Goal: Transaction & Acquisition: Purchase product/service

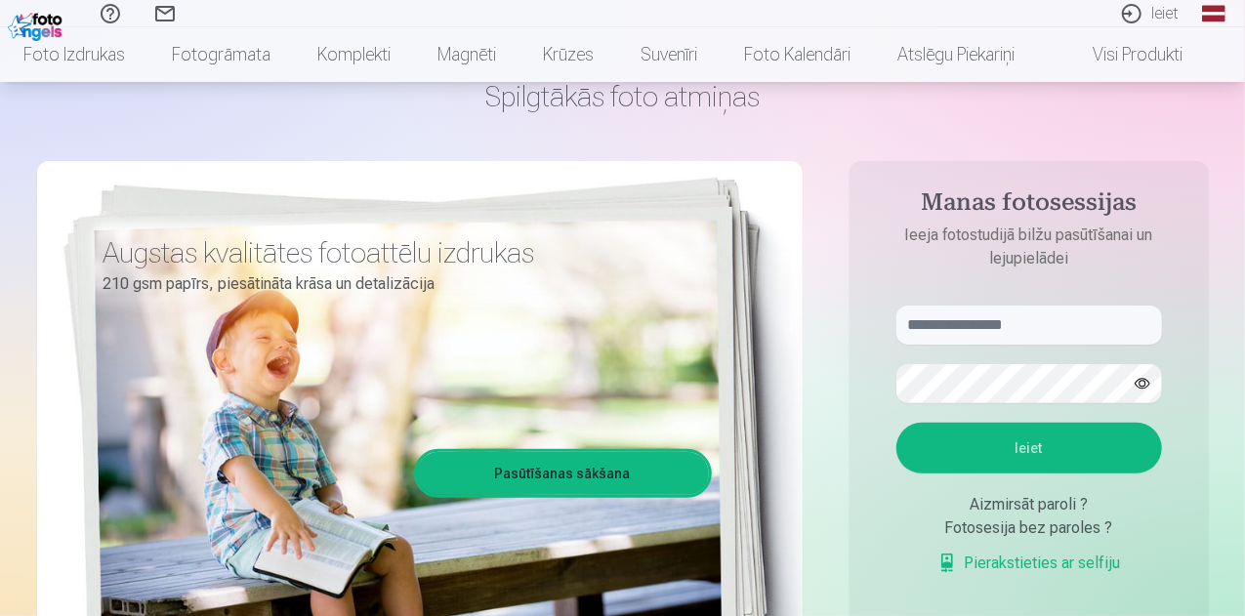
scroll to position [195, 0]
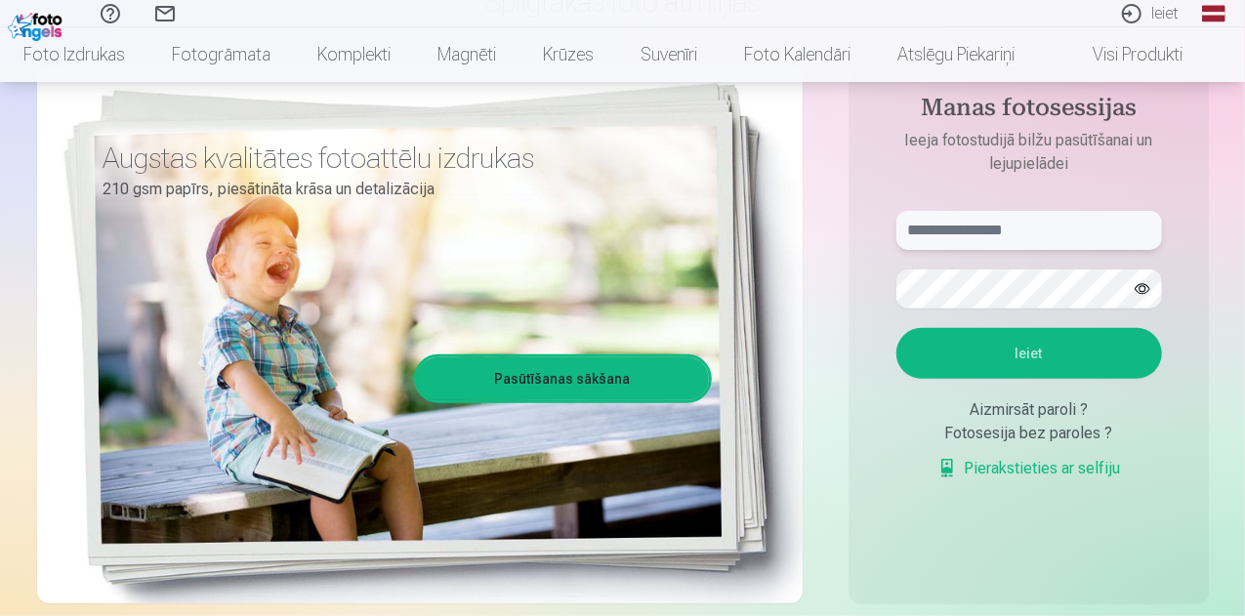
click at [967, 224] on input "text" at bounding box center [1029, 230] width 266 height 39
click at [896, 328] on button "Ieiet" at bounding box center [1029, 353] width 266 height 51
click at [763, 280] on div "**********" at bounding box center [623, 294] width 1172 height 713
click at [1131, 288] on button "button" at bounding box center [1142, 288] width 37 height 37
click at [1045, 348] on button "Ieiet" at bounding box center [1029, 353] width 266 height 51
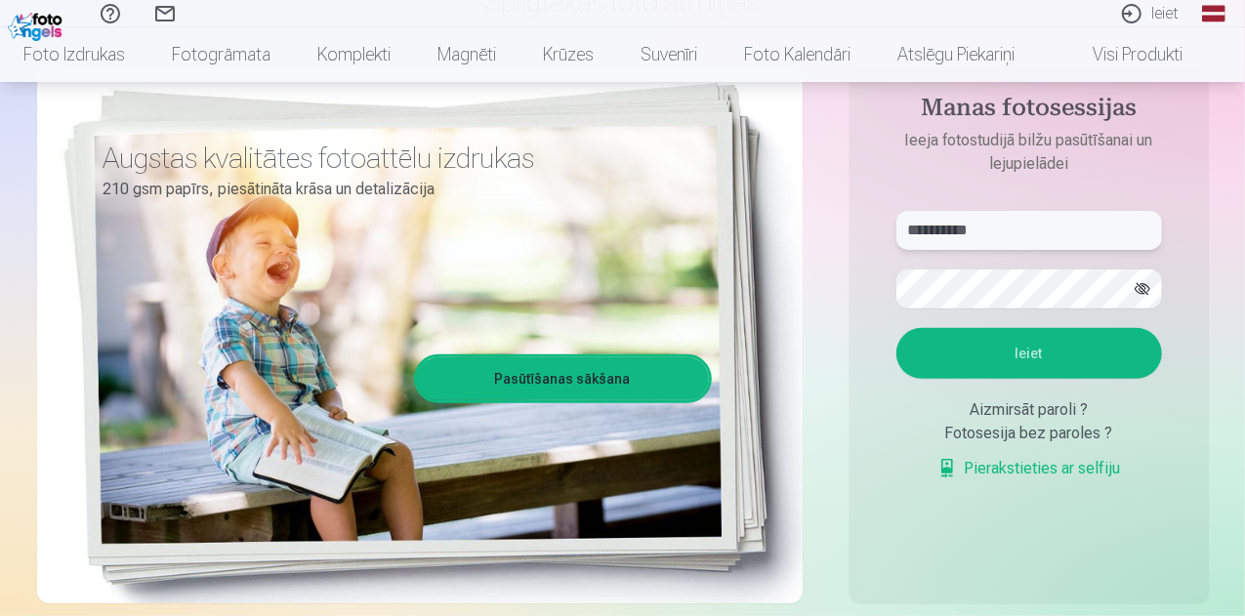
click at [957, 226] on input "**********" at bounding box center [1029, 230] width 266 height 39
click at [966, 227] on input "**********" at bounding box center [1029, 230] width 266 height 39
click at [1015, 356] on button "Ieiet" at bounding box center [1029, 353] width 266 height 51
drag, startPoint x: 935, startPoint y: 230, endPoint x: 937, endPoint y: 259, distance: 28.4
click at [935, 229] on input "**********" at bounding box center [1029, 230] width 266 height 39
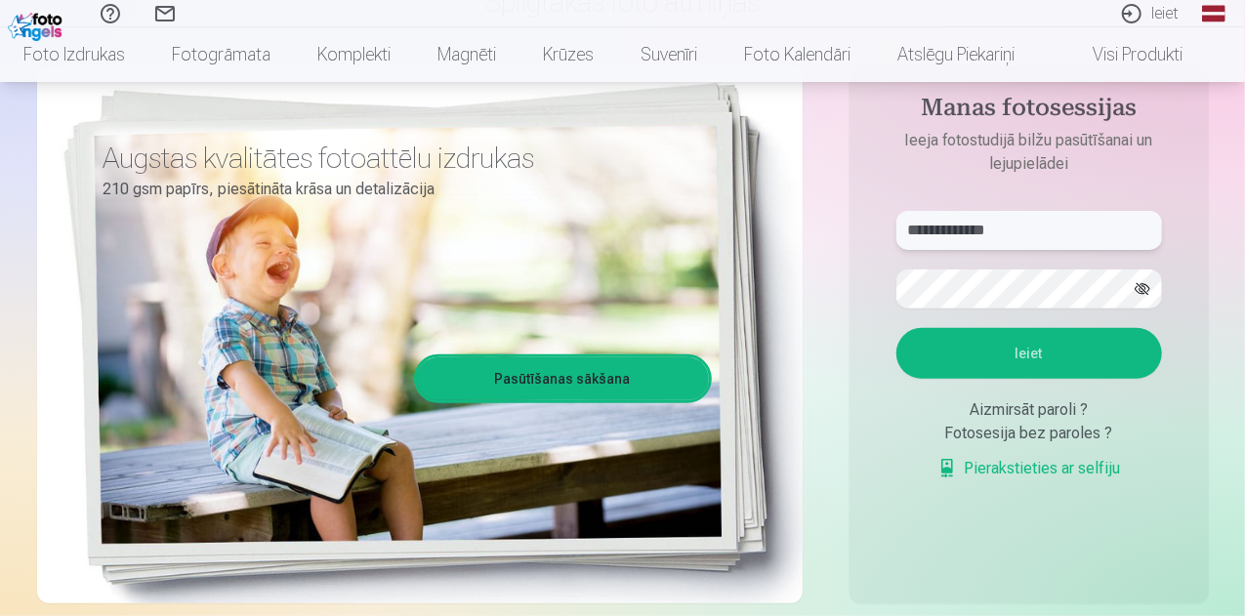
click at [966, 226] on input "**********" at bounding box center [1029, 230] width 266 height 39
type input "**********"
click at [1037, 348] on button "Ieiet" at bounding box center [1029, 353] width 266 height 51
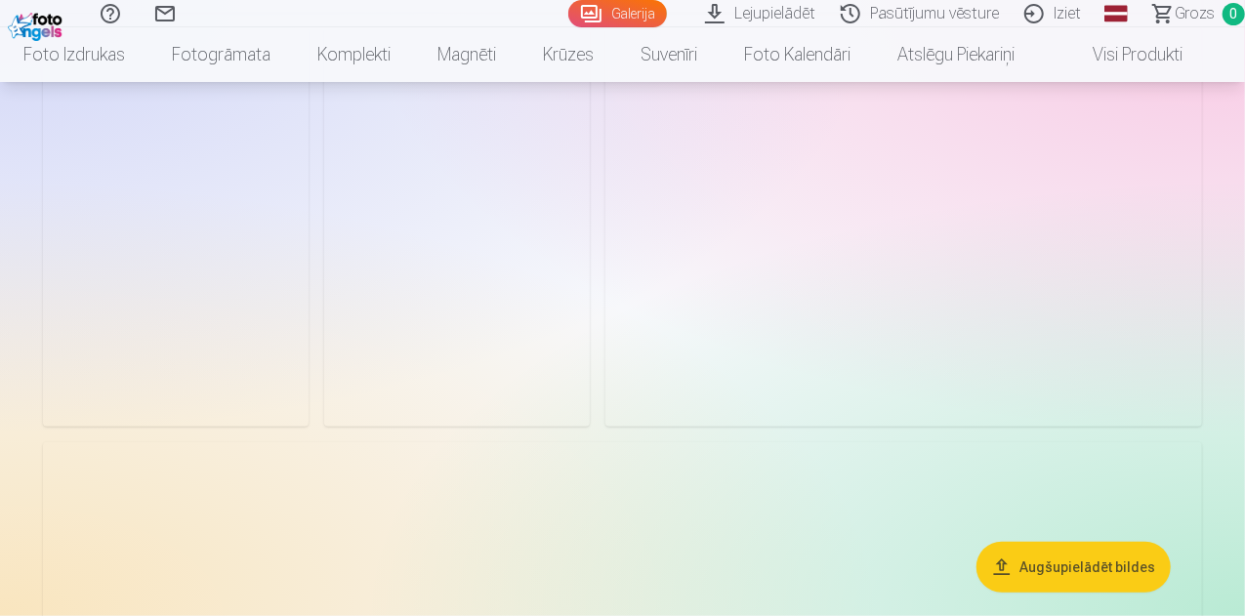
scroll to position [405, 0]
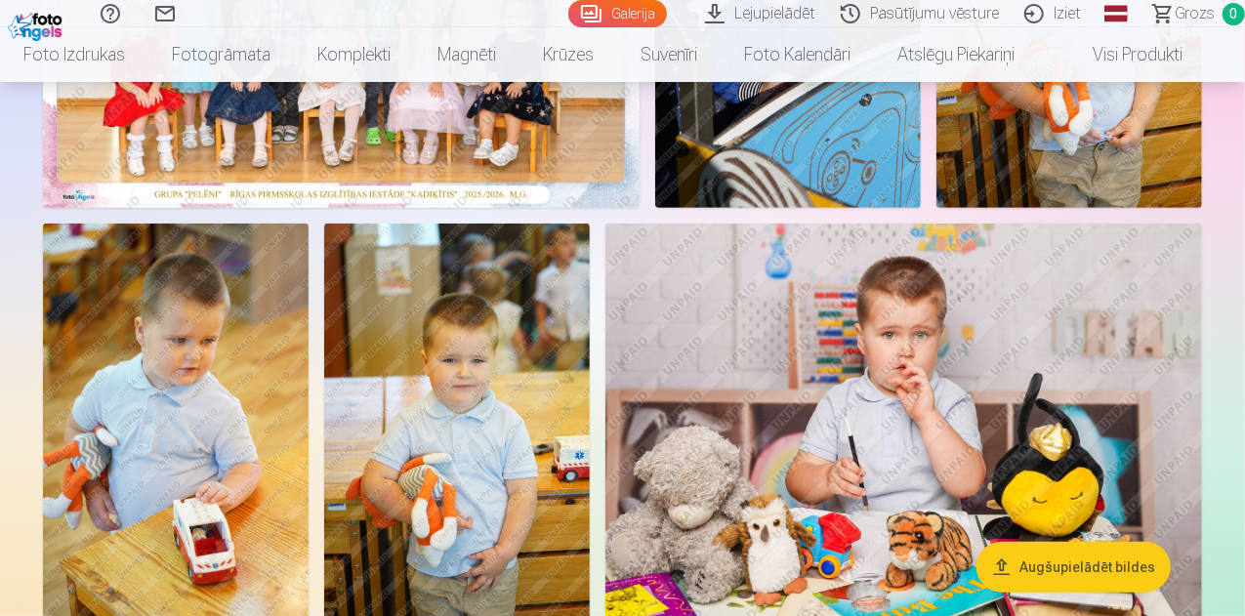
click at [472, 58] on link "Magnēti" at bounding box center [466, 54] width 105 height 55
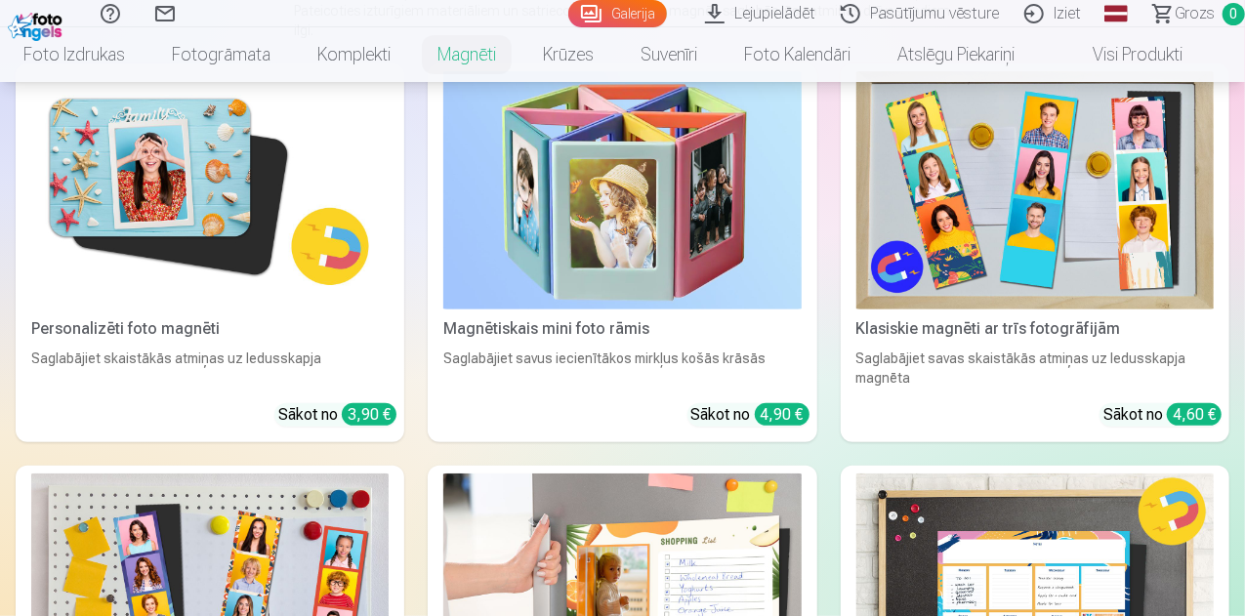
scroll to position [293, 0]
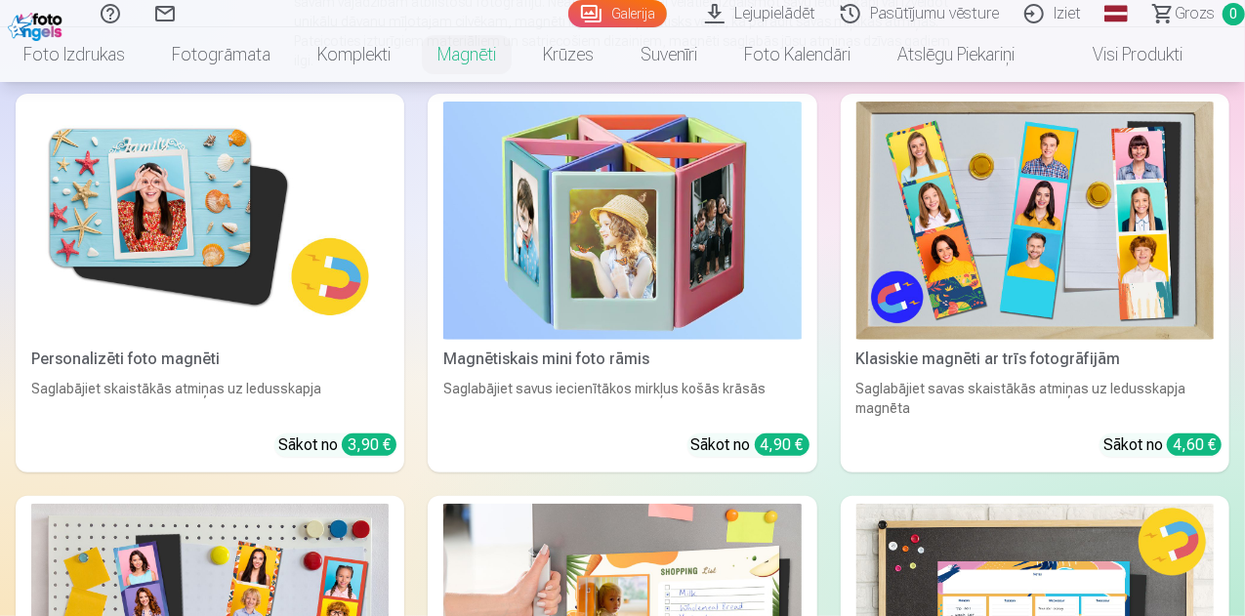
click at [158, 182] on img at bounding box center [209, 221] width 357 height 238
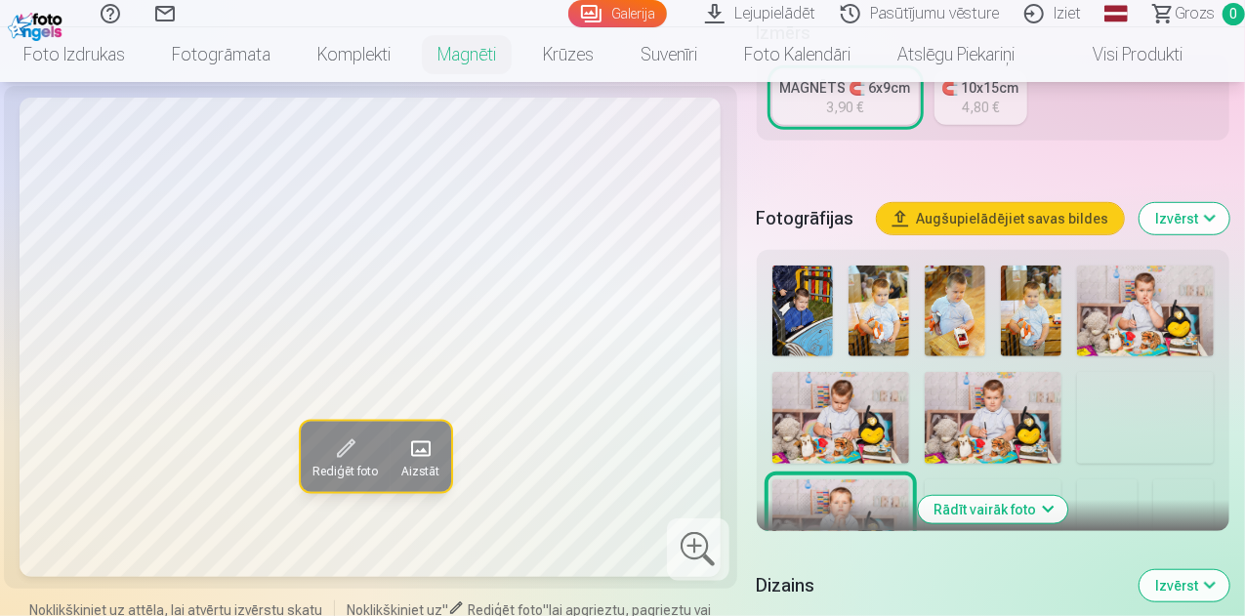
scroll to position [586, 0]
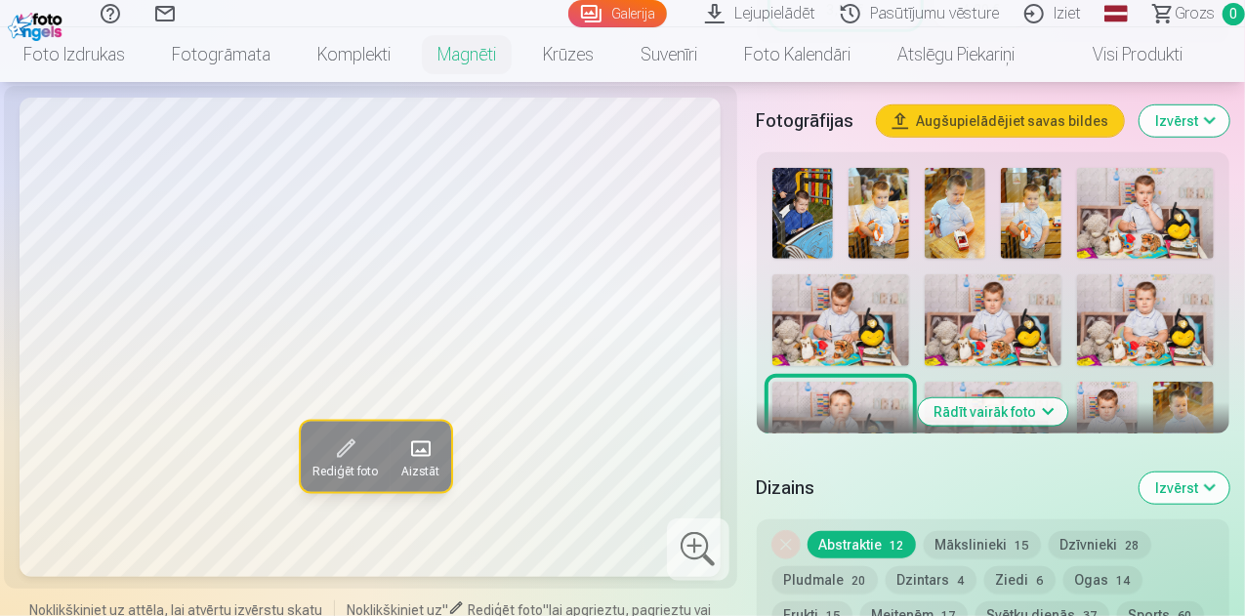
click at [1033, 398] on button "Rādīt vairāk foto" at bounding box center [992, 411] width 149 height 27
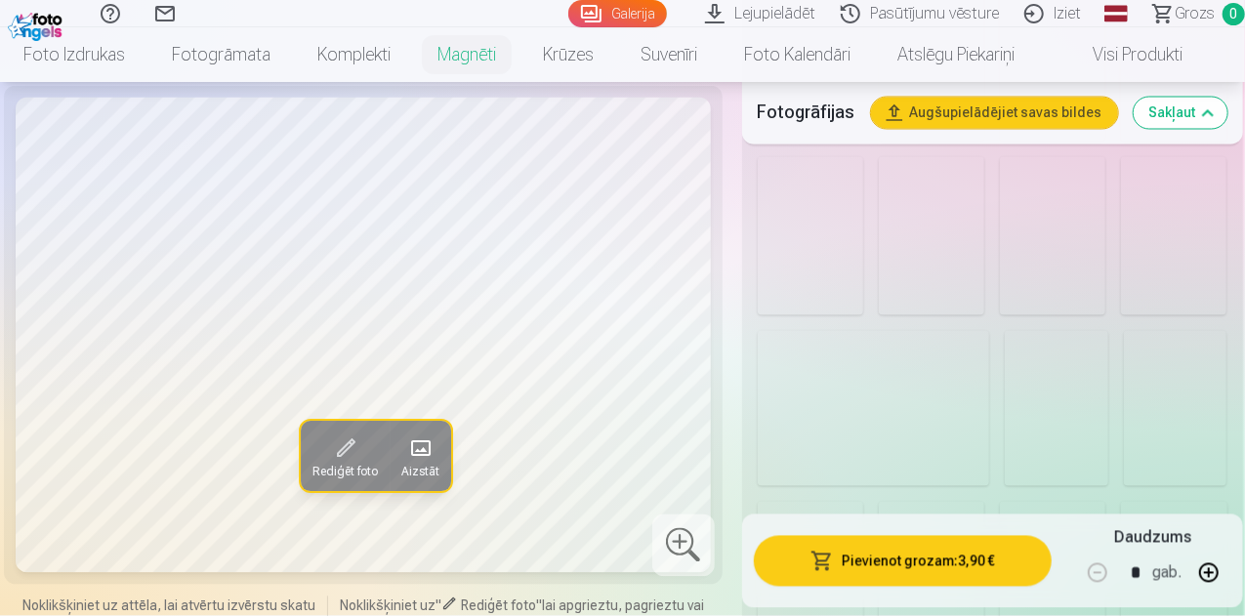
scroll to position [1855, 0]
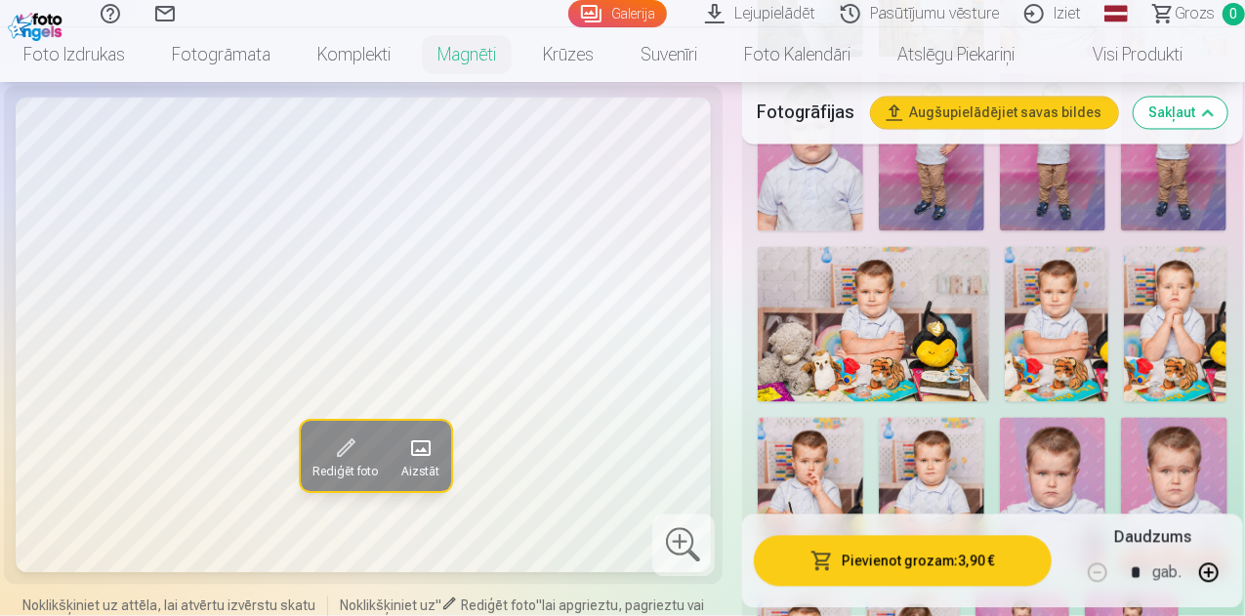
click at [1071, 299] on img at bounding box center [1056, 324] width 103 height 154
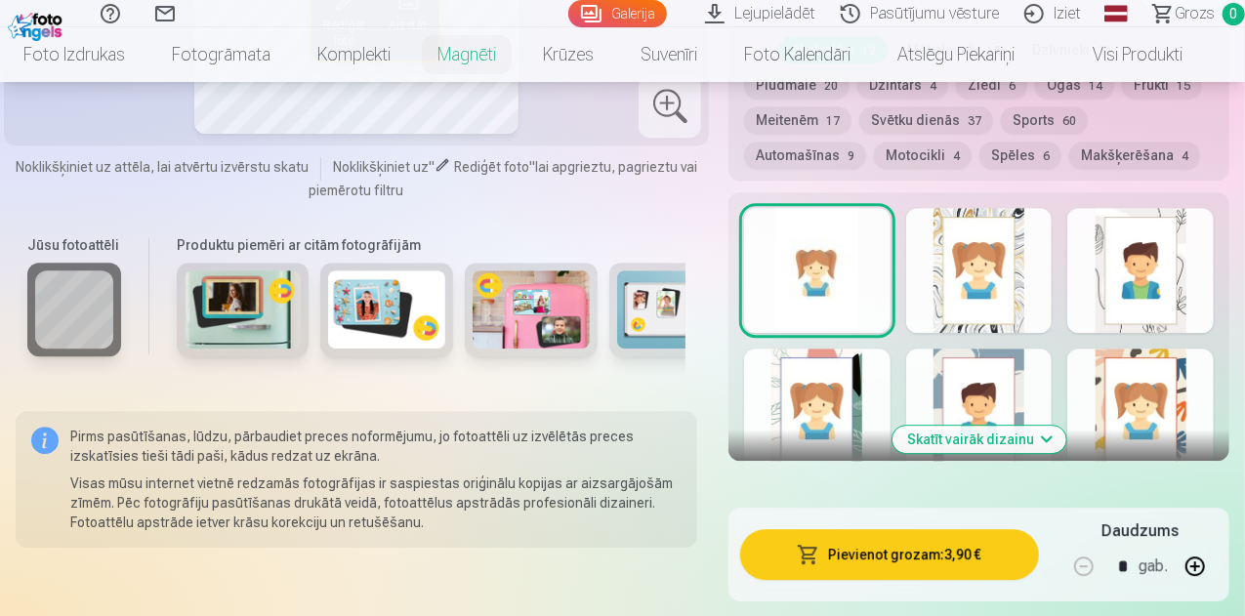
scroll to position [2734, 0]
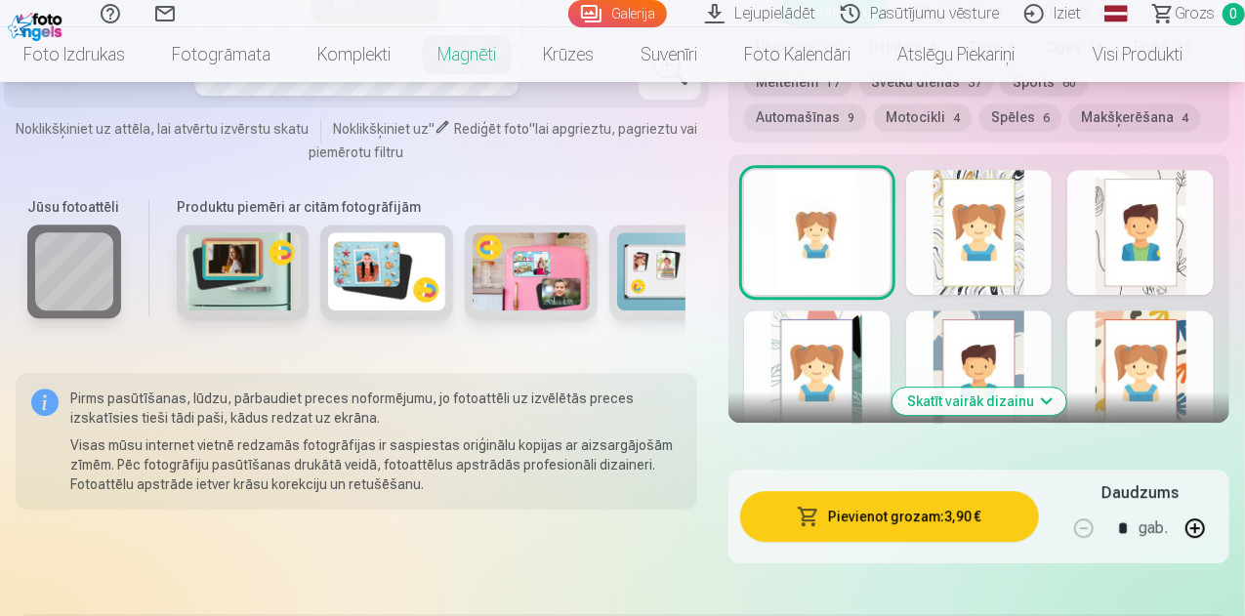
click at [1053, 388] on button "Skatīt vairāk dizainu" at bounding box center [979, 401] width 174 height 27
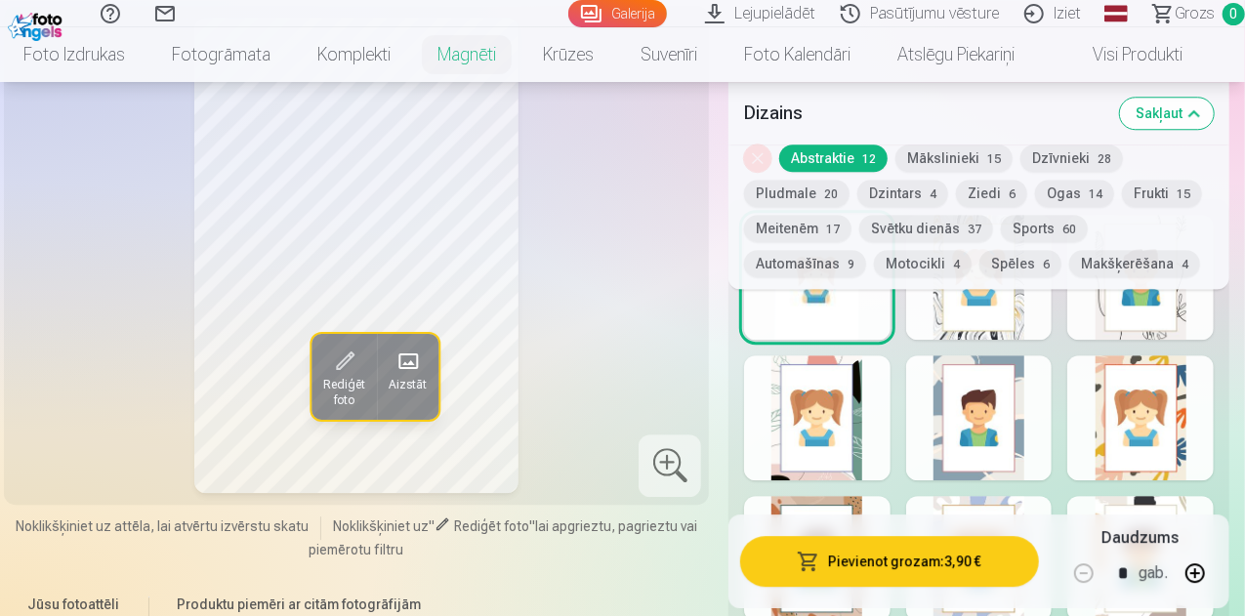
scroll to position [2636, 0]
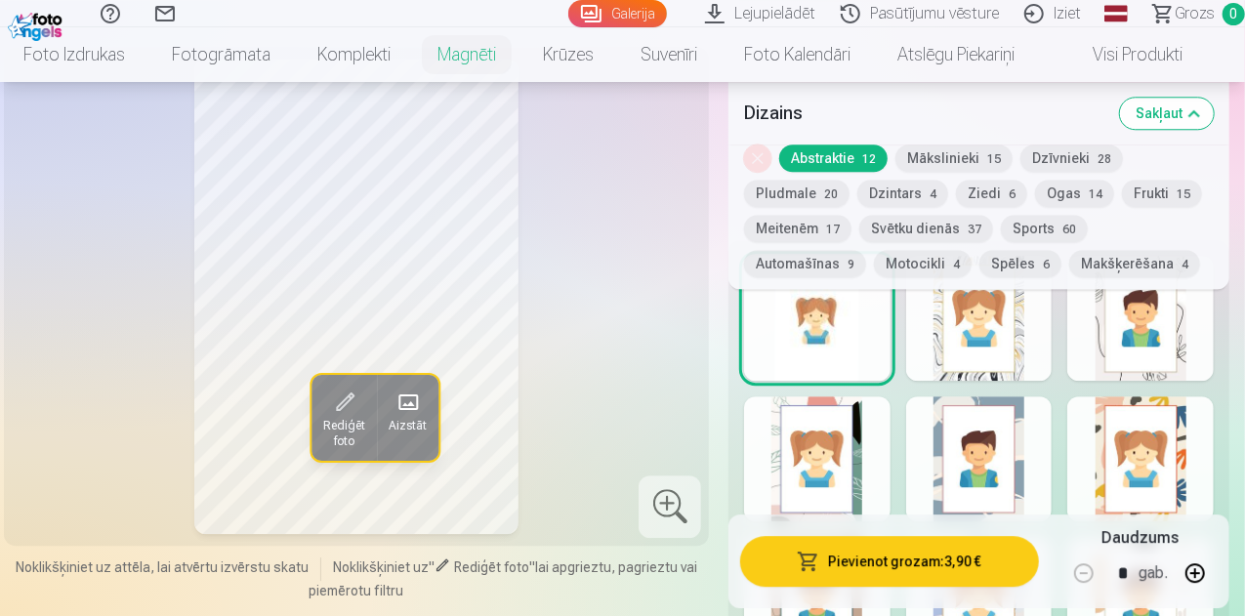
click at [1028, 411] on div at bounding box center [979, 458] width 146 height 125
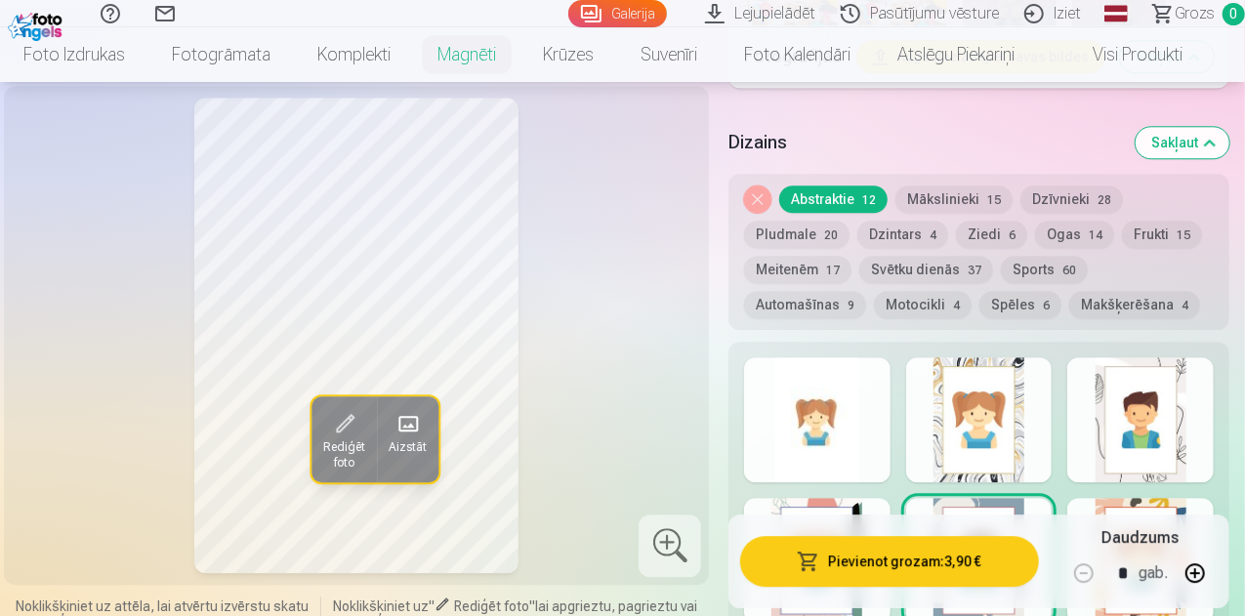
scroll to position [2441, 0]
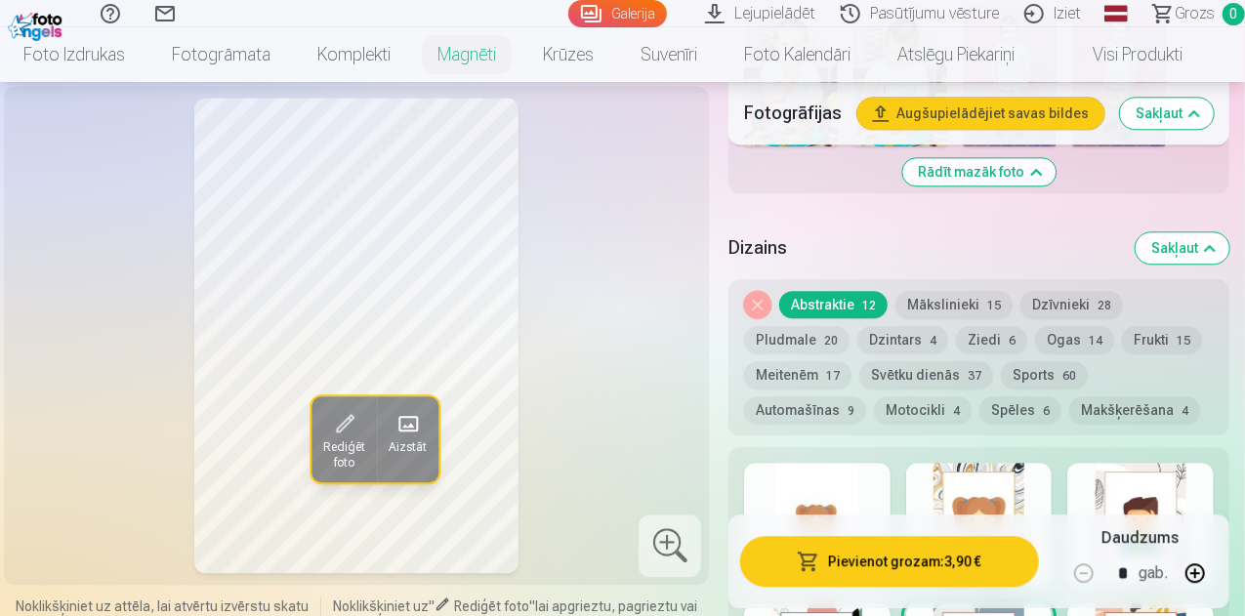
click at [890, 463] on div at bounding box center [817, 525] width 146 height 125
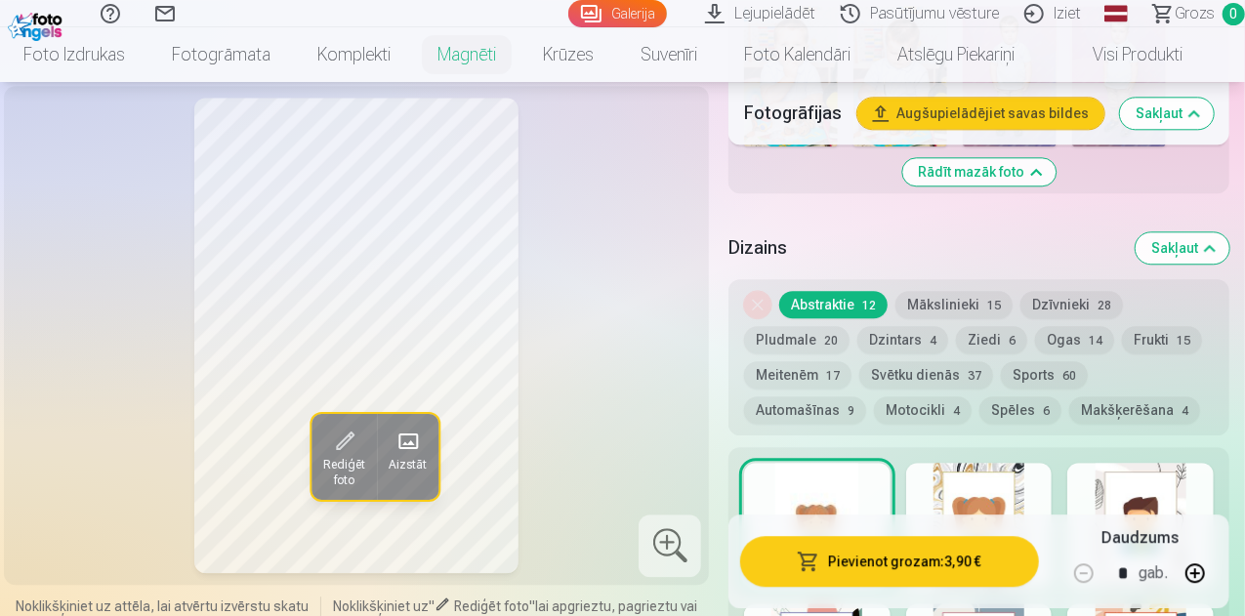
click at [1148, 463] on div at bounding box center [1140, 525] width 146 height 125
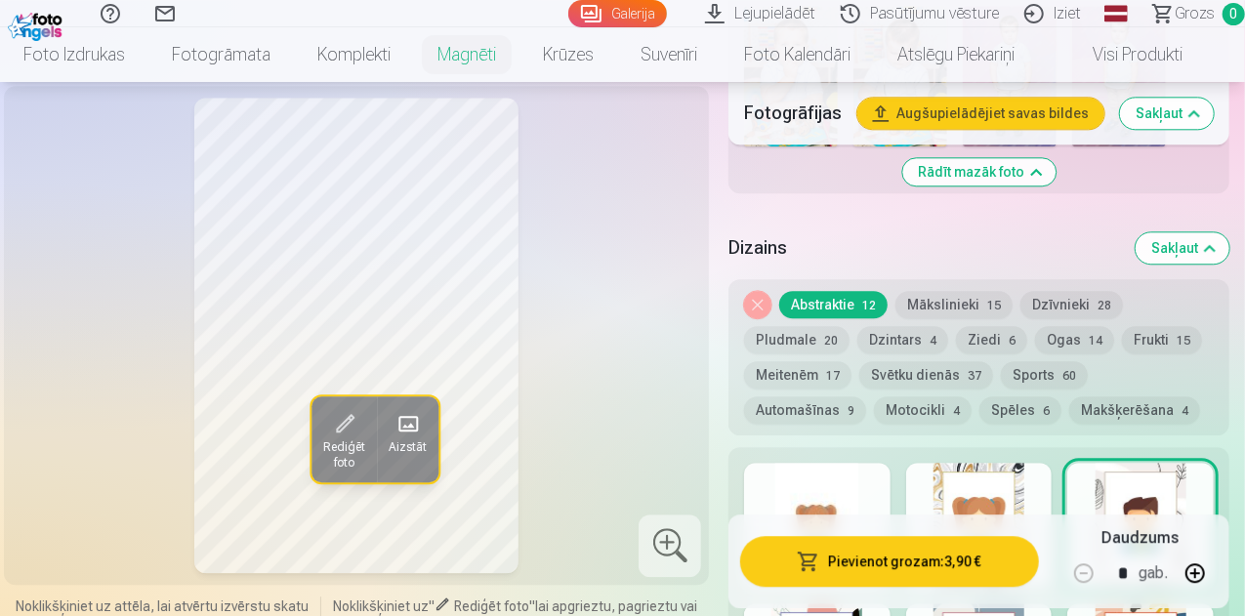
click at [1032, 463] on div at bounding box center [979, 525] width 146 height 125
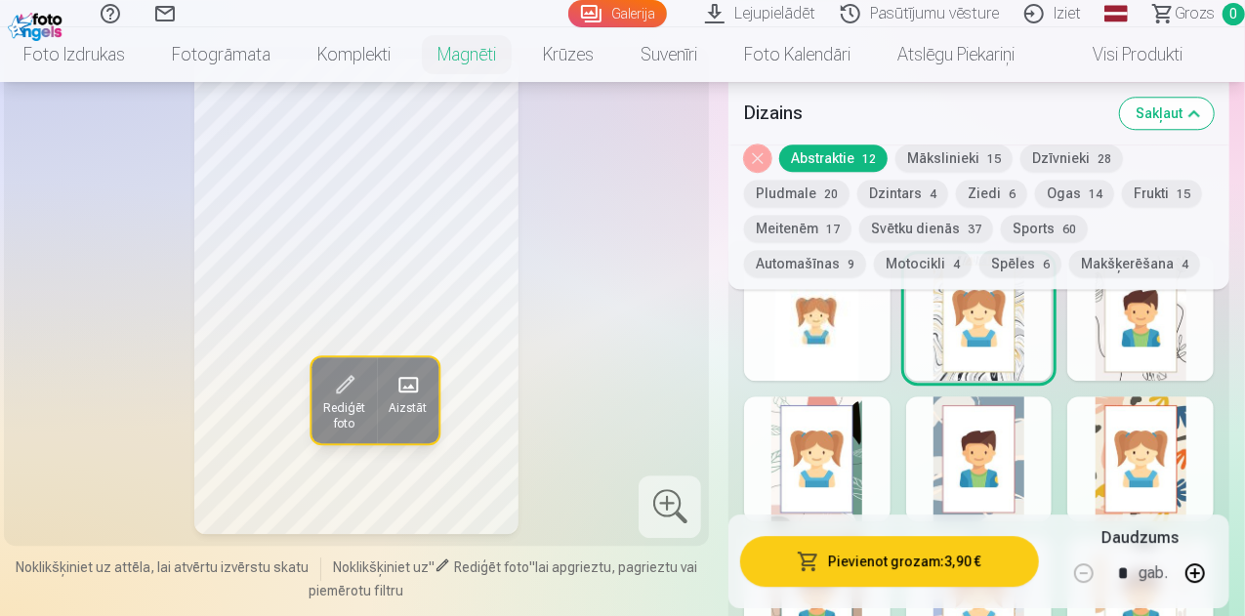
scroll to position [2734, 0]
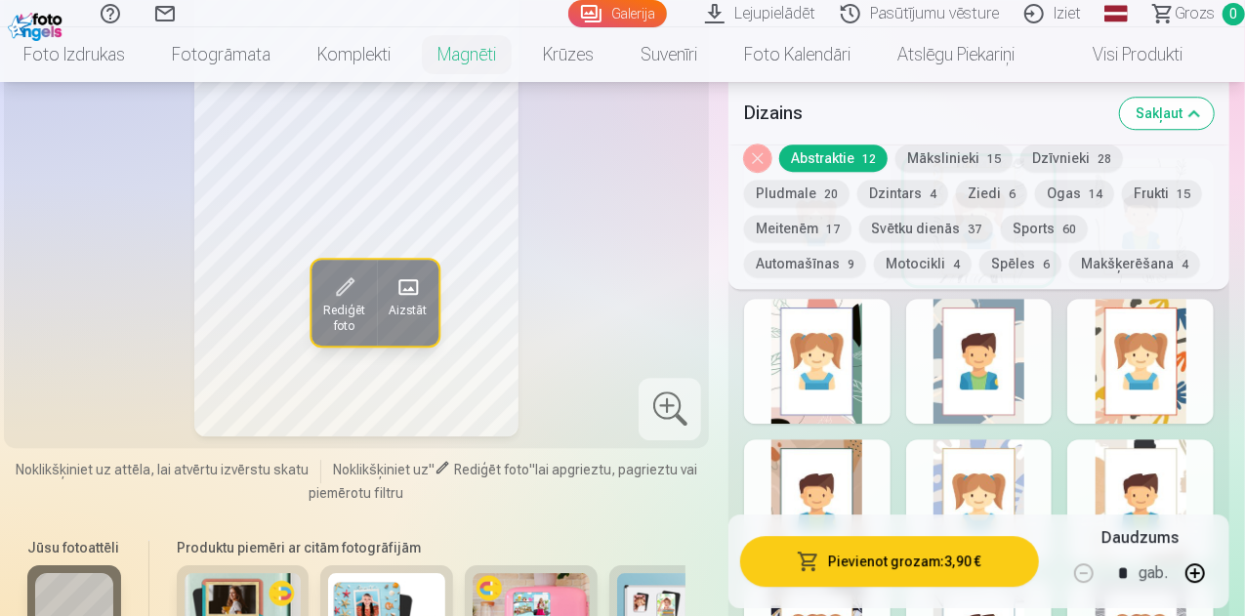
click at [881, 439] on div at bounding box center [817, 501] width 146 height 125
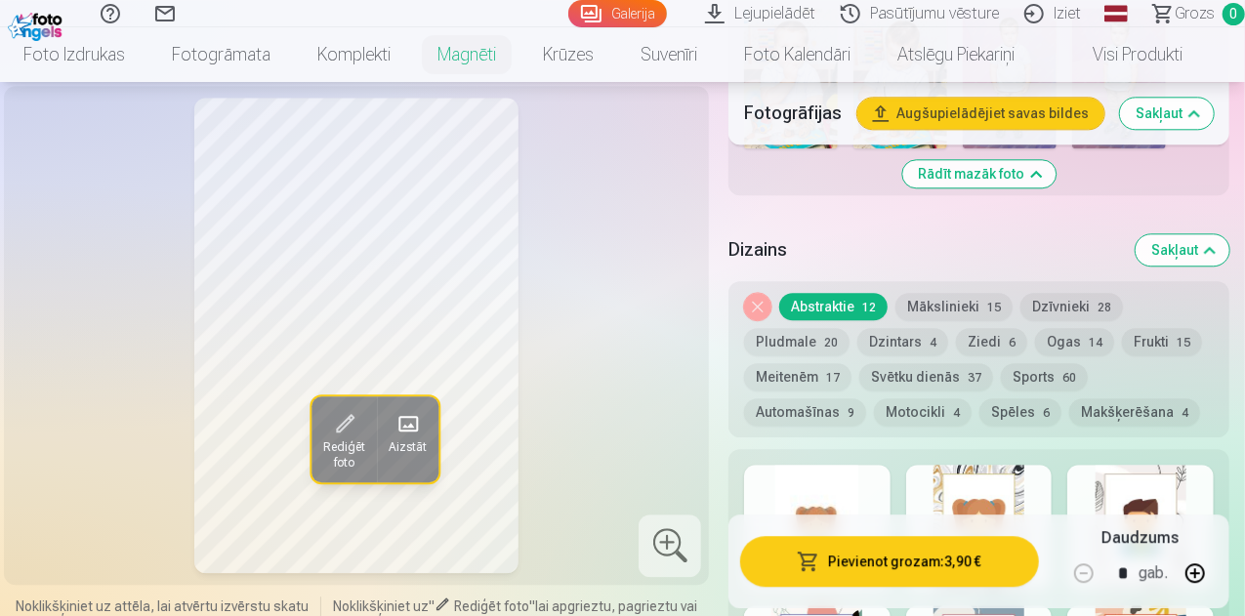
scroll to position [2441, 0]
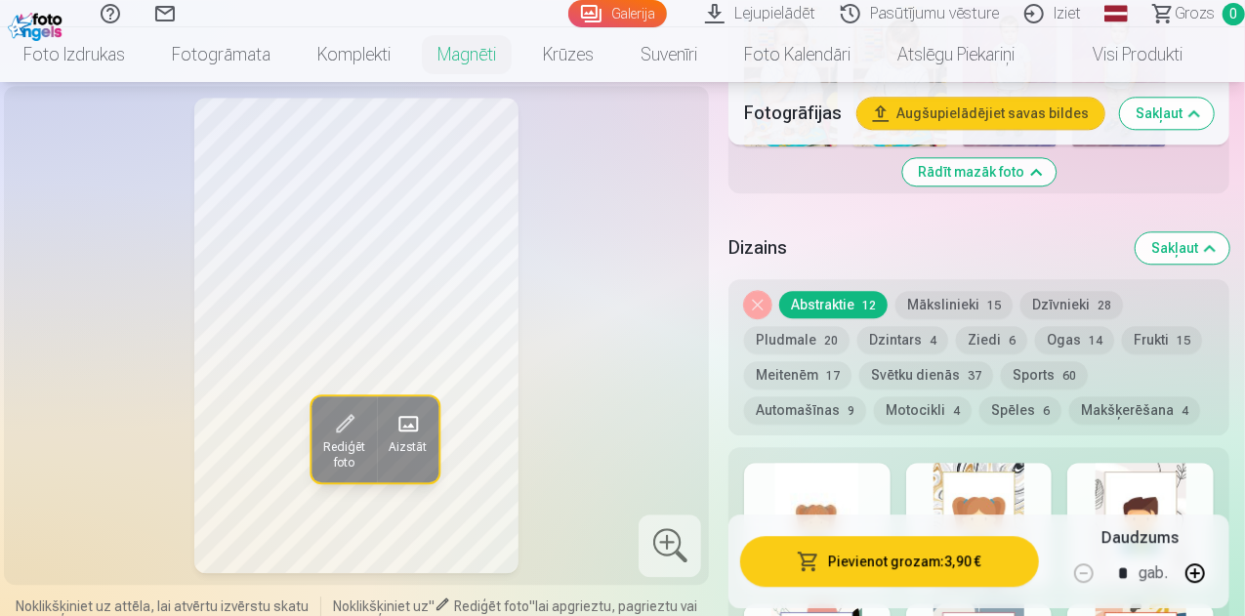
click at [858, 463] on div at bounding box center [817, 525] width 146 height 125
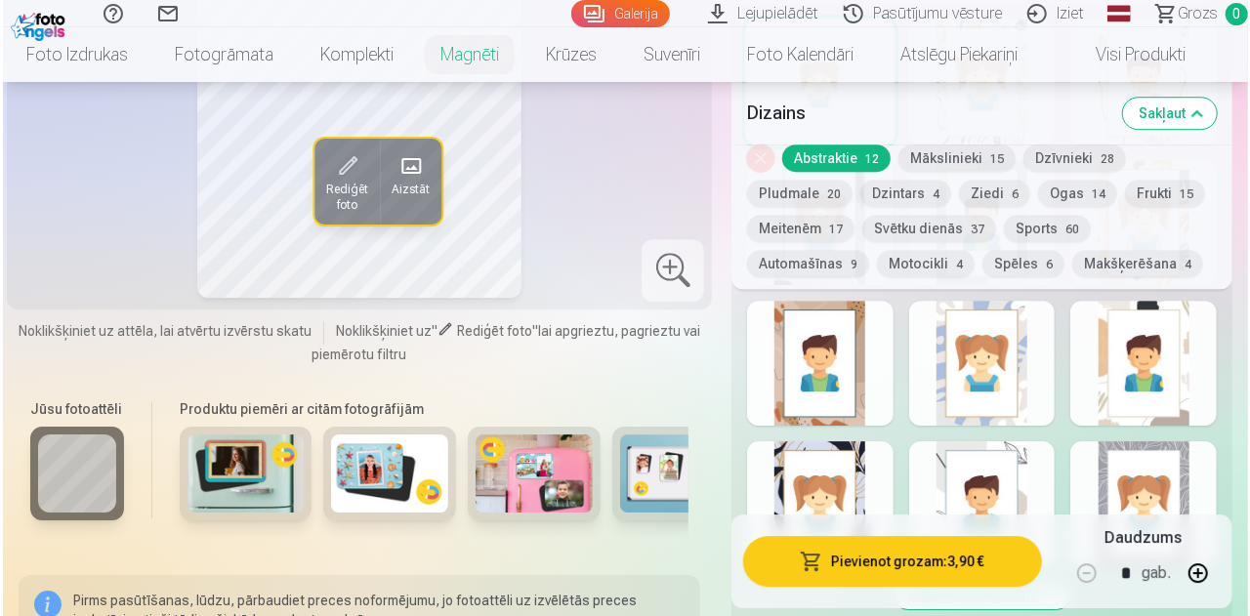
scroll to position [2734, 0]
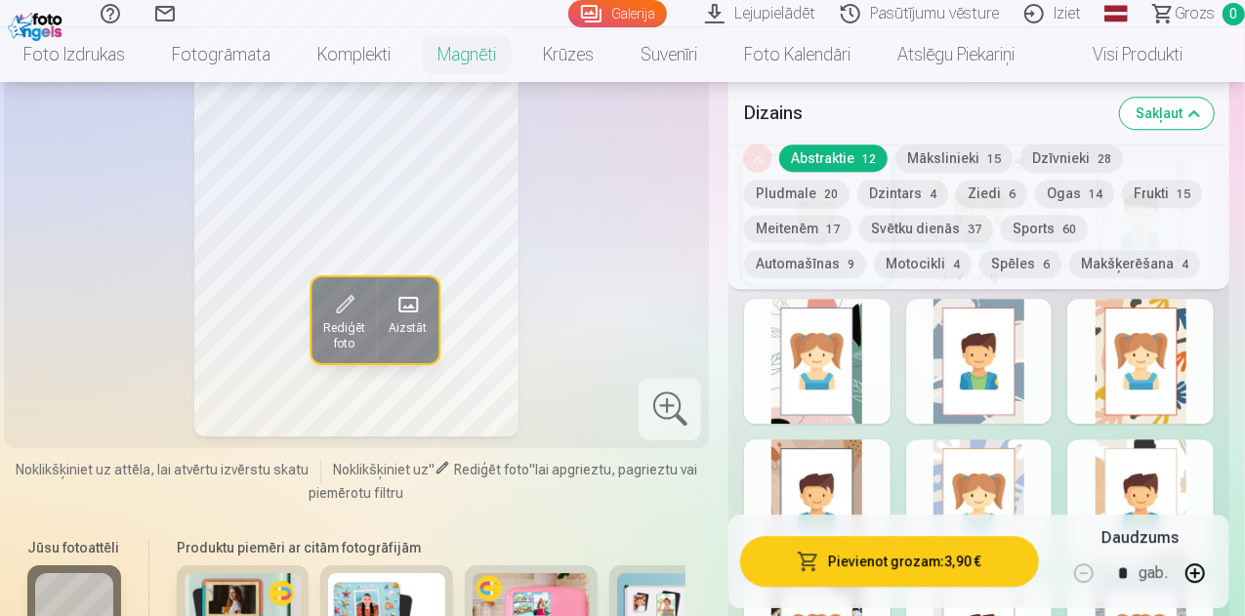
click at [871, 553] on button "Pievienot grozam : 3,90 €" at bounding box center [889, 561] width 299 height 51
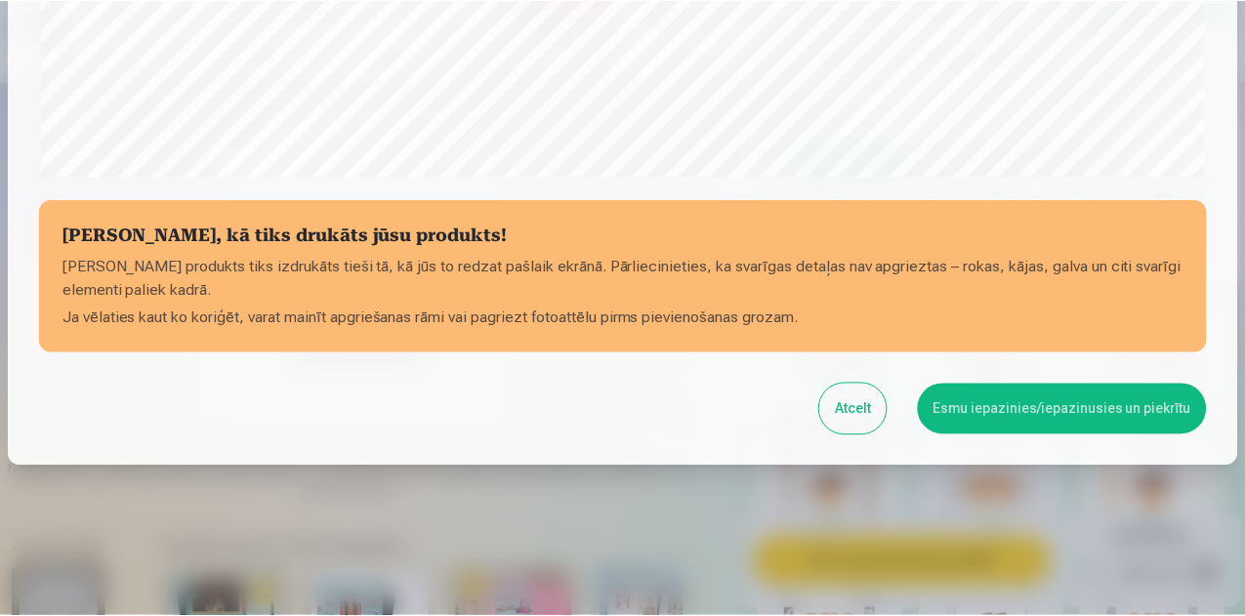
scroll to position [774, 0]
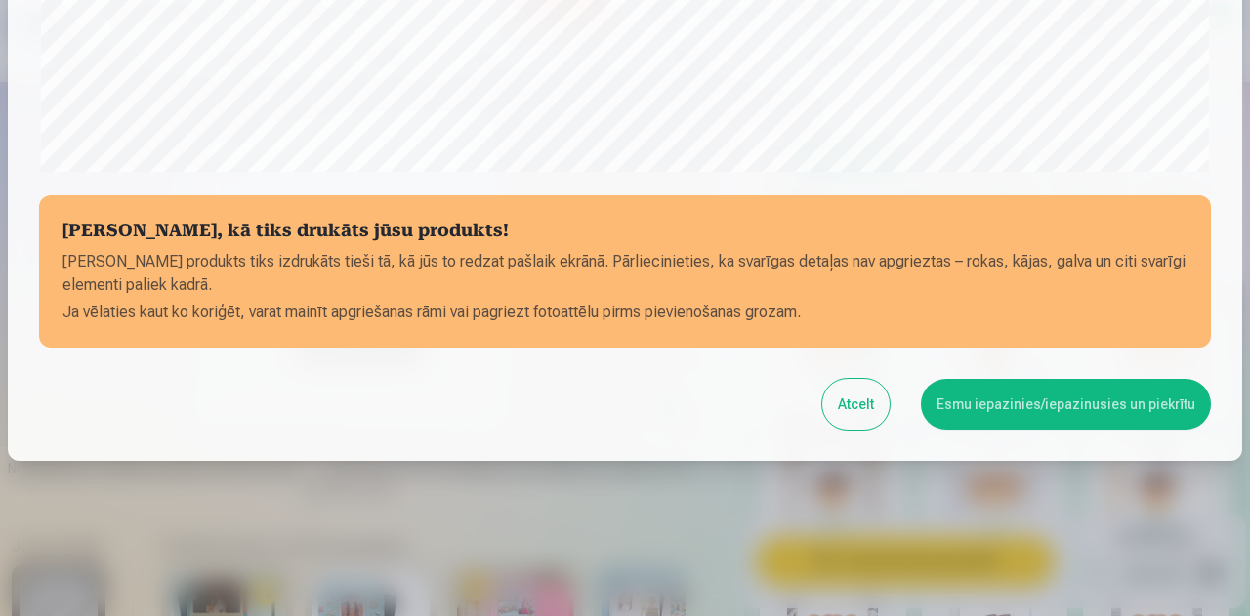
click at [1026, 411] on button "Esmu iepazinies/iepazinusies un piekrītu" at bounding box center [1066, 404] width 290 height 51
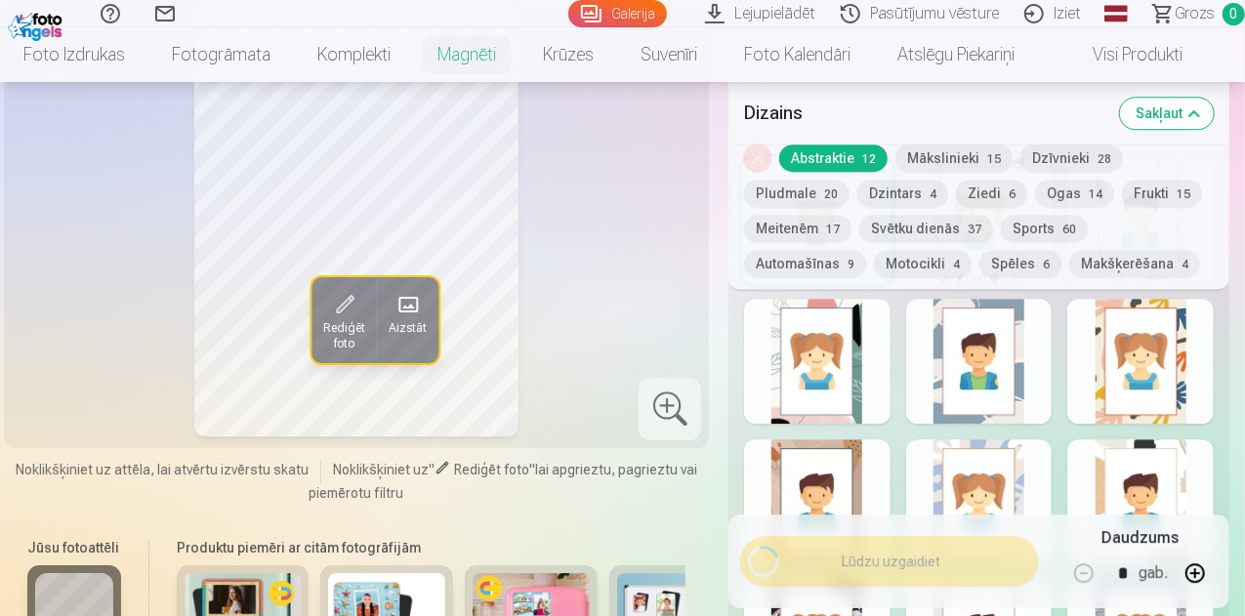
scroll to position [771, 0]
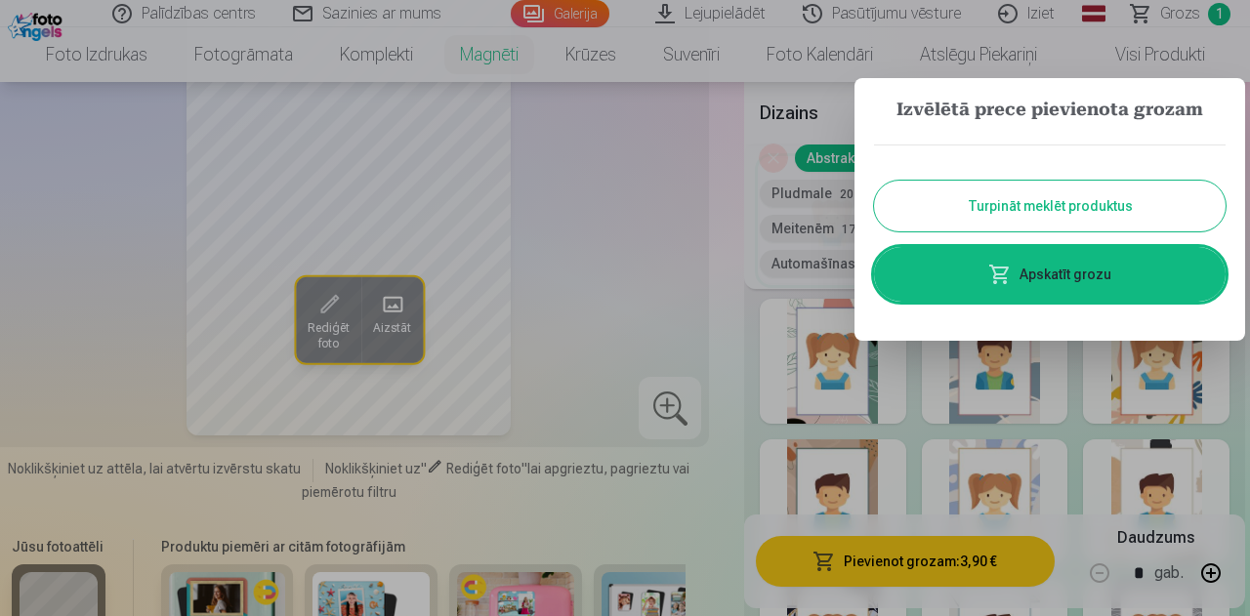
click at [1025, 203] on button "Turpināt meklēt produktus" at bounding box center [1049, 206] width 351 height 51
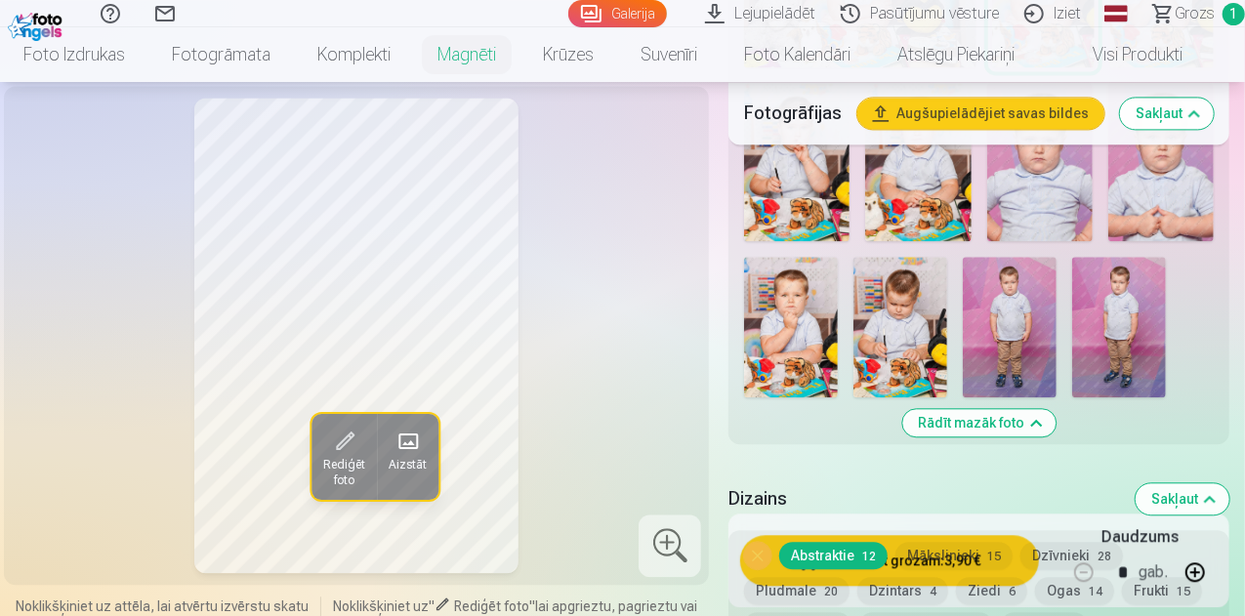
scroll to position [2148, 0]
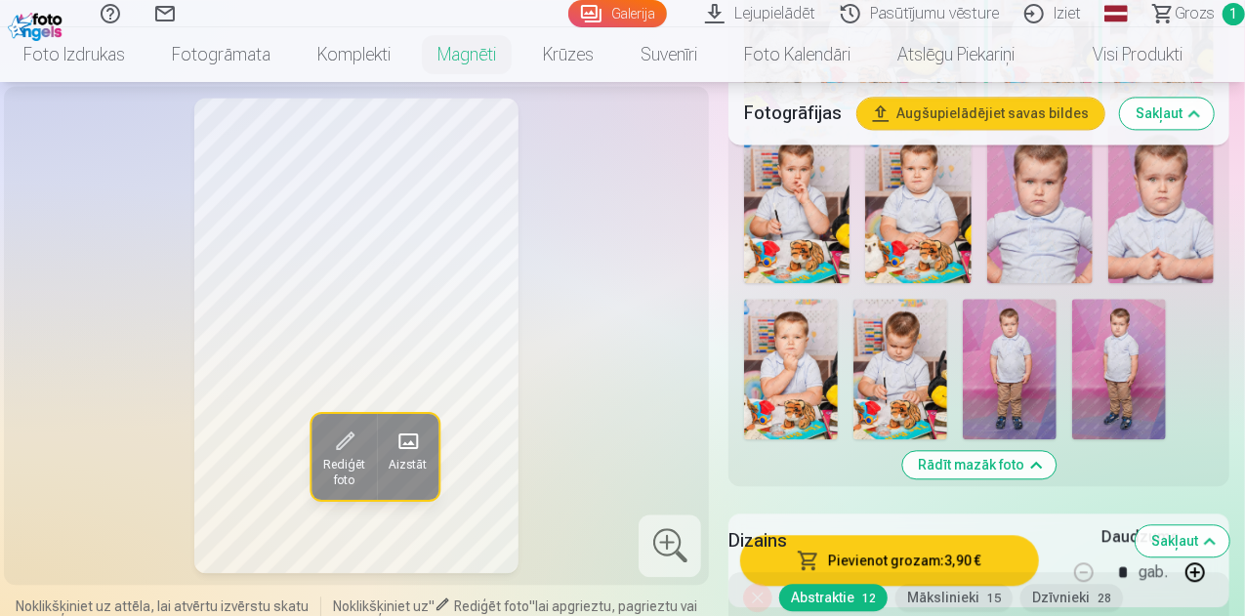
click at [389, 55] on link "Komplekti" at bounding box center [354, 54] width 120 height 55
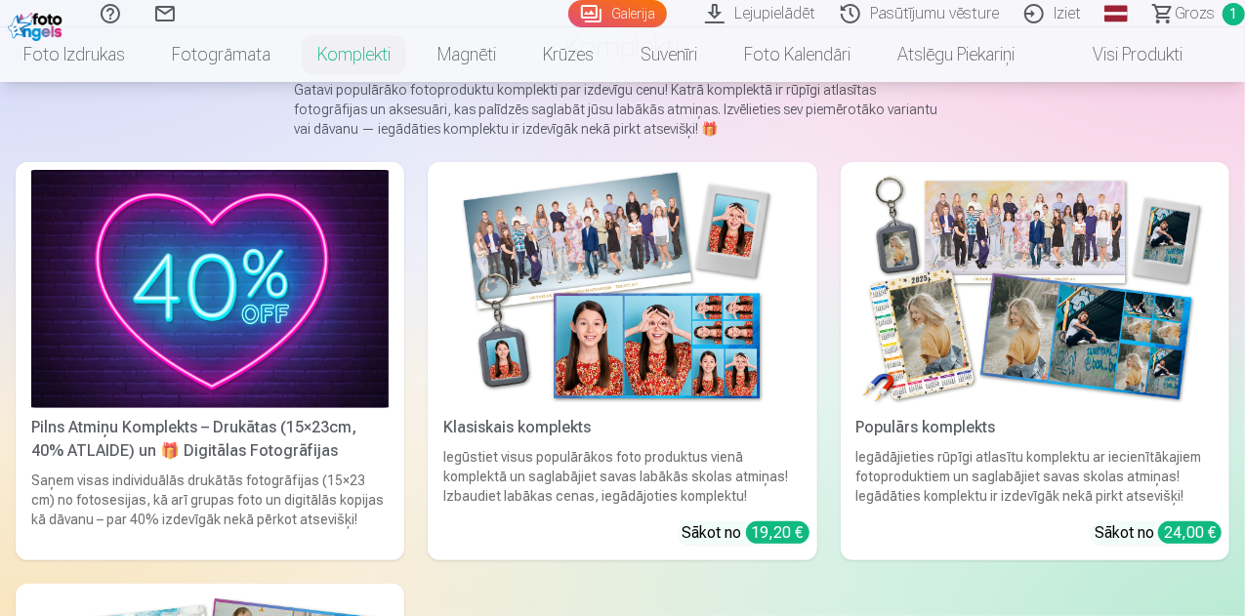
scroll to position [195, 0]
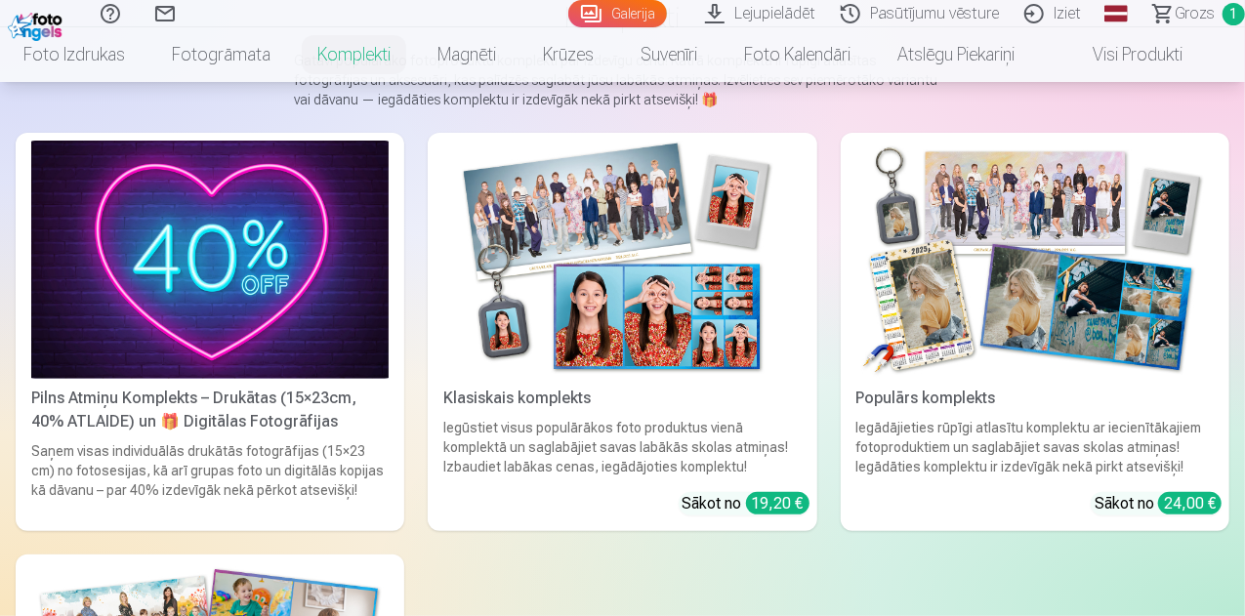
click at [505, 258] on img at bounding box center [621, 260] width 357 height 238
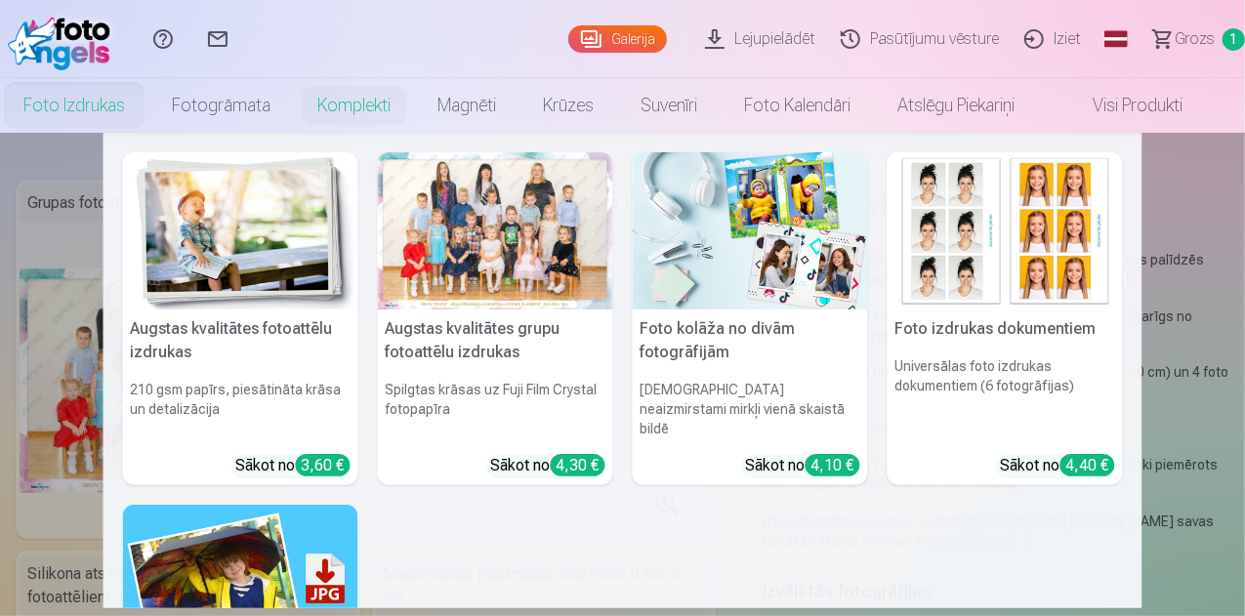
click at [139, 103] on link "Foto izdrukas" at bounding box center [74, 105] width 148 height 55
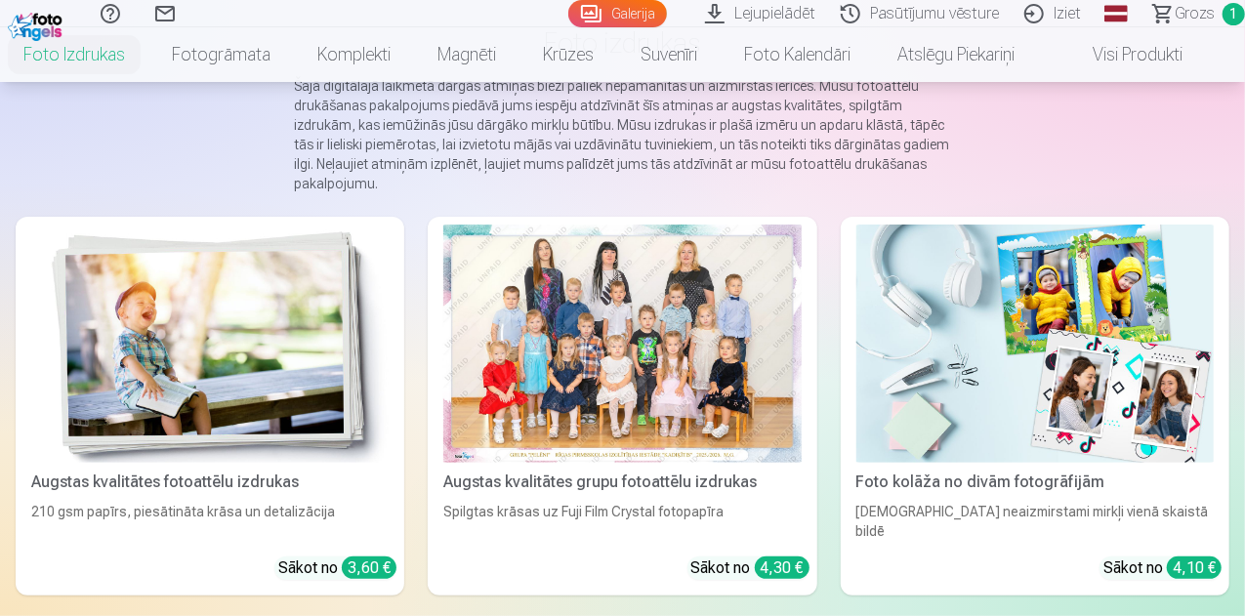
scroll to position [195, 0]
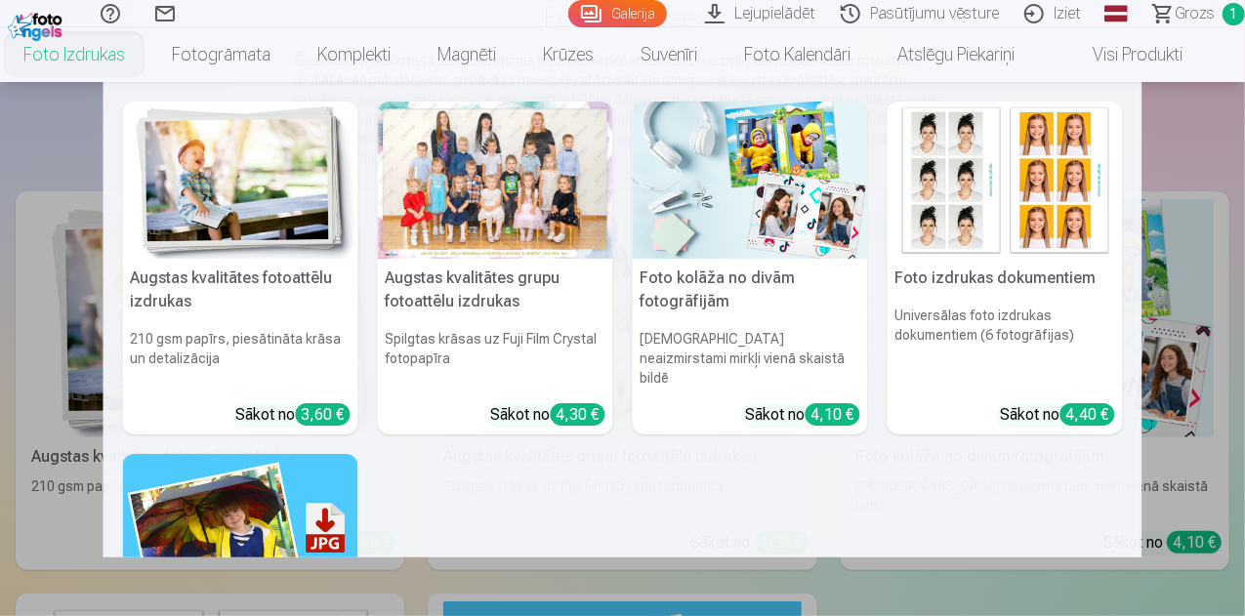
click at [86, 171] on nav "Augstas kvalitātes fotoattēlu izdrukas 210 gsm papīrs, piesātināta krāsa un det…" at bounding box center [622, 319] width 1245 height 475
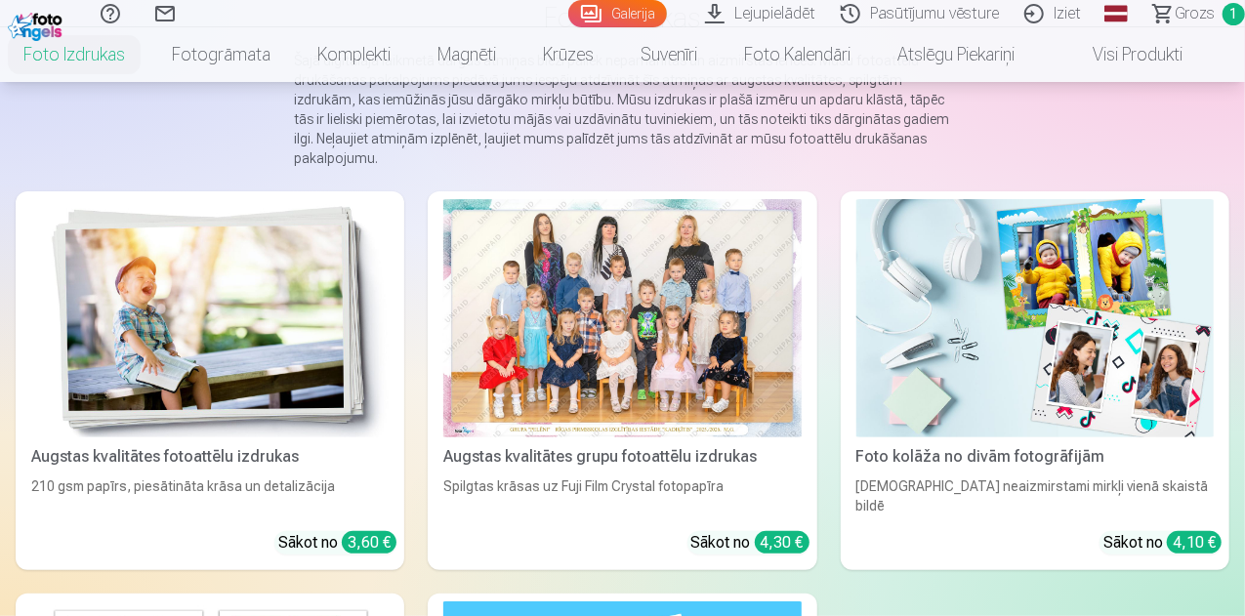
click at [457, 350] on div at bounding box center [621, 318] width 357 height 238
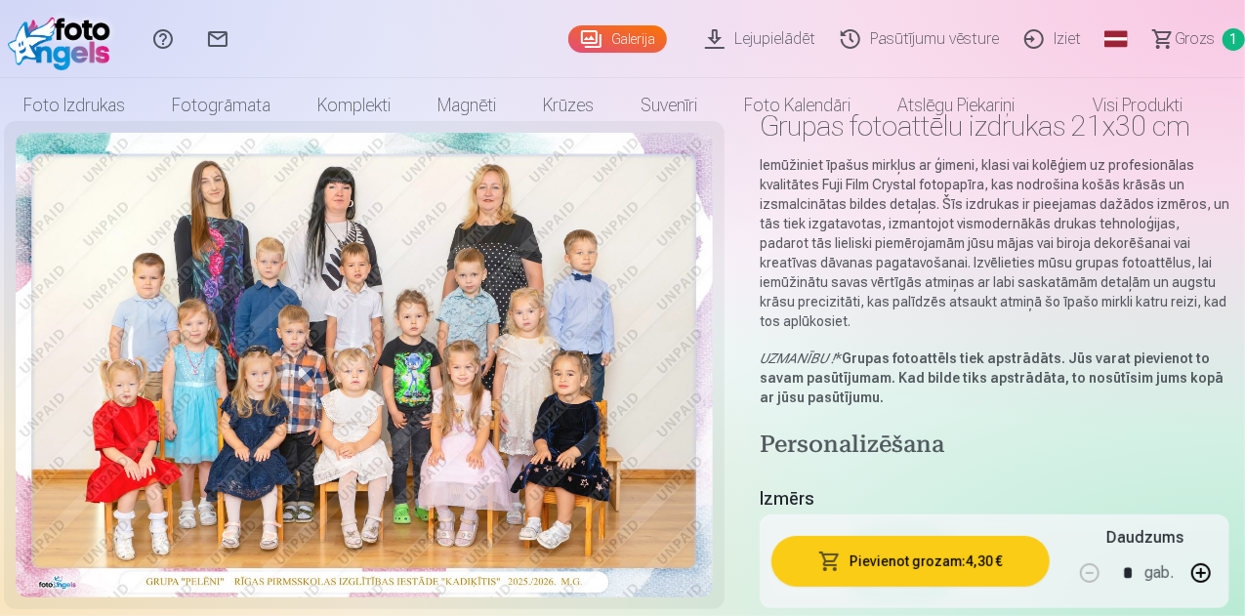
scroll to position [195, 0]
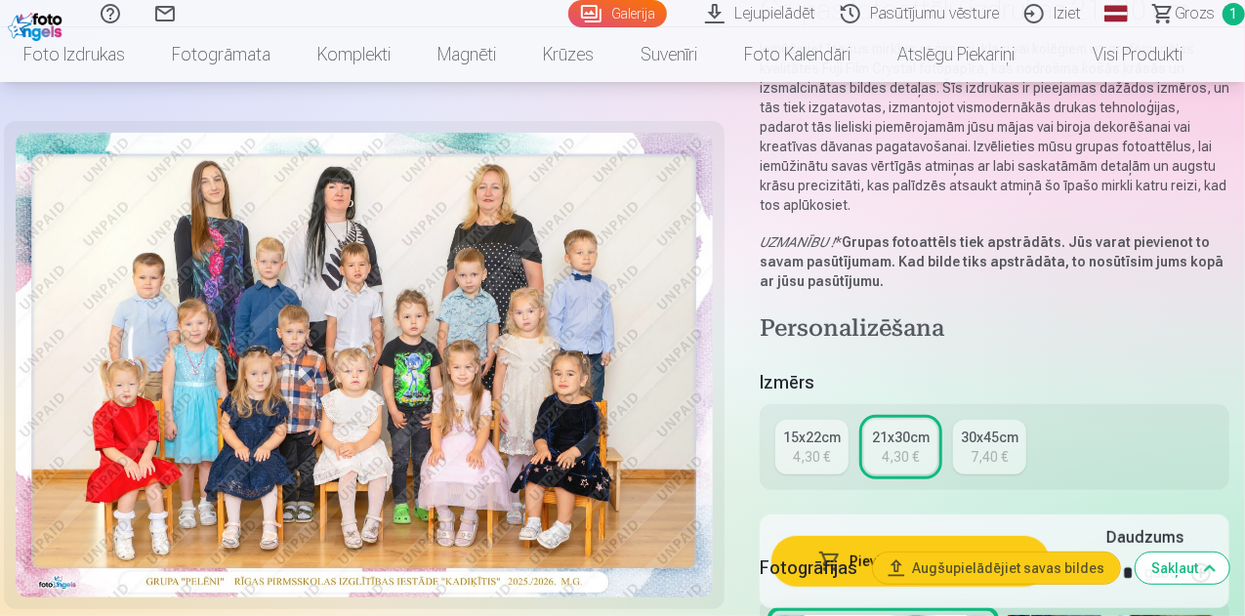
click at [828, 447] on div "4,30 €" at bounding box center [812, 457] width 37 height 20
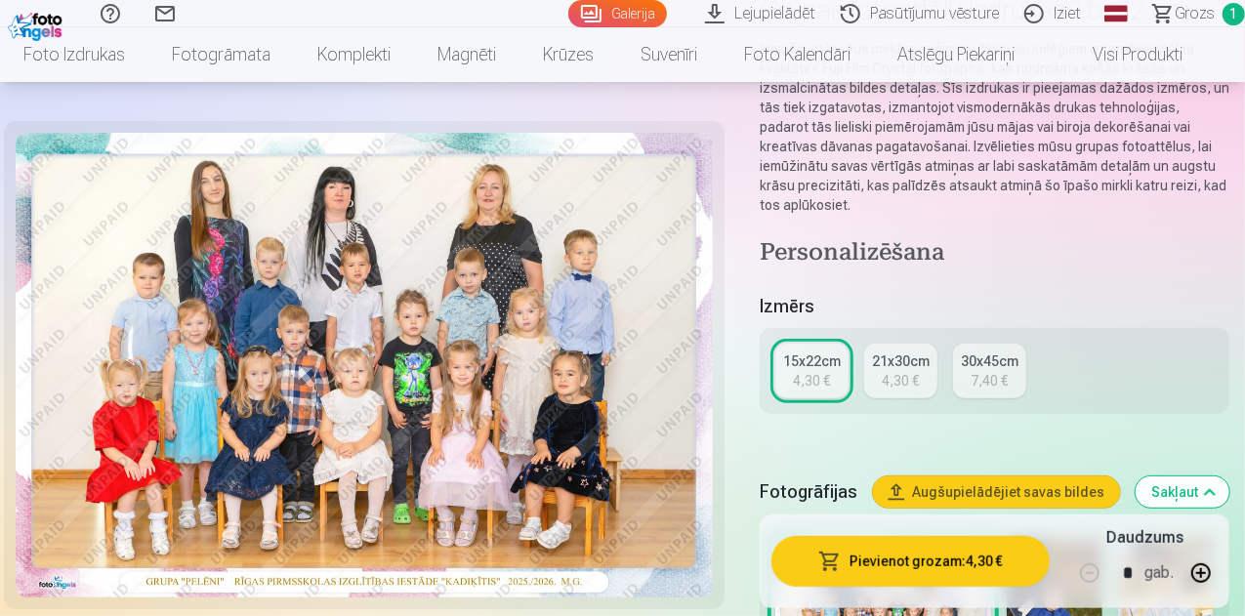
scroll to position [293, 0]
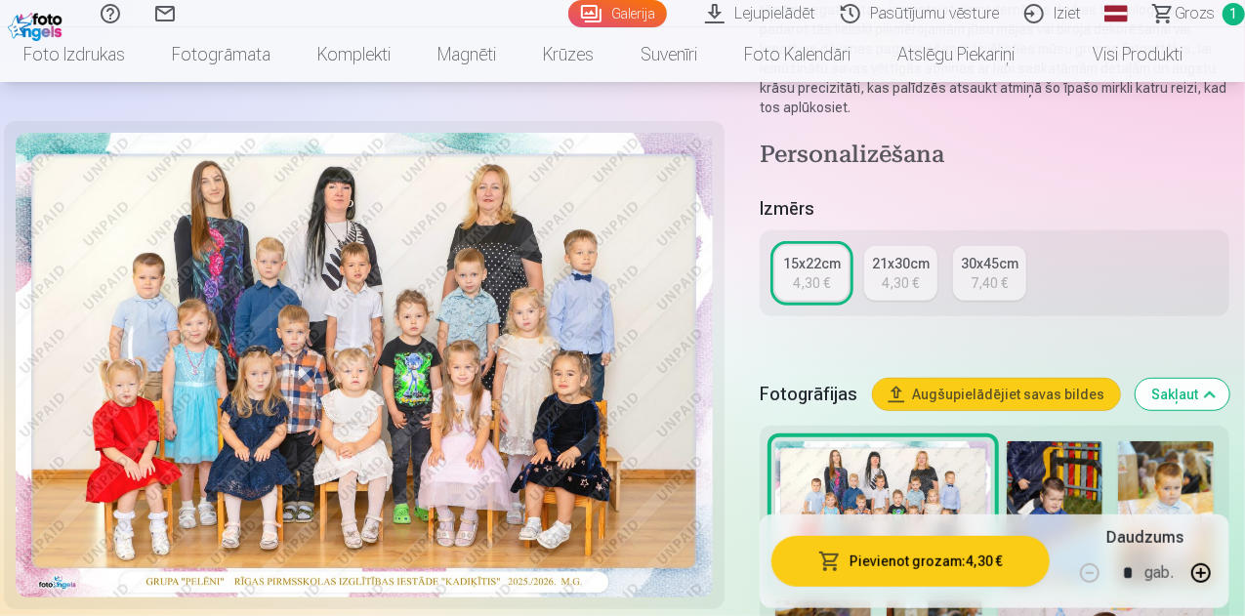
click at [892, 273] on div "4,30 €" at bounding box center [901, 283] width 37 height 20
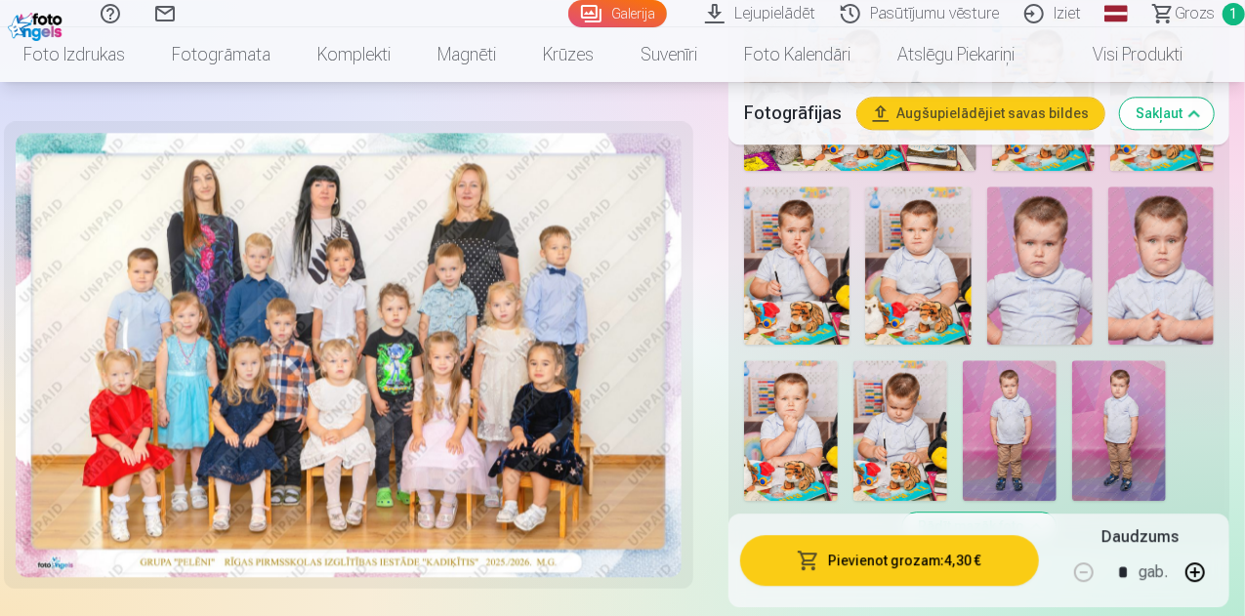
scroll to position [2441, 0]
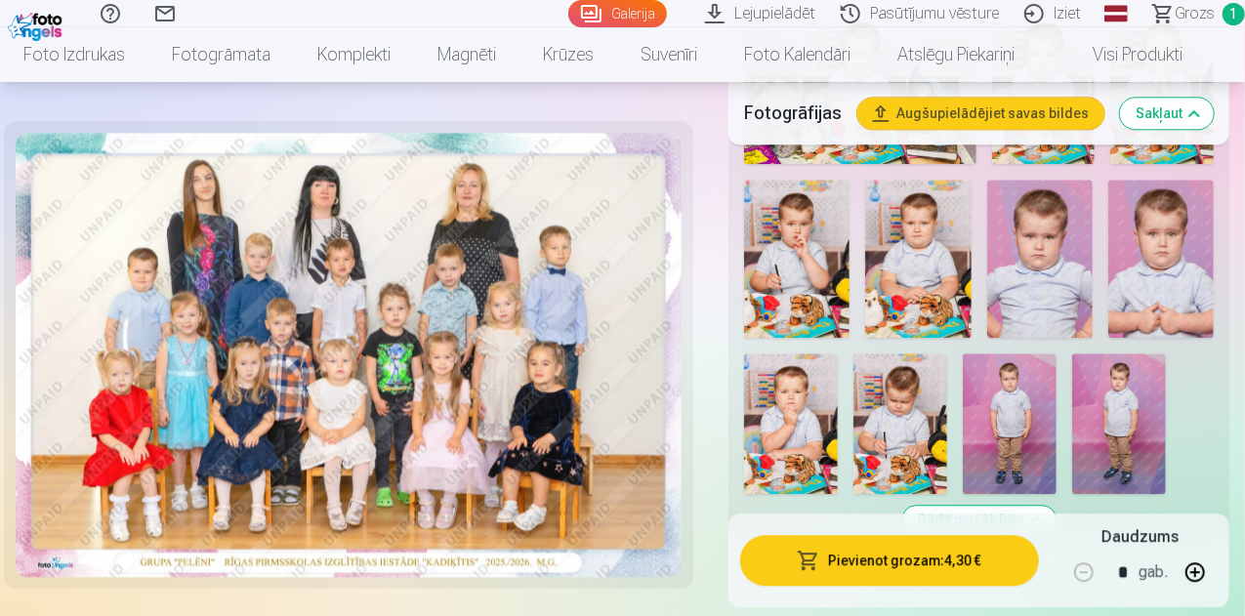
click at [887, 555] on button "Pievienot grozam : 4,30 €" at bounding box center [889, 561] width 299 height 51
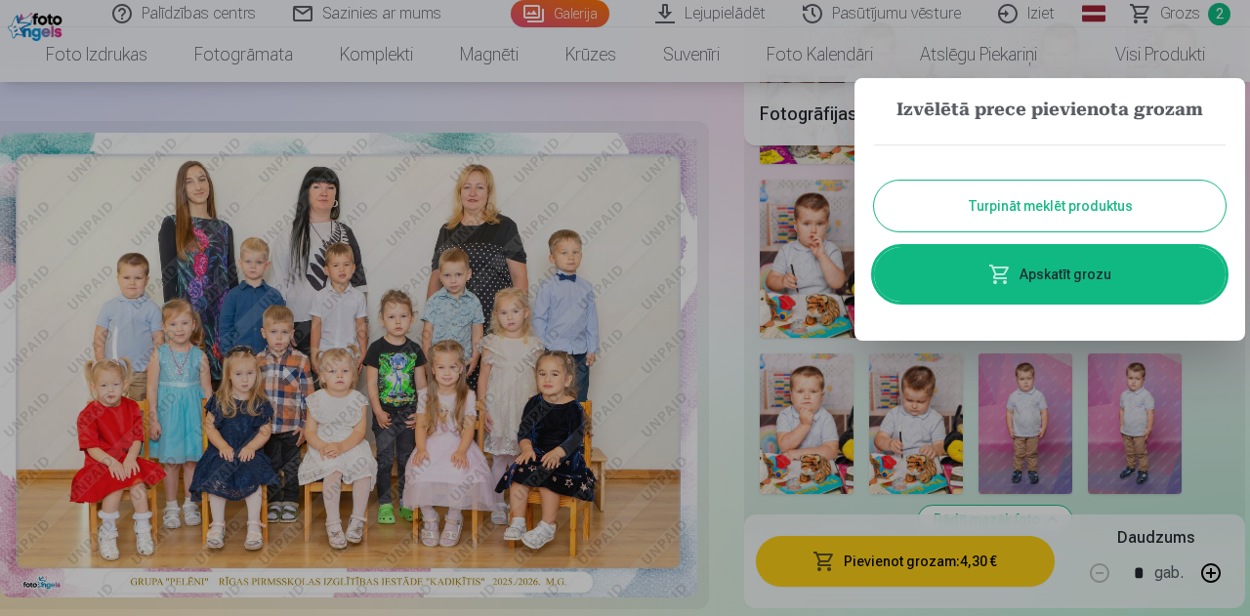
click at [1024, 209] on button "Turpināt meklēt produktus" at bounding box center [1049, 206] width 351 height 51
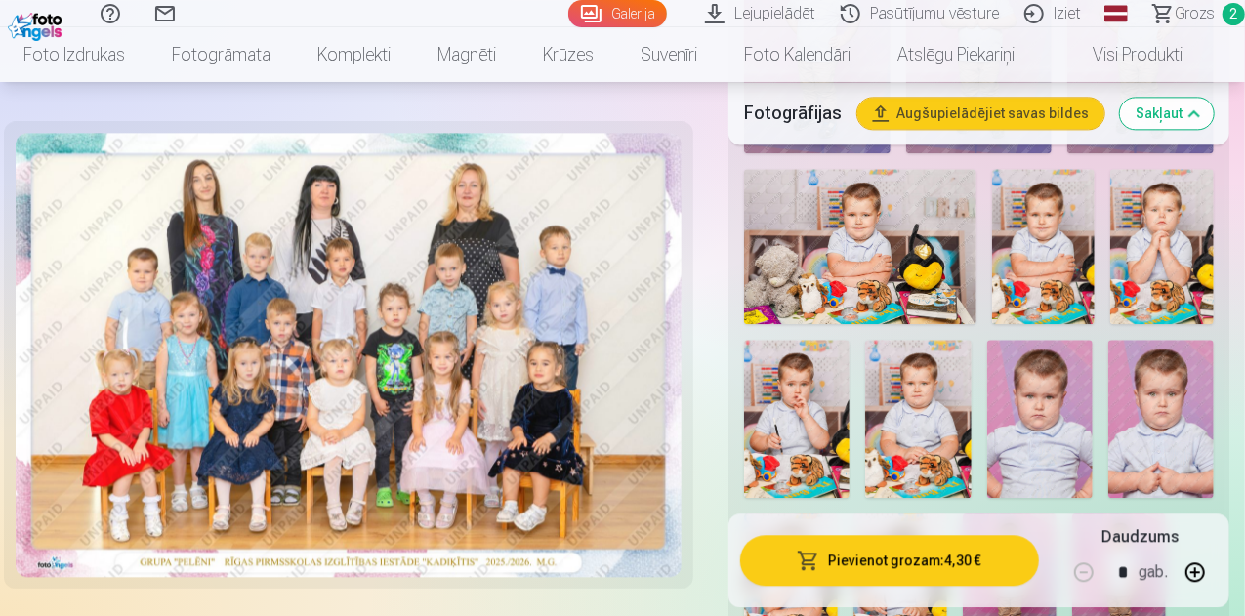
scroll to position [2148, 0]
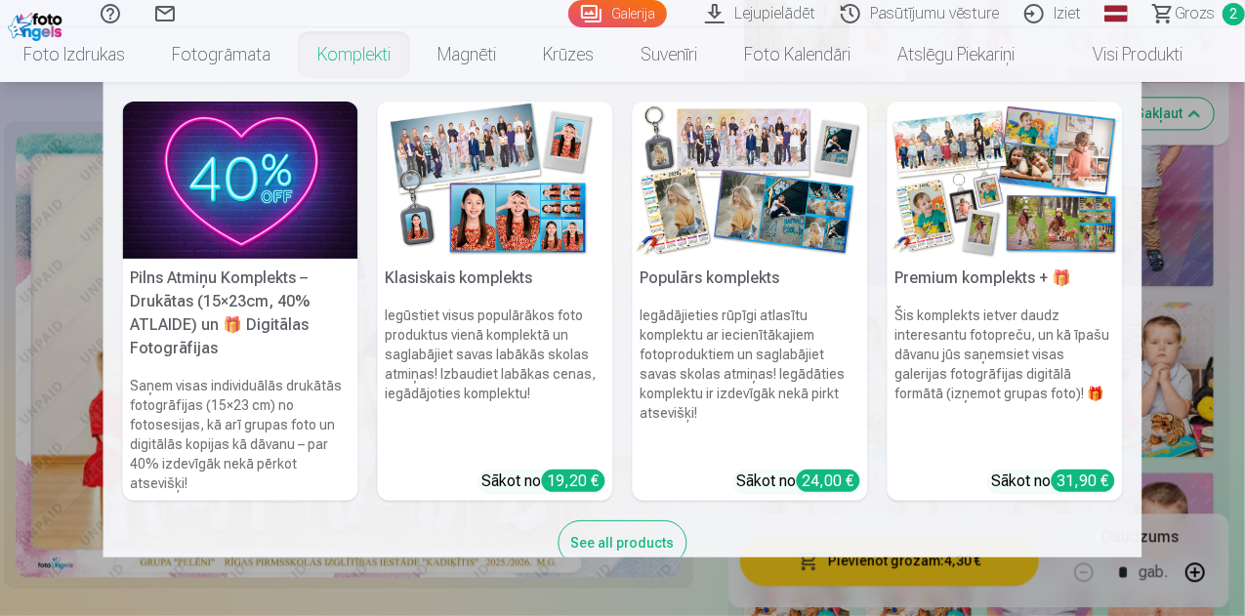
click at [374, 52] on link "Komplekti" at bounding box center [354, 54] width 120 height 55
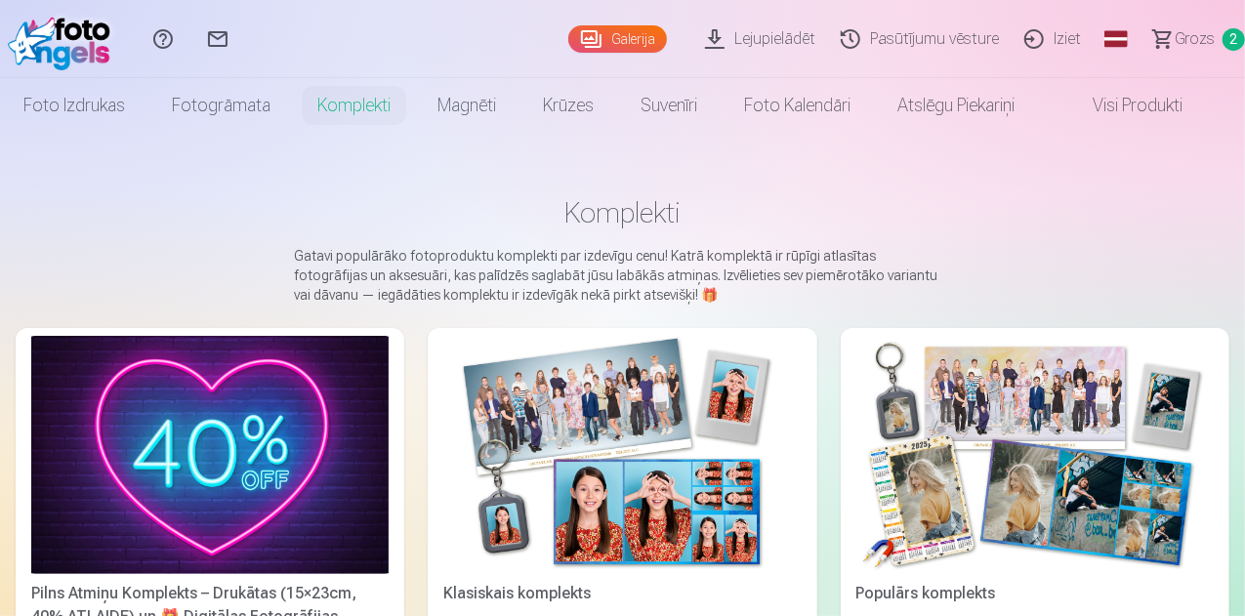
click at [461, 435] on img at bounding box center [621, 455] width 357 height 238
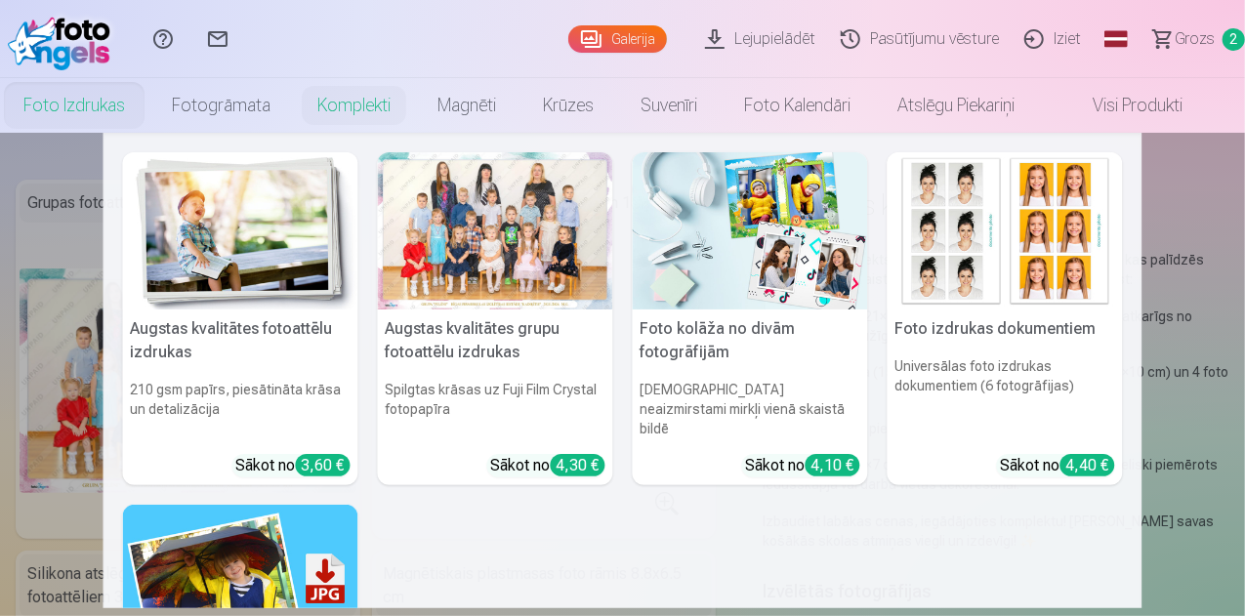
click at [87, 110] on link "Foto izdrukas" at bounding box center [74, 105] width 148 height 55
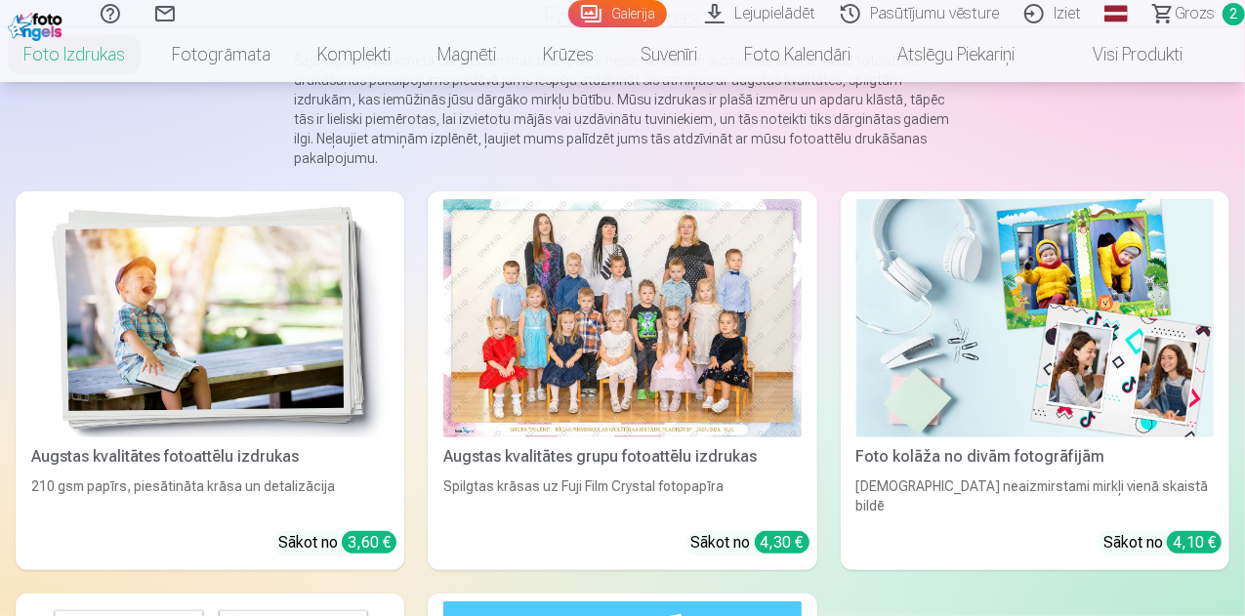
scroll to position [293, 0]
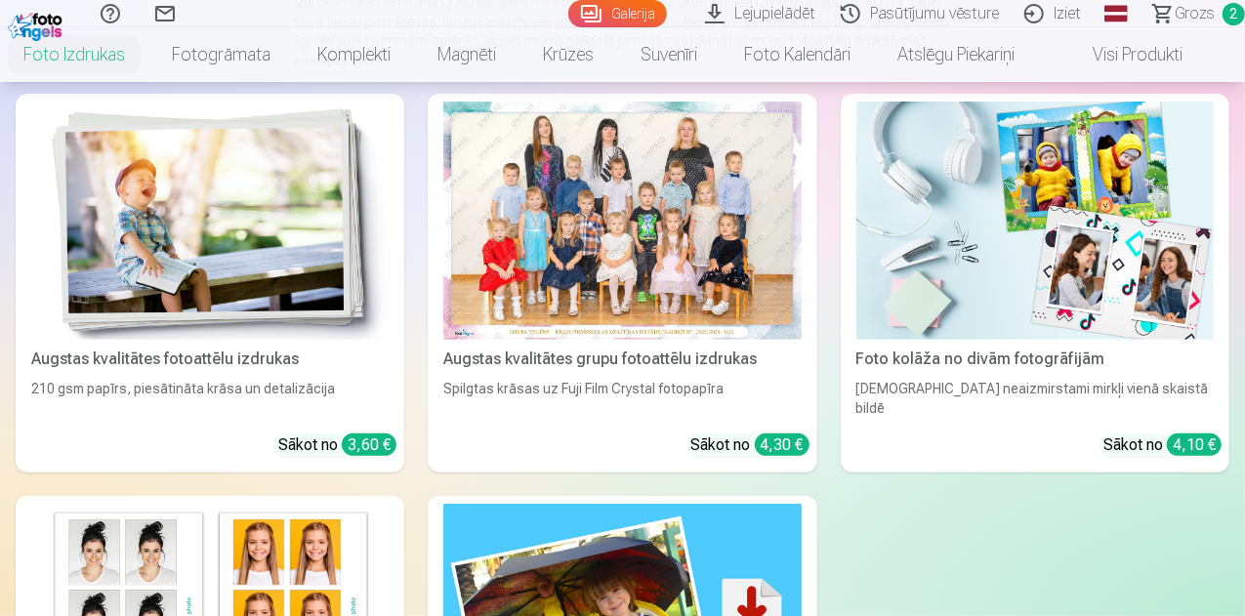
click at [223, 237] on img at bounding box center [209, 221] width 357 height 238
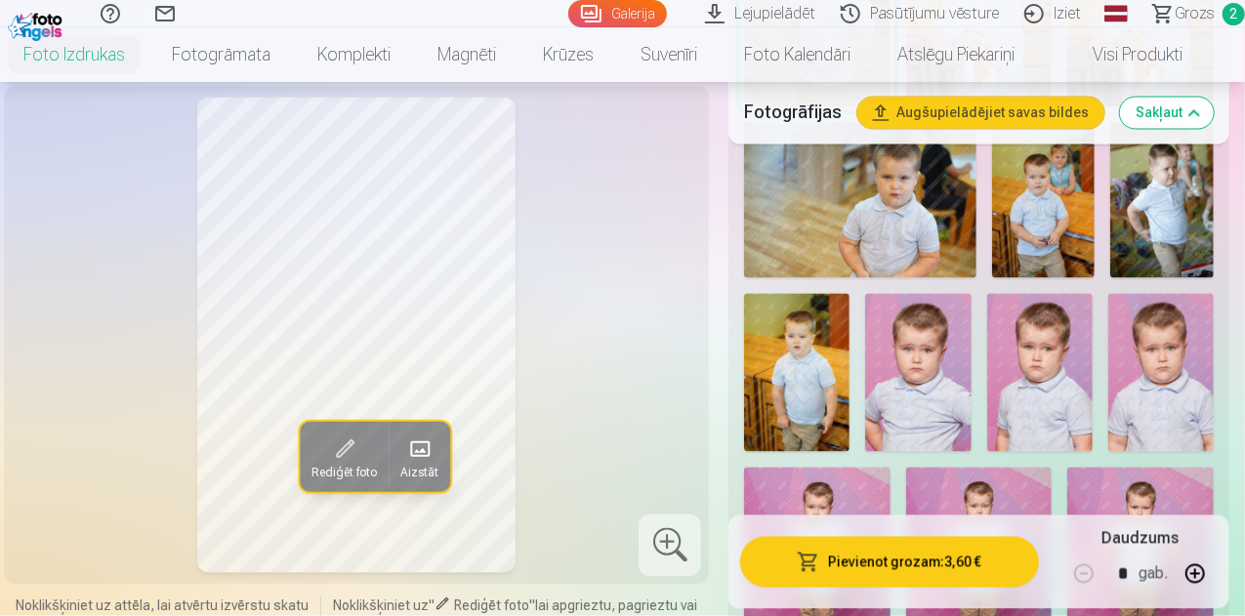
scroll to position [1660, 0]
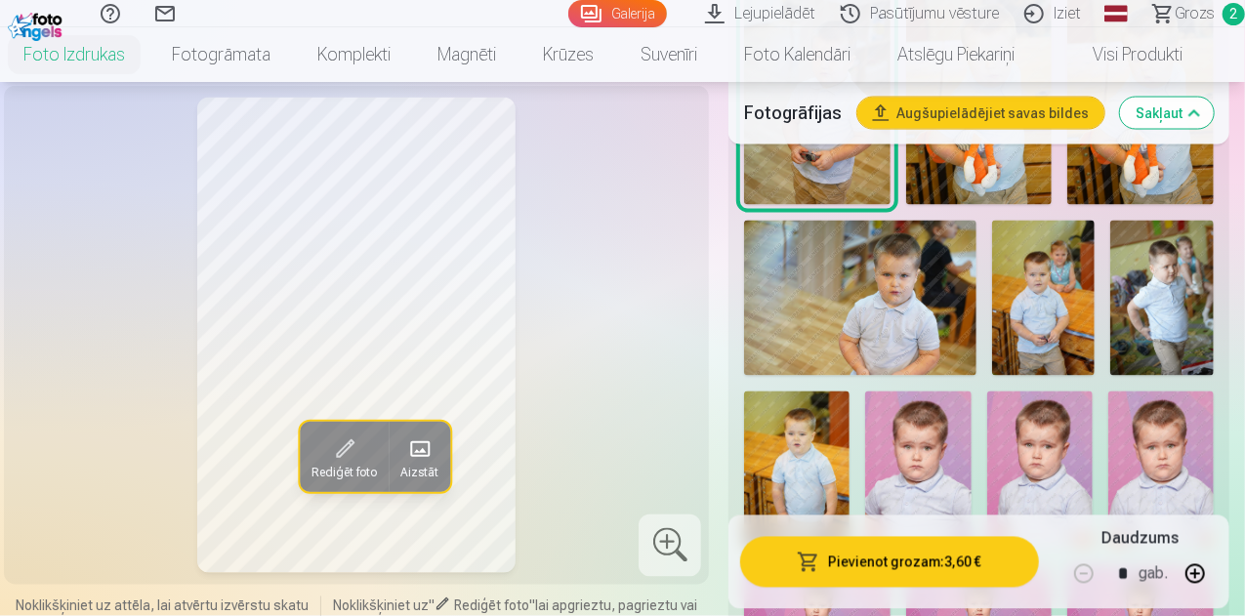
click at [920, 284] on img at bounding box center [860, 298] width 232 height 154
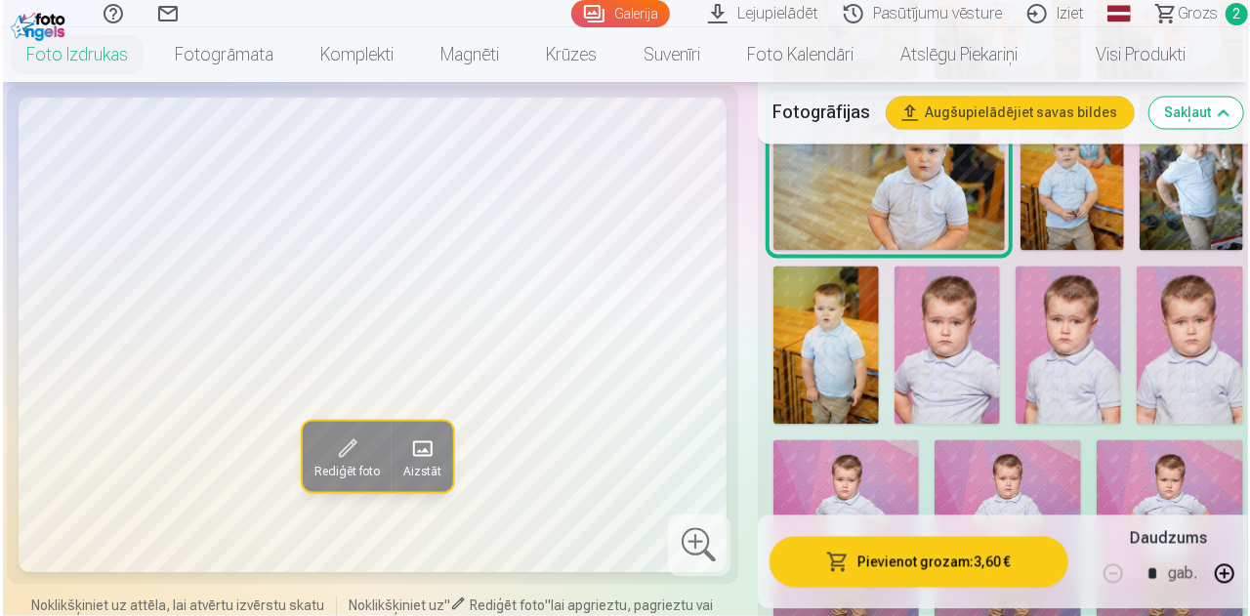
scroll to position [1855, 0]
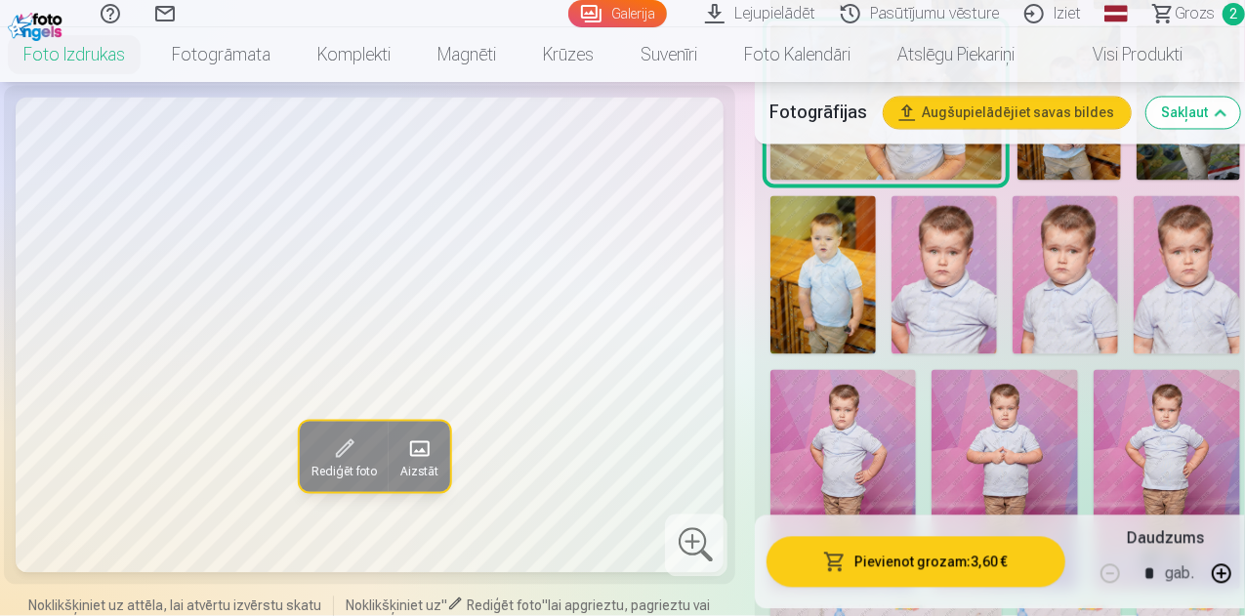
click at [309, 492] on button "Rediģēt foto" at bounding box center [344, 457] width 89 height 70
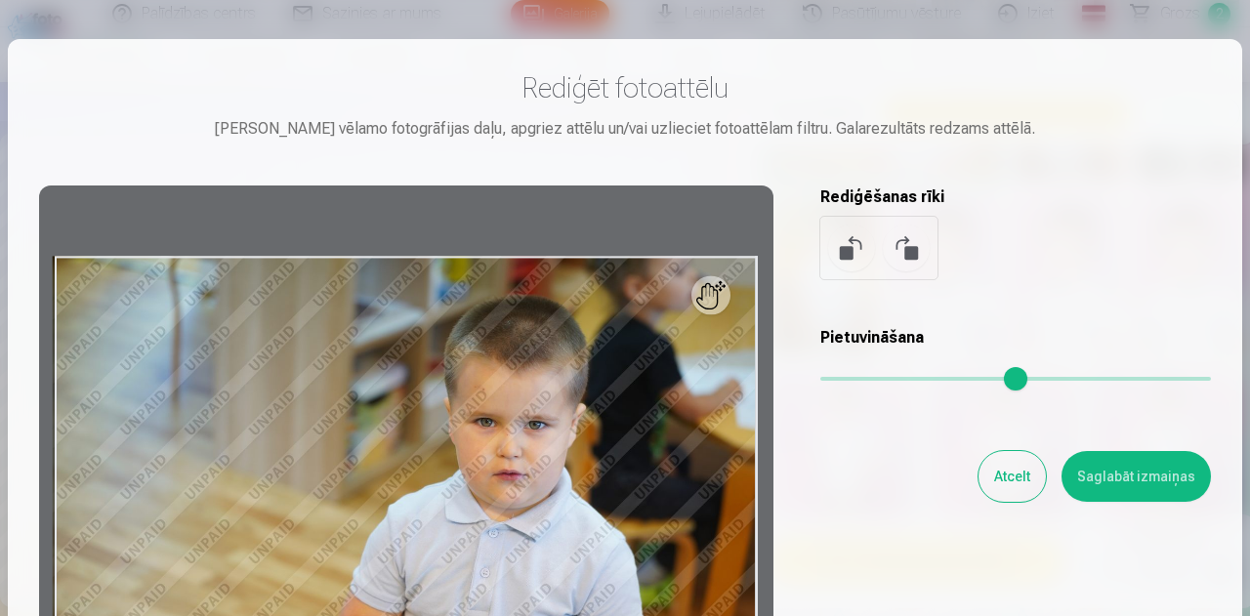
click at [846, 246] on button at bounding box center [851, 248] width 47 height 47
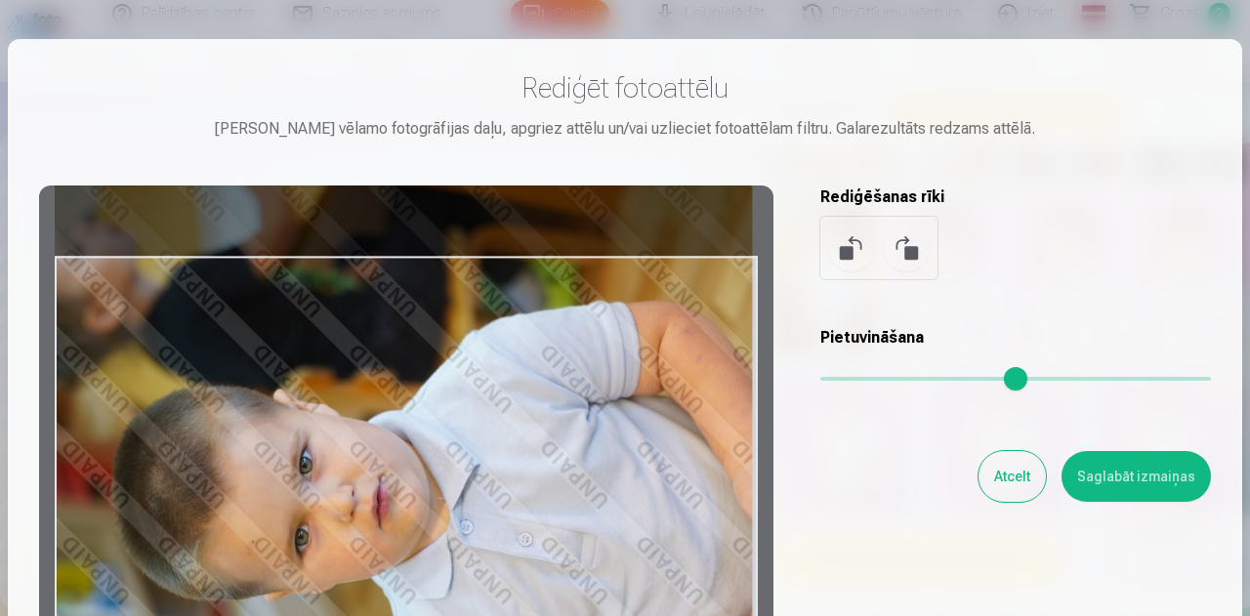
drag, startPoint x: 546, startPoint y: 421, endPoint x: 493, endPoint y: 580, distance: 167.6
click at [493, 580] on div at bounding box center [406, 491] width 734 height 613
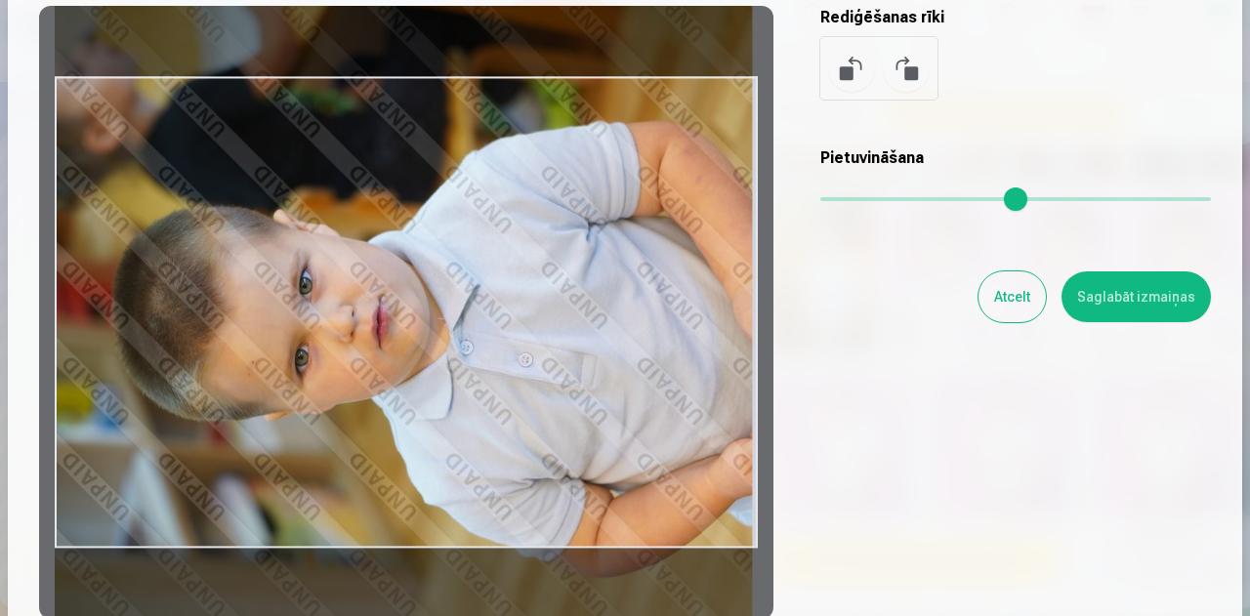
scroll to position [195, 0]
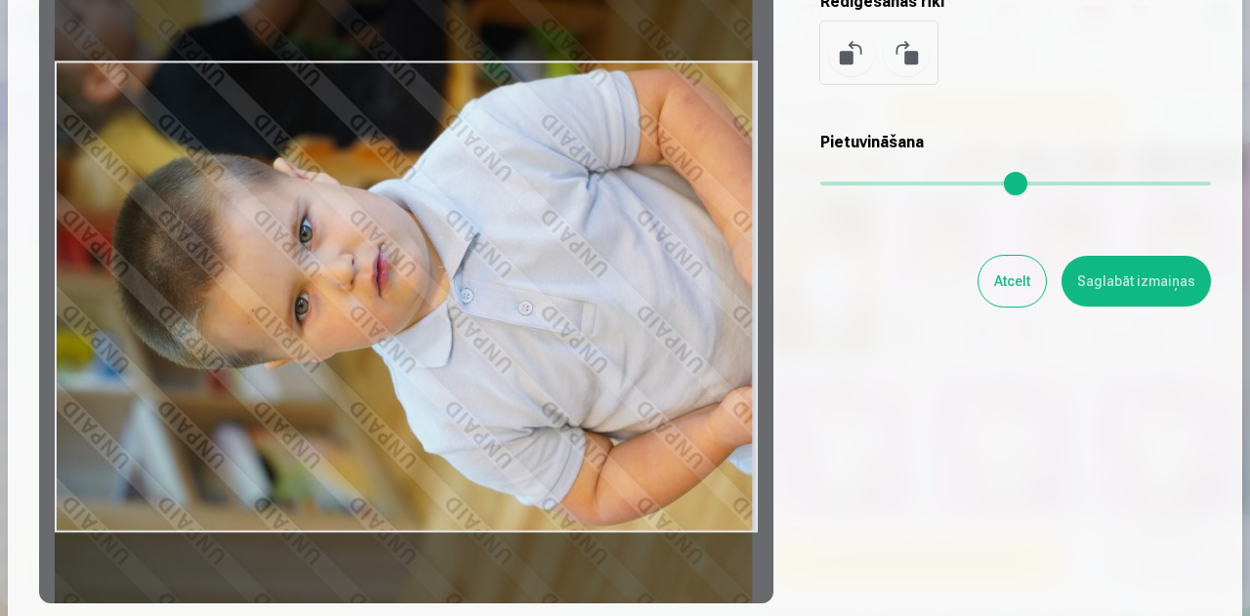
drag, startPoint x: 569, startPoint y: 390, endPoint x: 573, endPoint y: 354, distance: 35.4
click at [573, 354] on div at bounding box center [406, 296] width 734 height 613
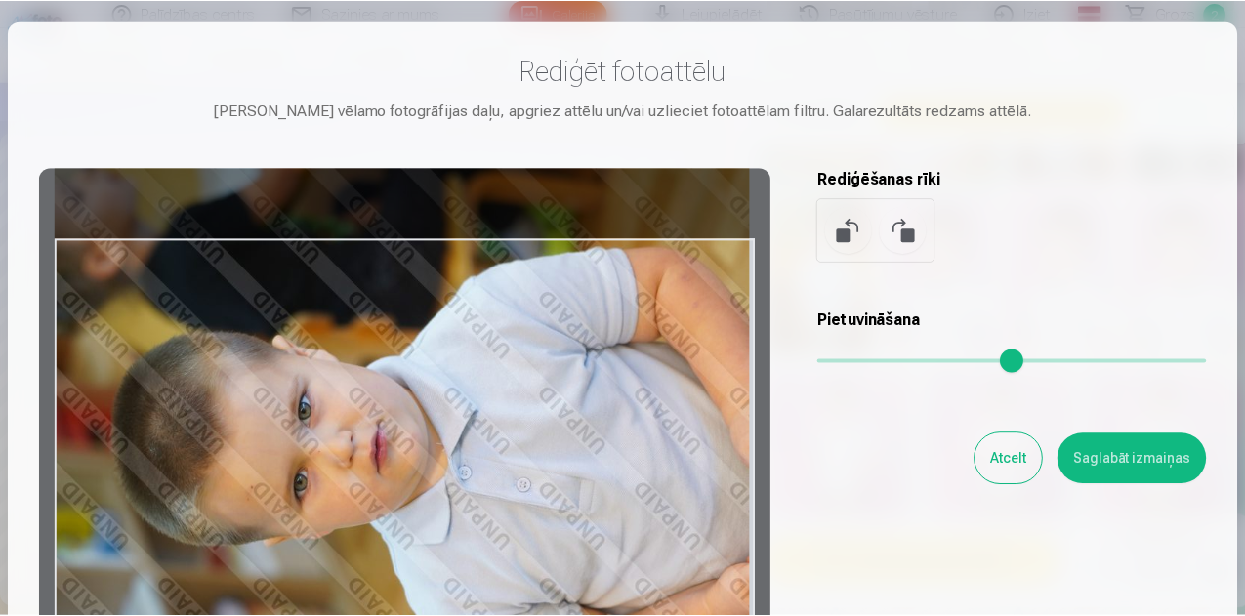
scroll to position [0, 0]
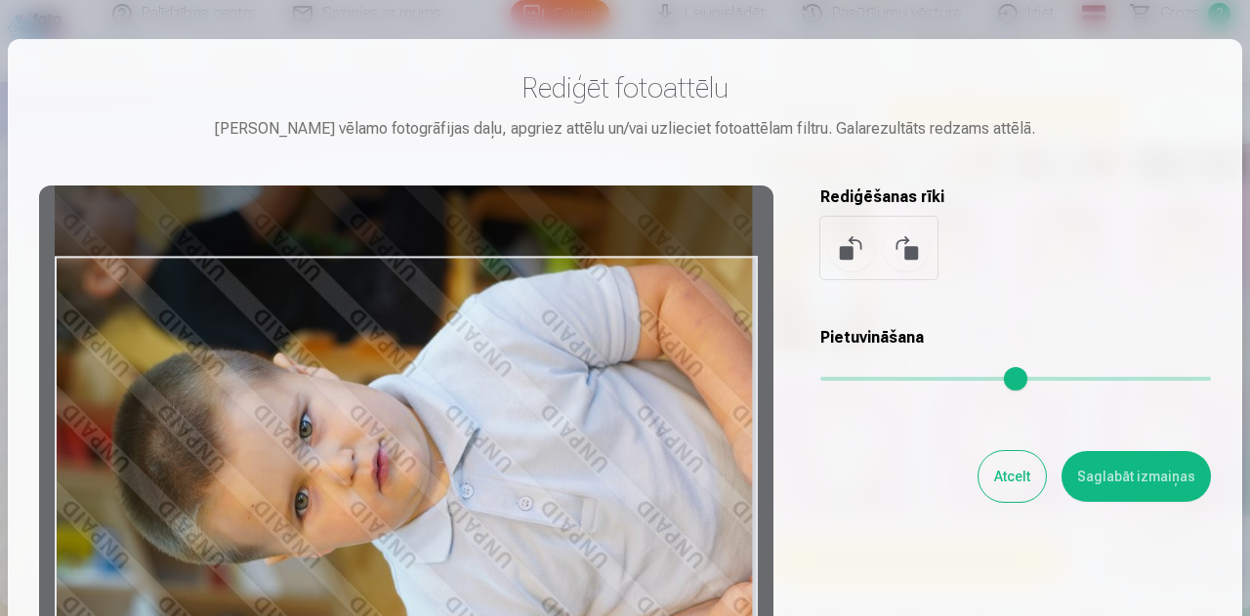
click at [1144, 473] on button "Saglabāt izmaiņas" at bounding box center [1135, 476] width 149 height 51
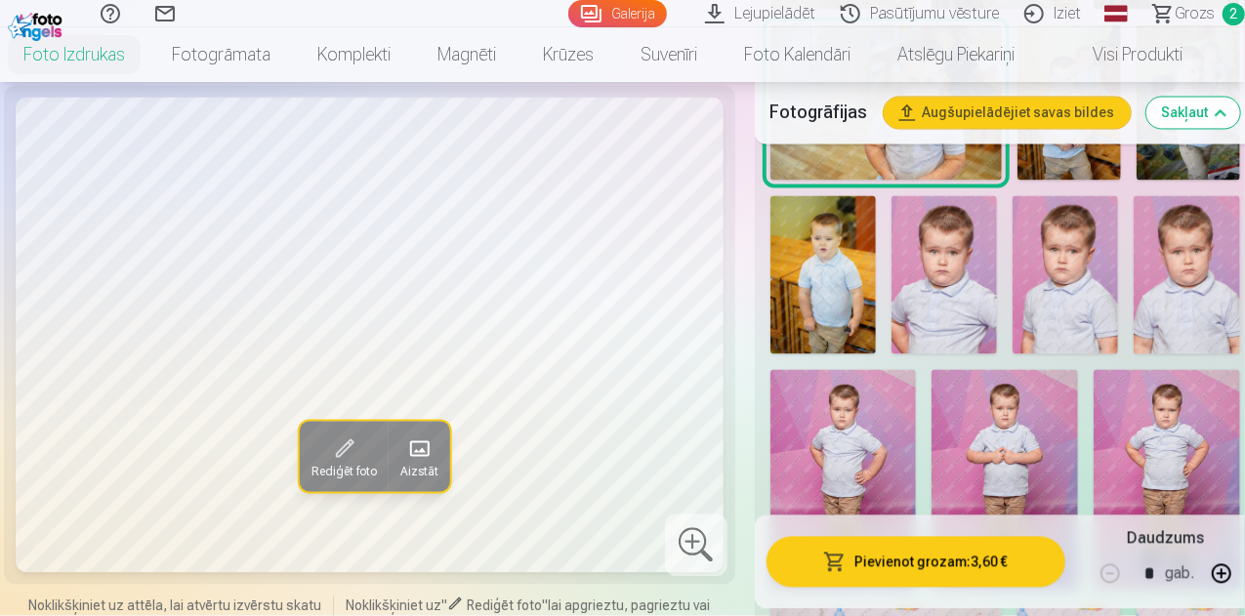
click at [329, 465] on span at bounding box center [344, 448] width 31 height 31
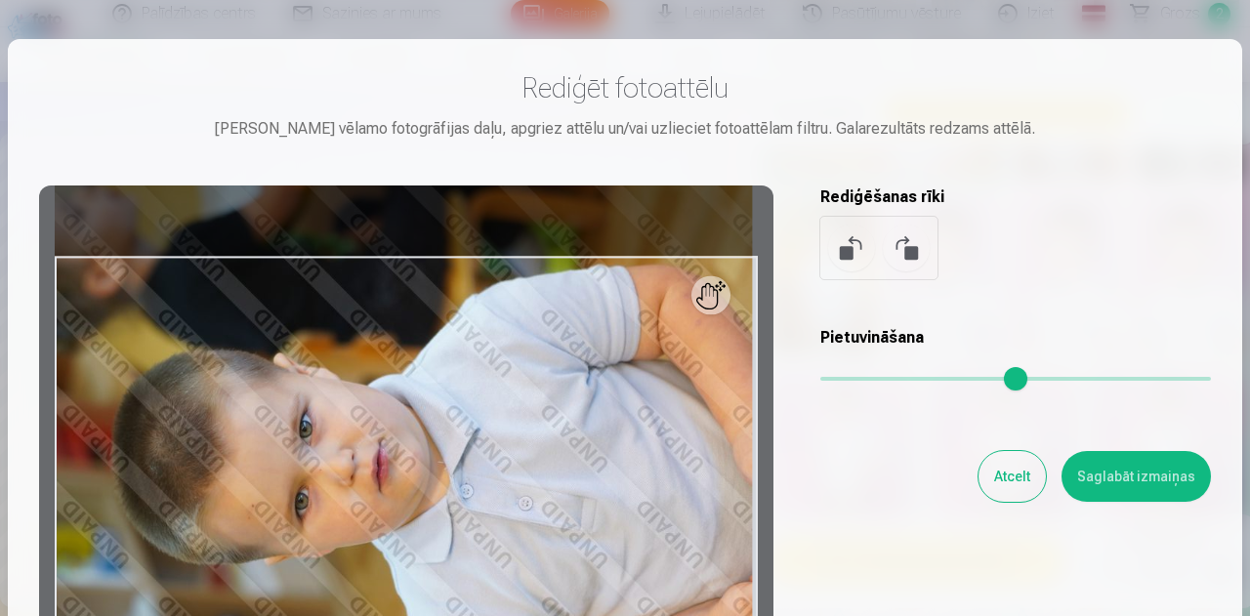
click at [896, 239] on button at bounding box center [906, 248] width 47 height 47
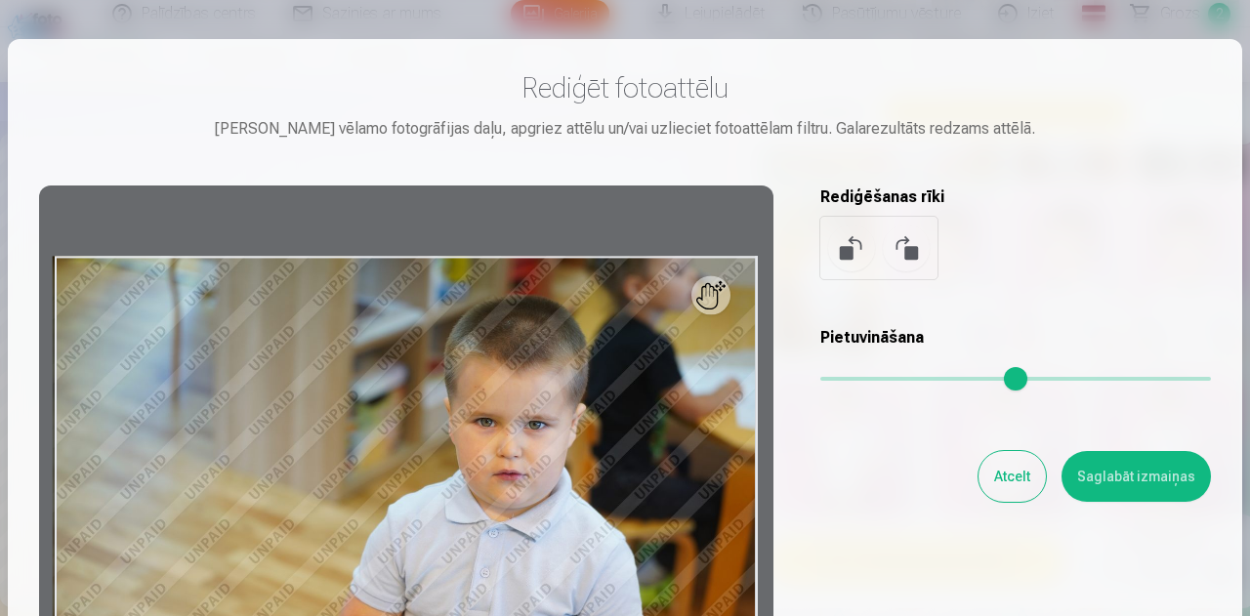
click at [854, 247] on button at bounding box center [851, 248] width 47 height 47
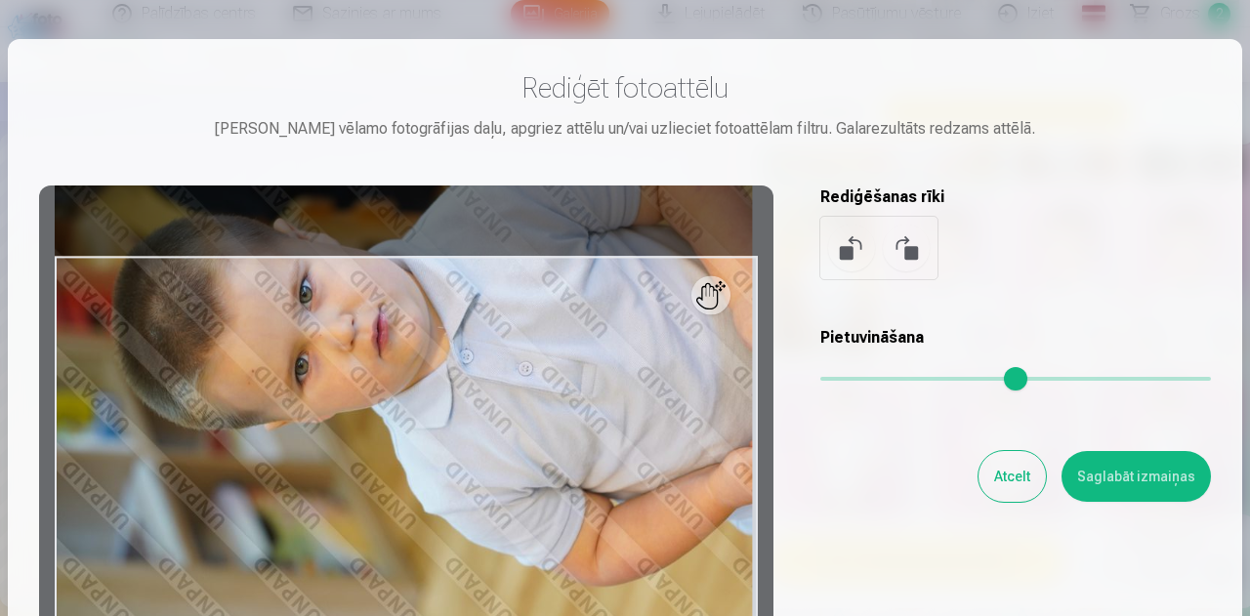
click at [1021, 478] on button "Atcelt" at bounding box center [1011, 476] width 67 height 51
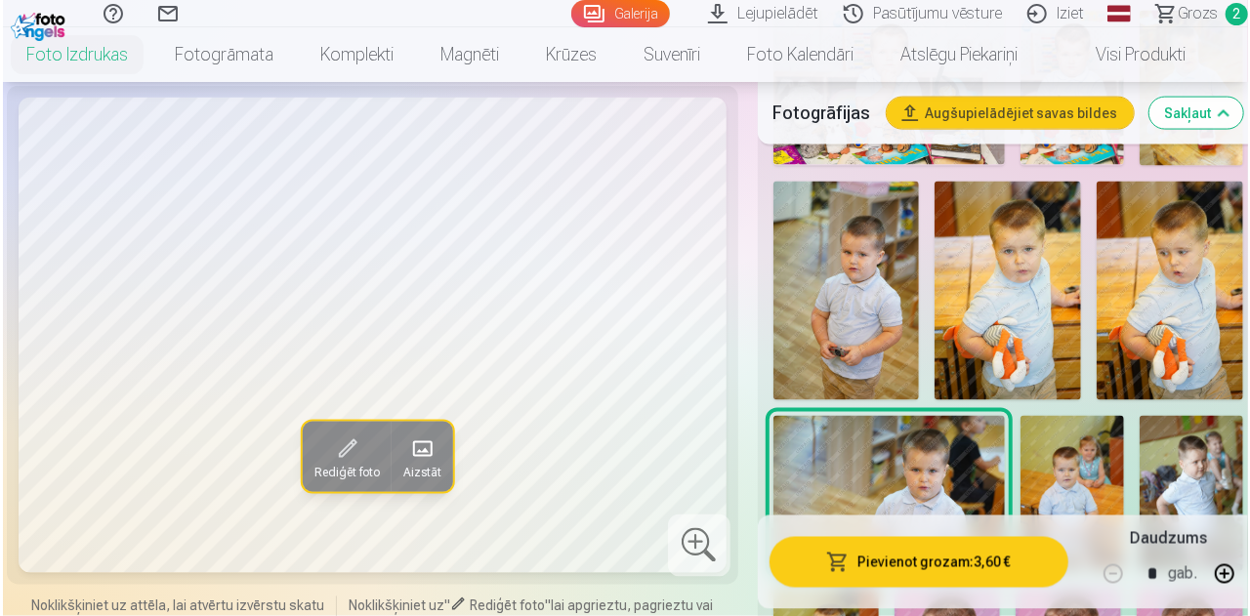
scroll to position [1562, 0]
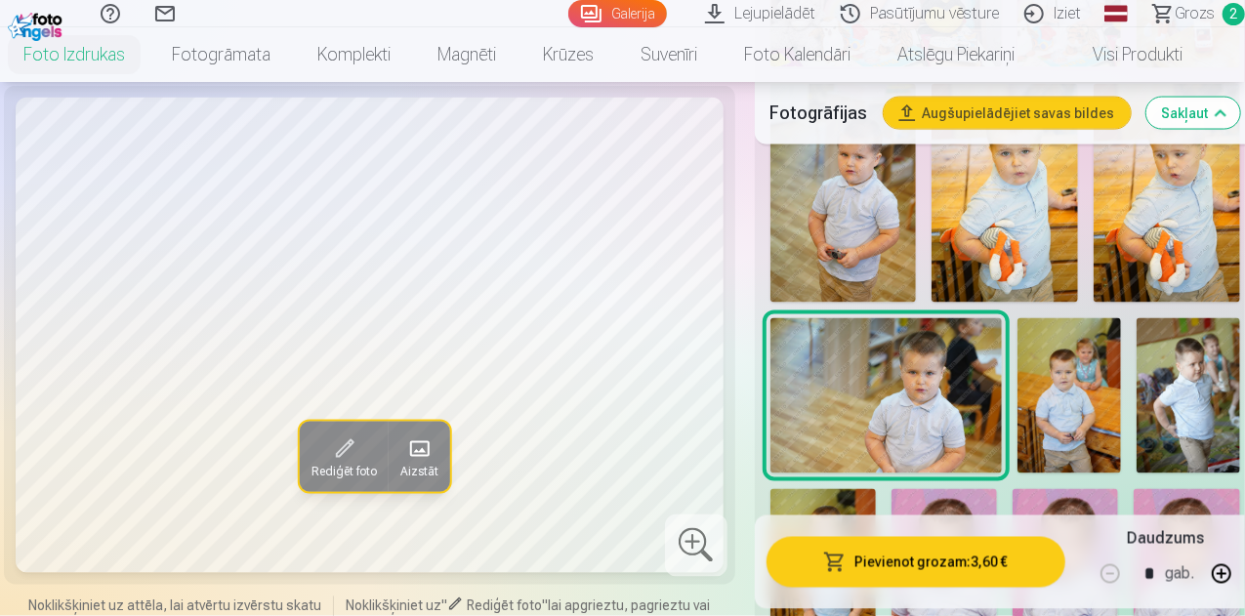
click at [329, 465] on span at bounding box center [344, 448] width 31 height 31
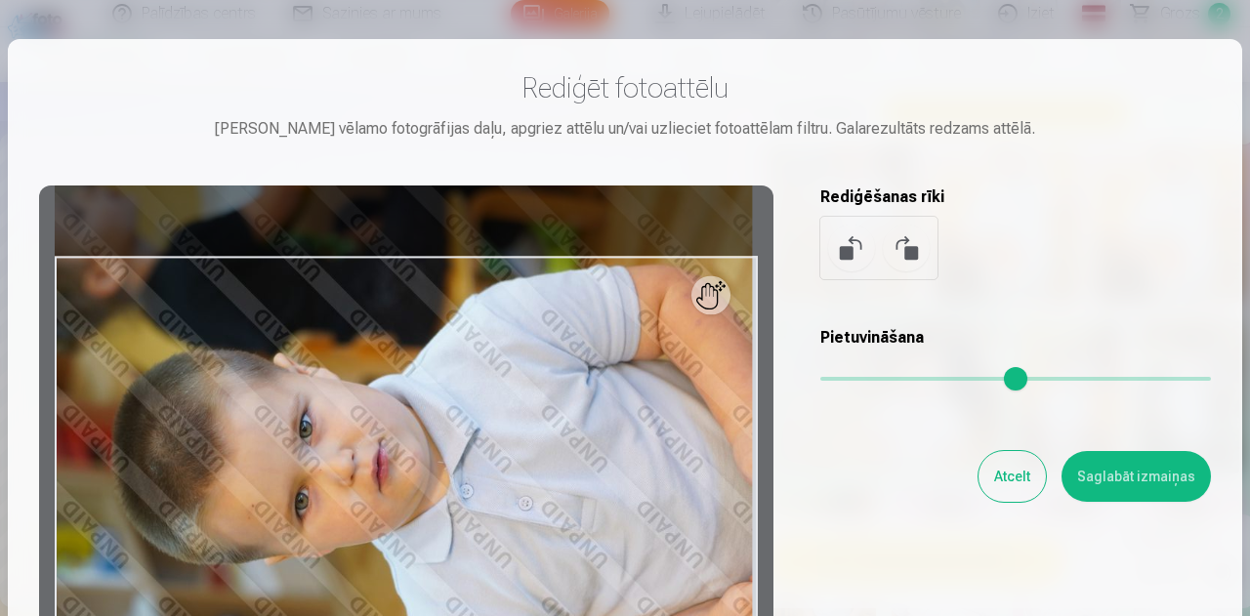
scroll to position [98, 0]
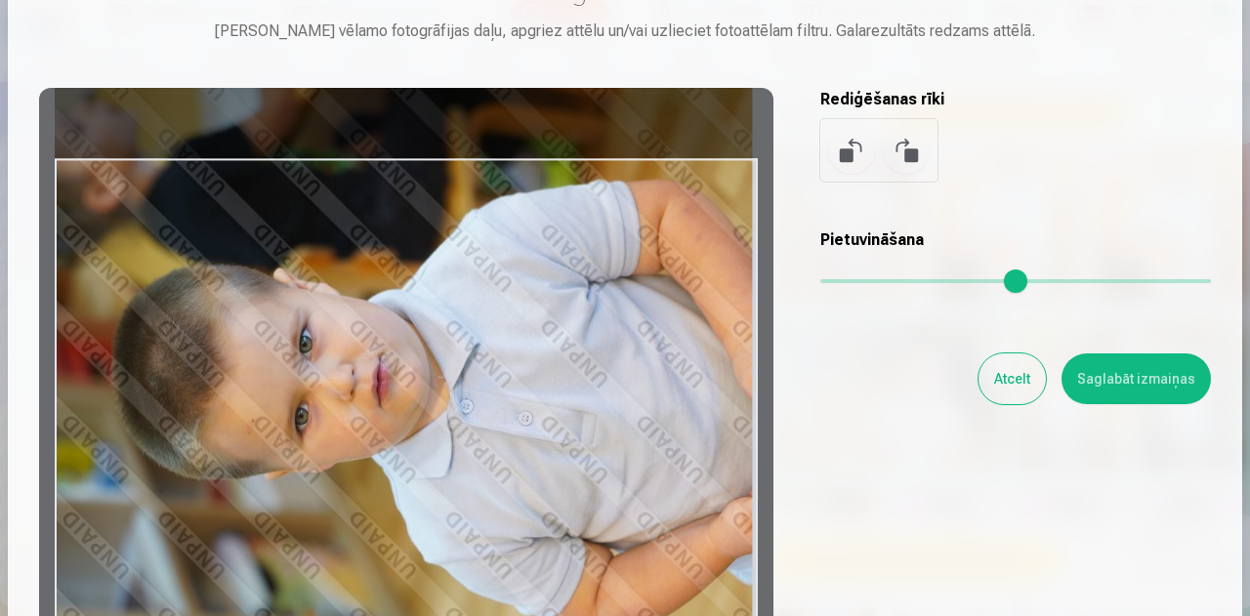
drag, startPoint x: 565, startPoint y: 356, endPoint x: 558, endPoint y: 372, distance: 17.0
click at [558, 372] on div at bounding box center [406, 394] width 734 height 613
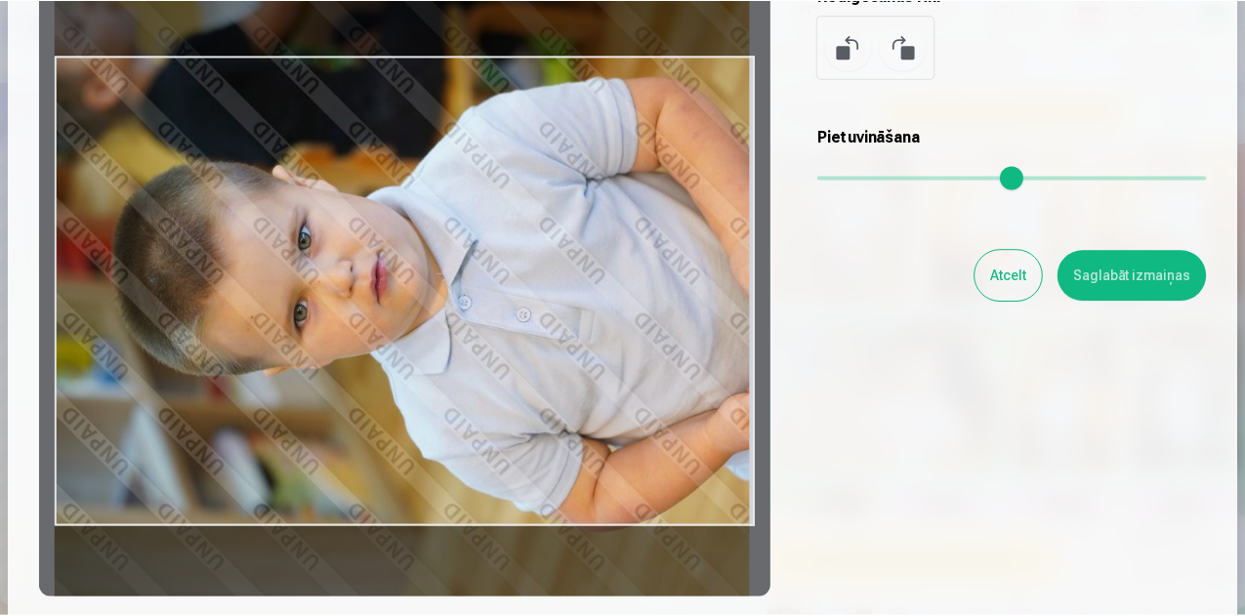
scroll to position [195, 0]
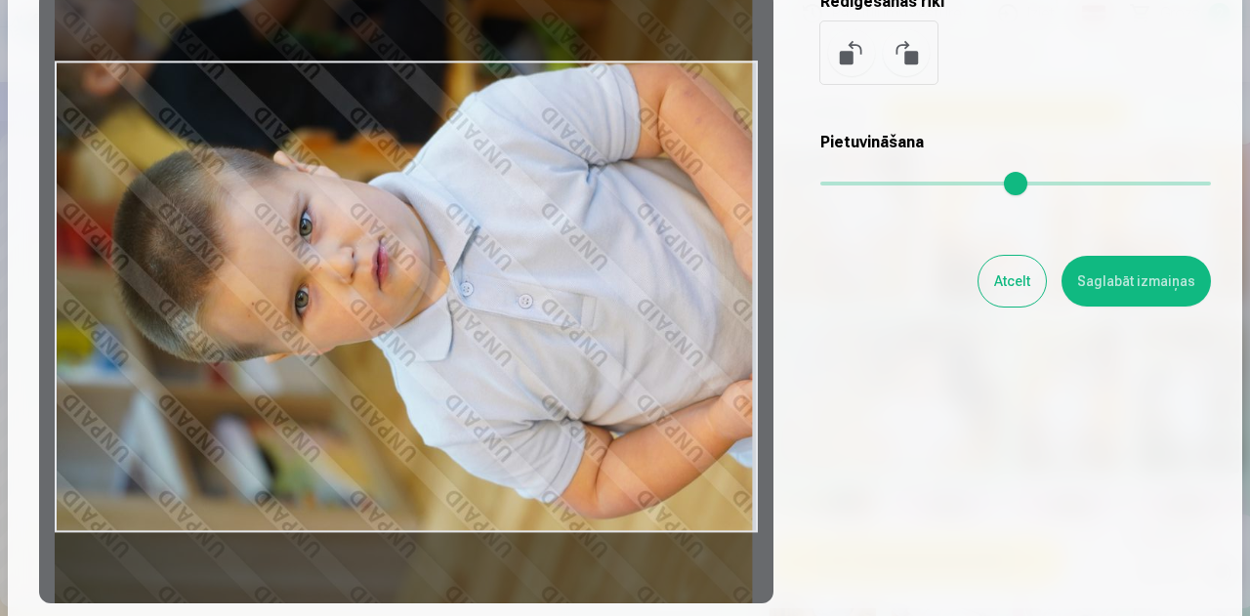
drag, startPoint x: 613, startPoint y: 351, endPoint x: 613, endPoint y: 332, distance: 19.5
click at [613, 332] on div at bounding box center [406, 296] width 734 height 613
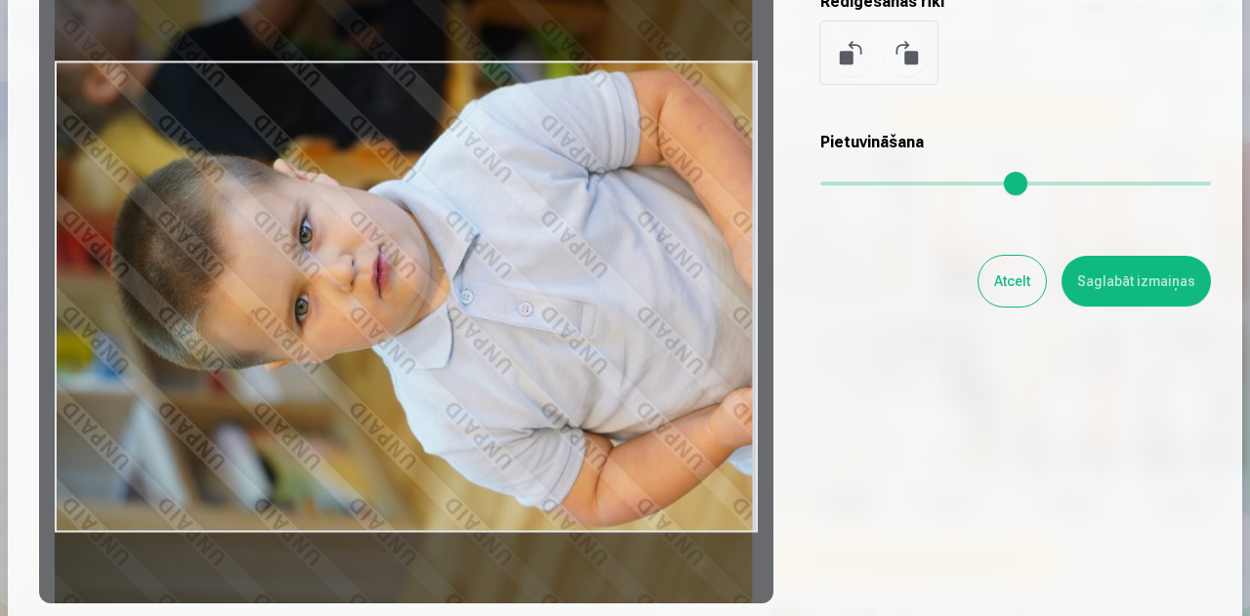
click at [594, 341] on div at bounding box center [406, 296] width 734 height 613
click at [1146, 289] on button "Saglabāt izmaiņas" at bounding box center [1135, 281] width 149 height 51
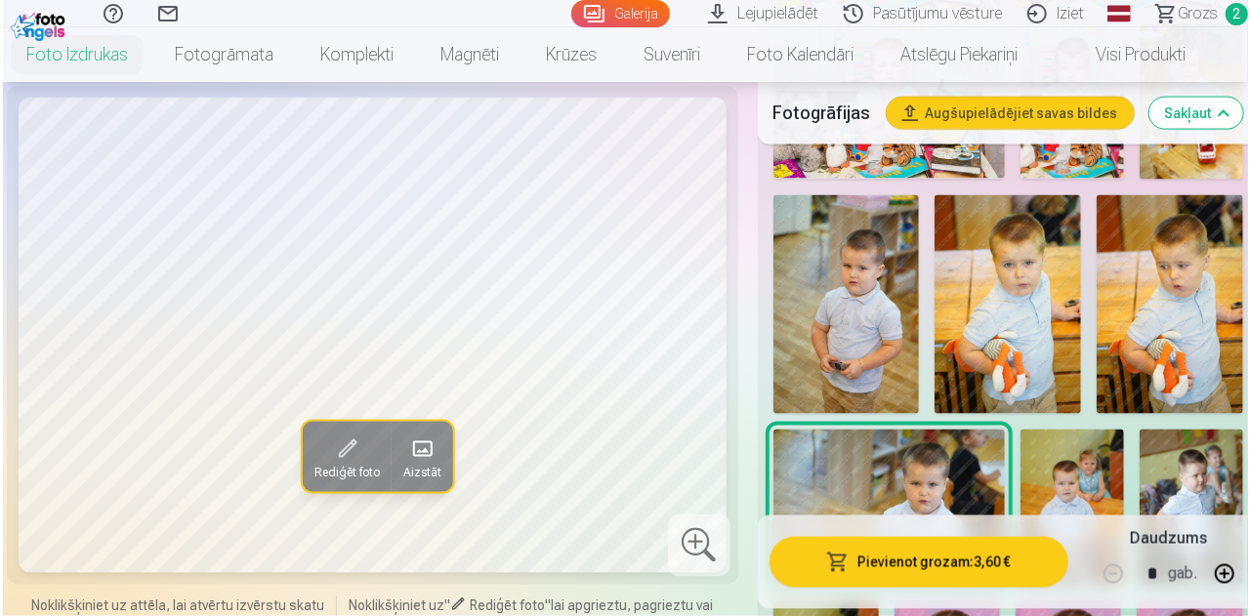
scroll to position [1562, 0]
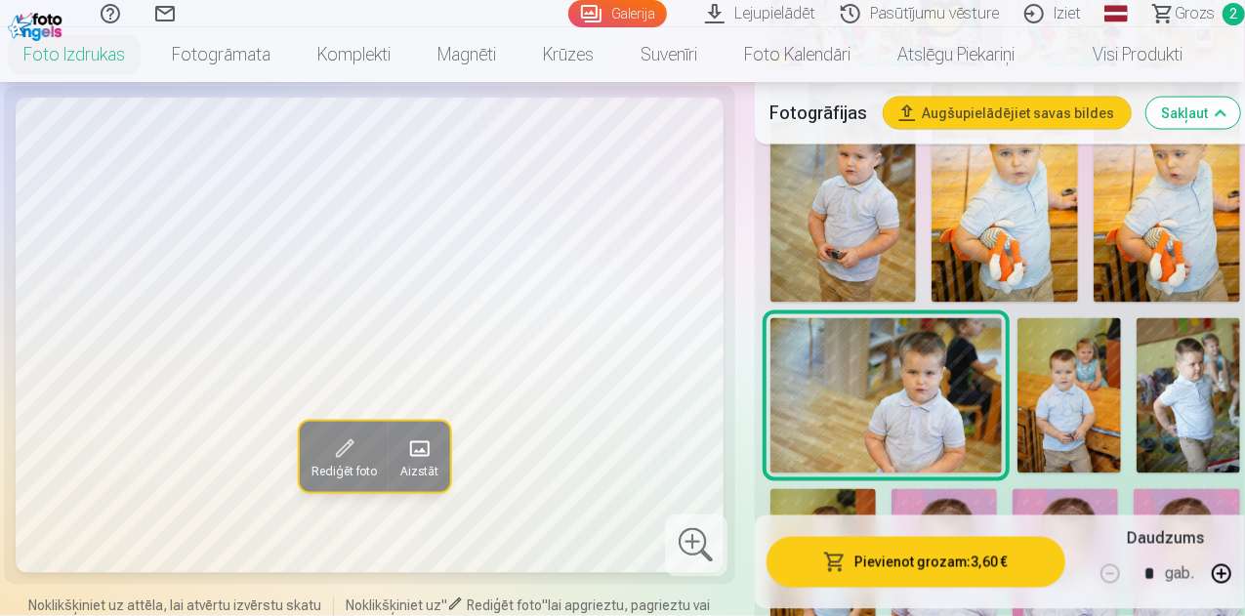
click at [852, 561] on button "Pievienot grozam : 3,60 €" at bounding box center [915, 561] width 299 height 51
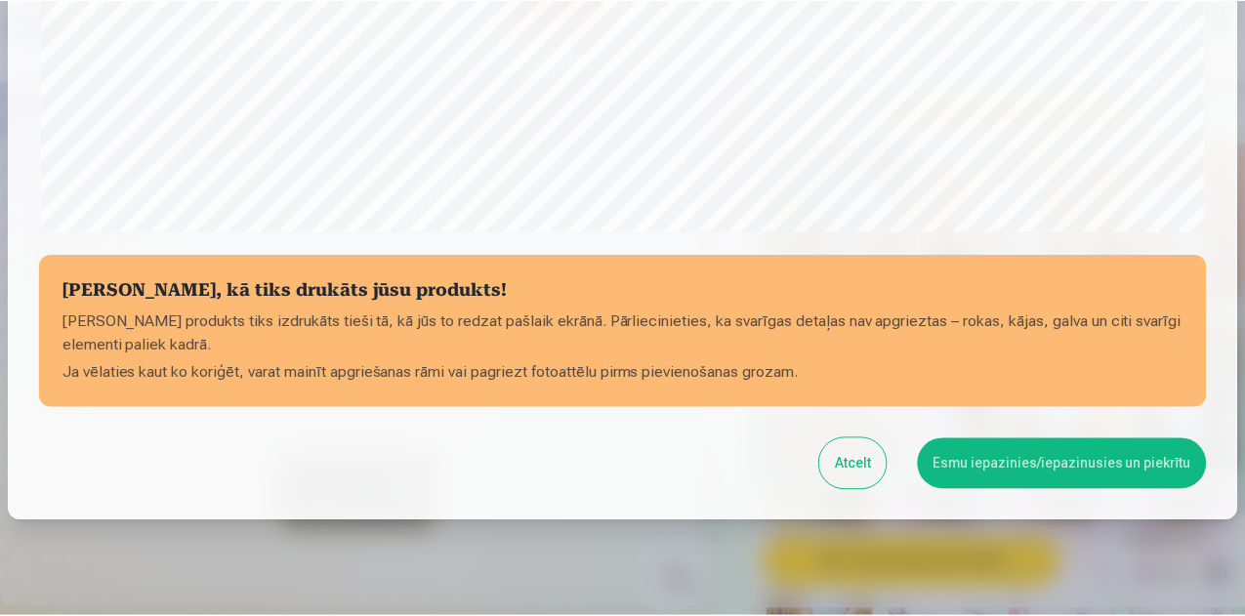
scroll to position [774, 0]
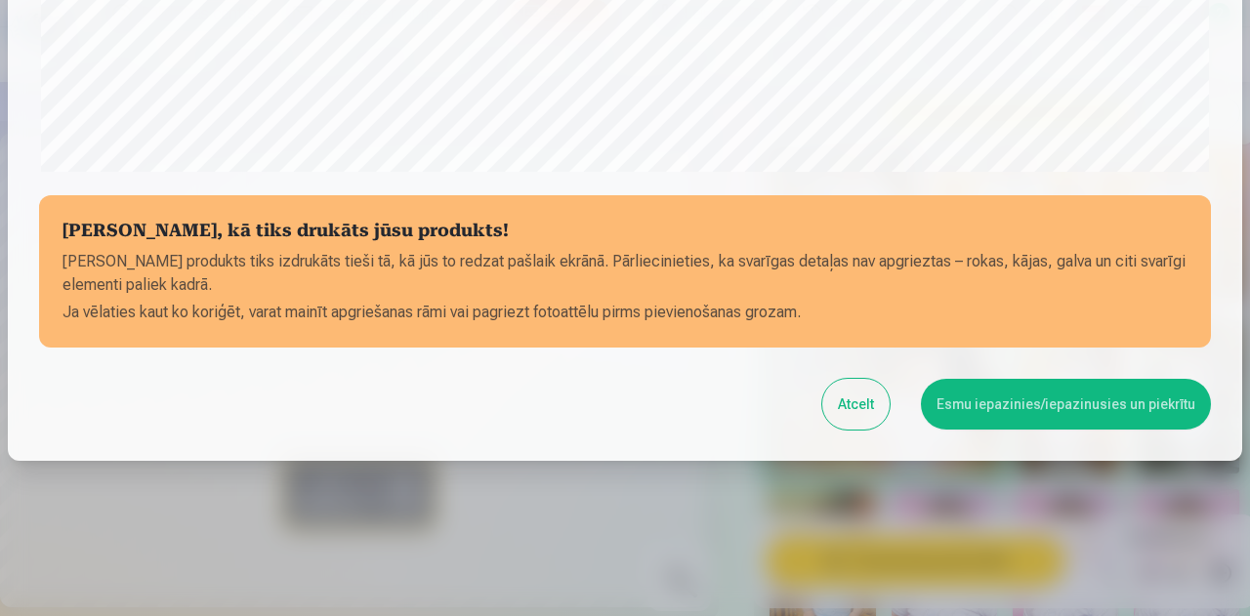
click at [863, 409] on button "Atcelt" at bounding box center [855, 404] width 67 height 51
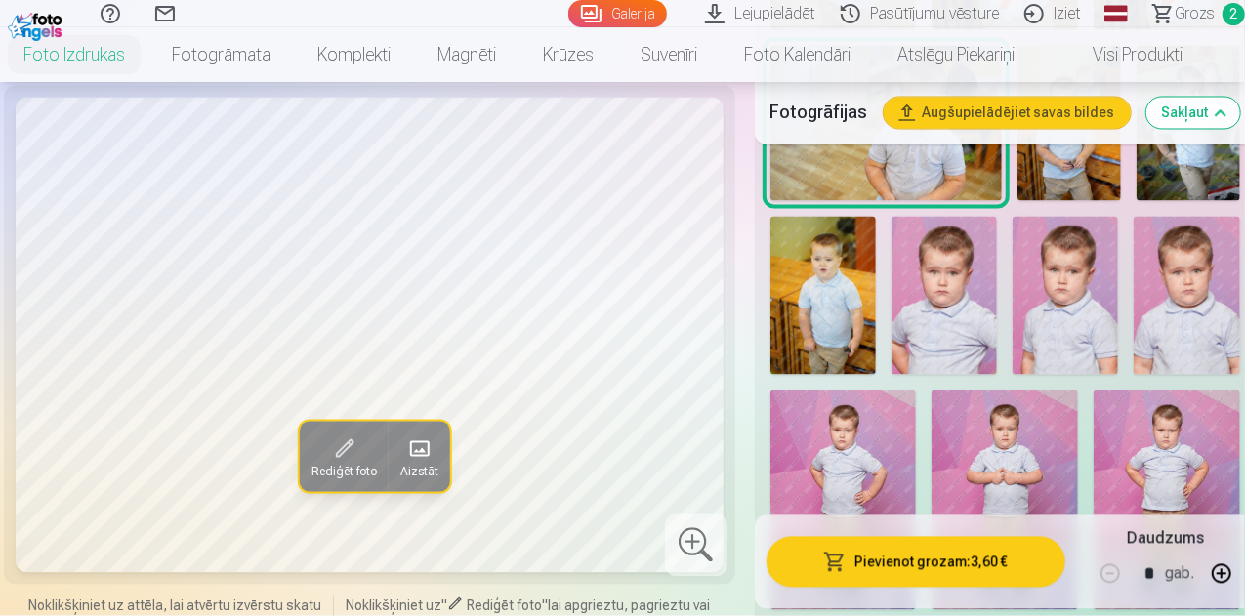
scroll to position [1855, 0]
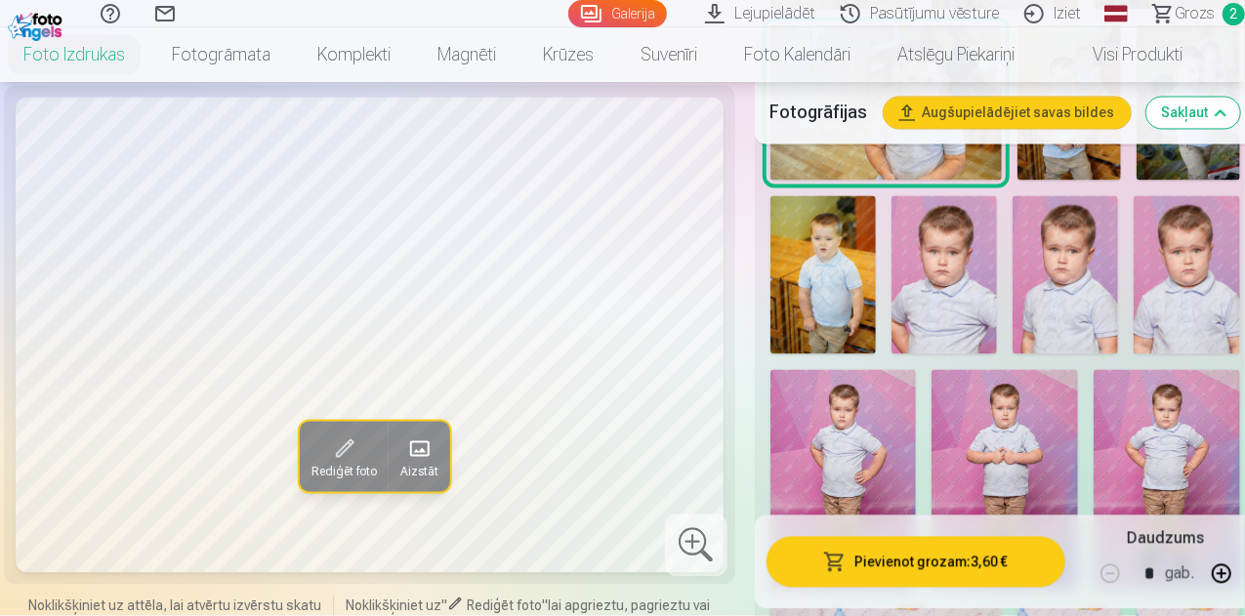
click at [670, 565] on div at bounding box center [696, 545] width 62 height 62
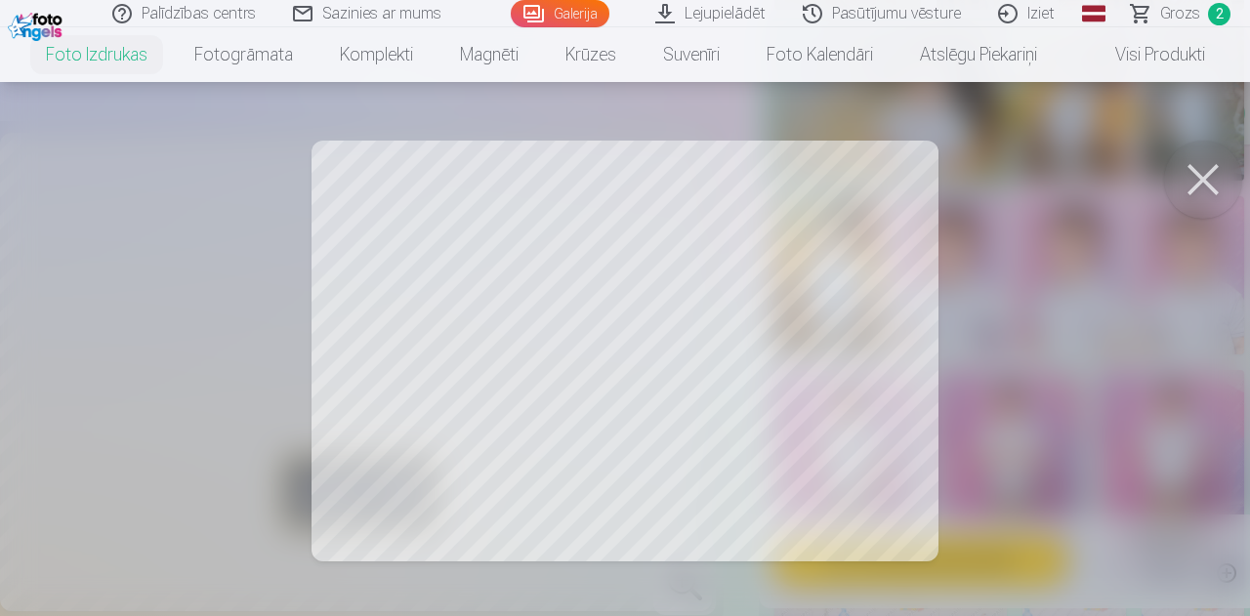
click at [1185, 194] on button at bounding box center [1203, 180] width 78 height 78
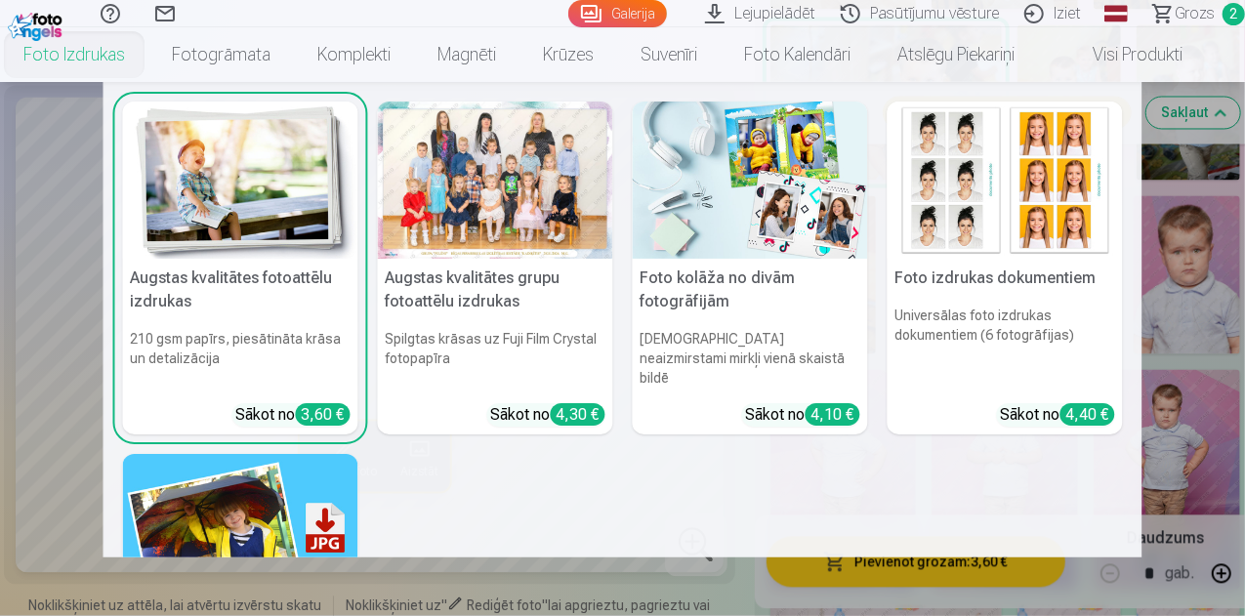
click at [249, 204] on img at bounding box center [240, 180] width 235 height 157
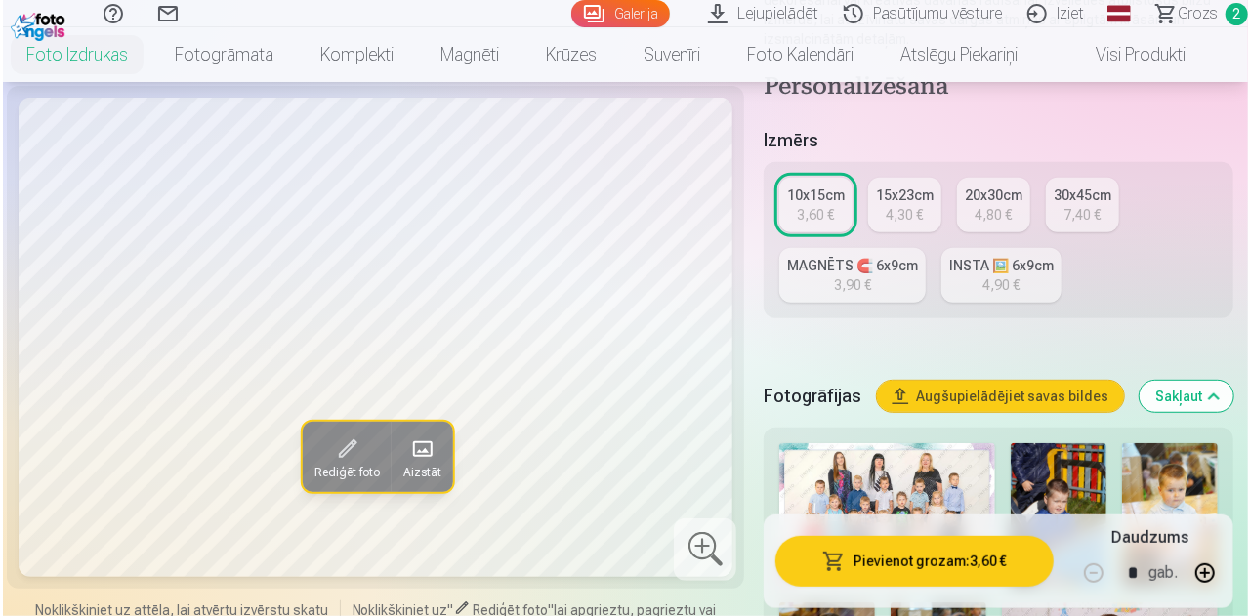
scroll to position [391, 0]
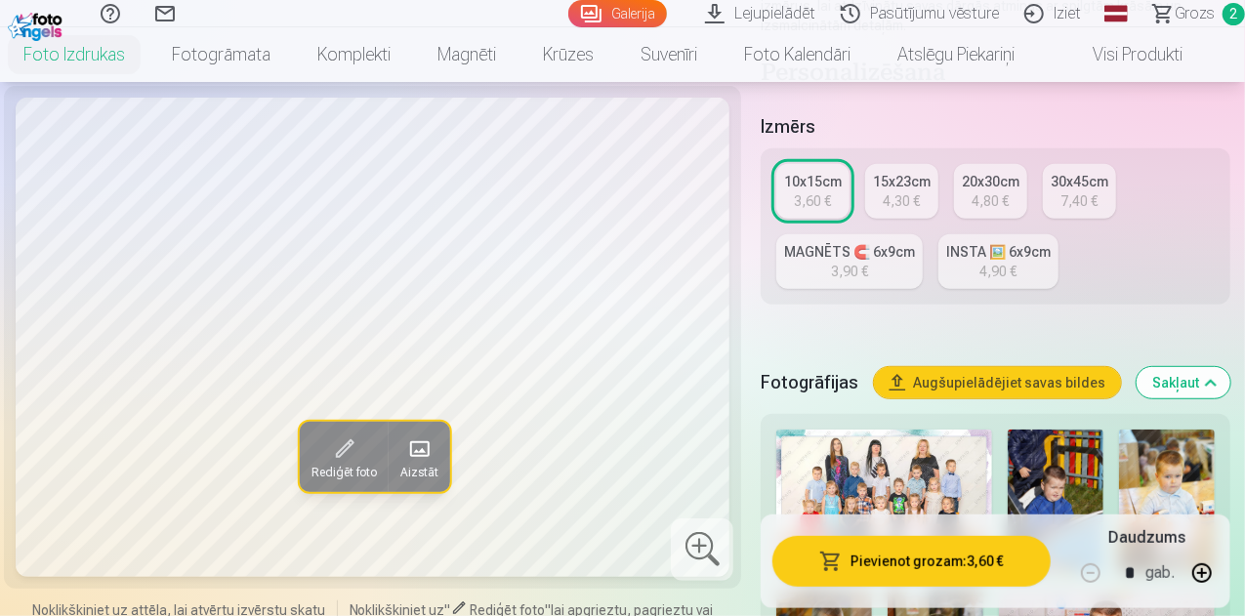
click at [311, 480] on span "Rediģēt foto" at bounding box center [343, 473] width 65 height 16
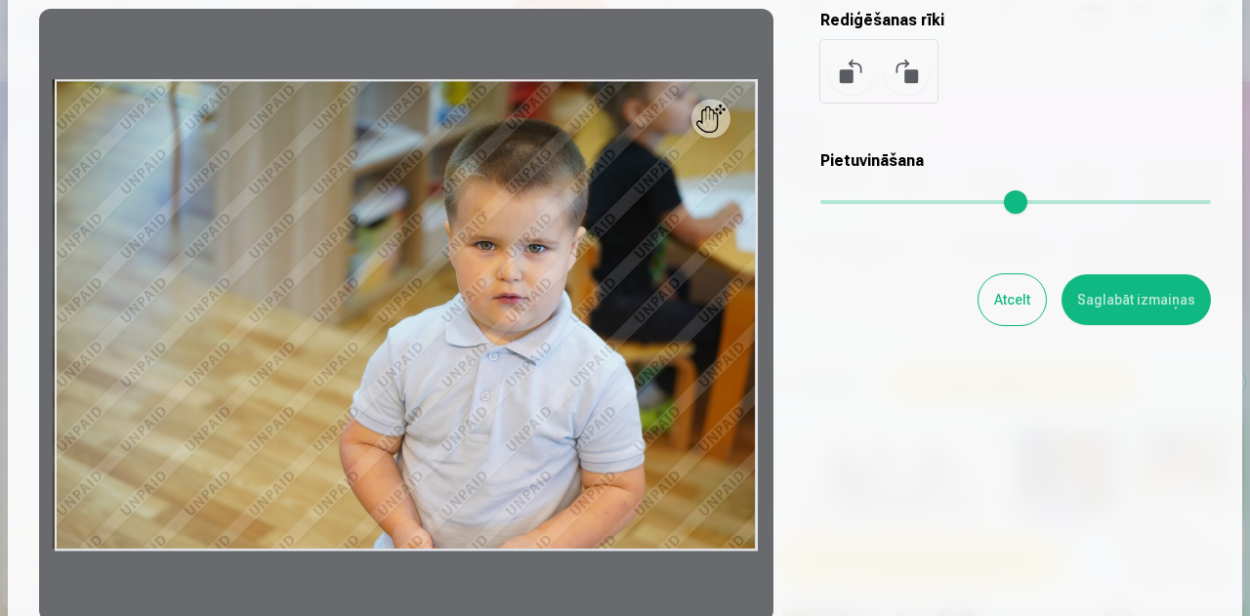
scroll to position [195, 0]
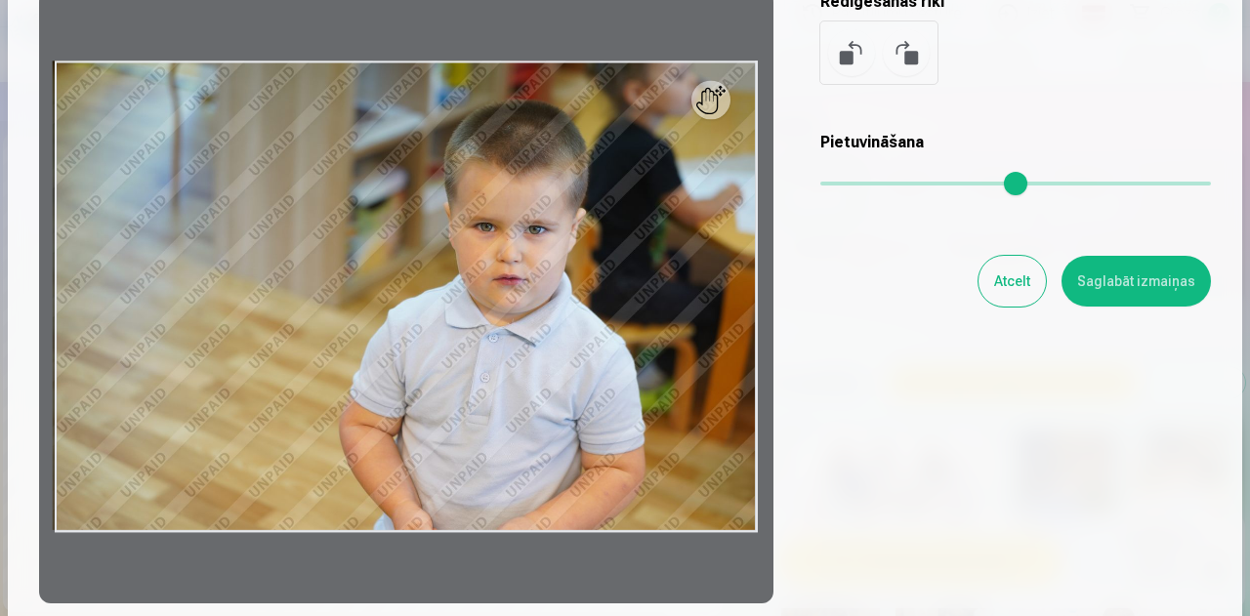
click at [903, 54] on button at bounding box center [906, 52] width 47 height 47
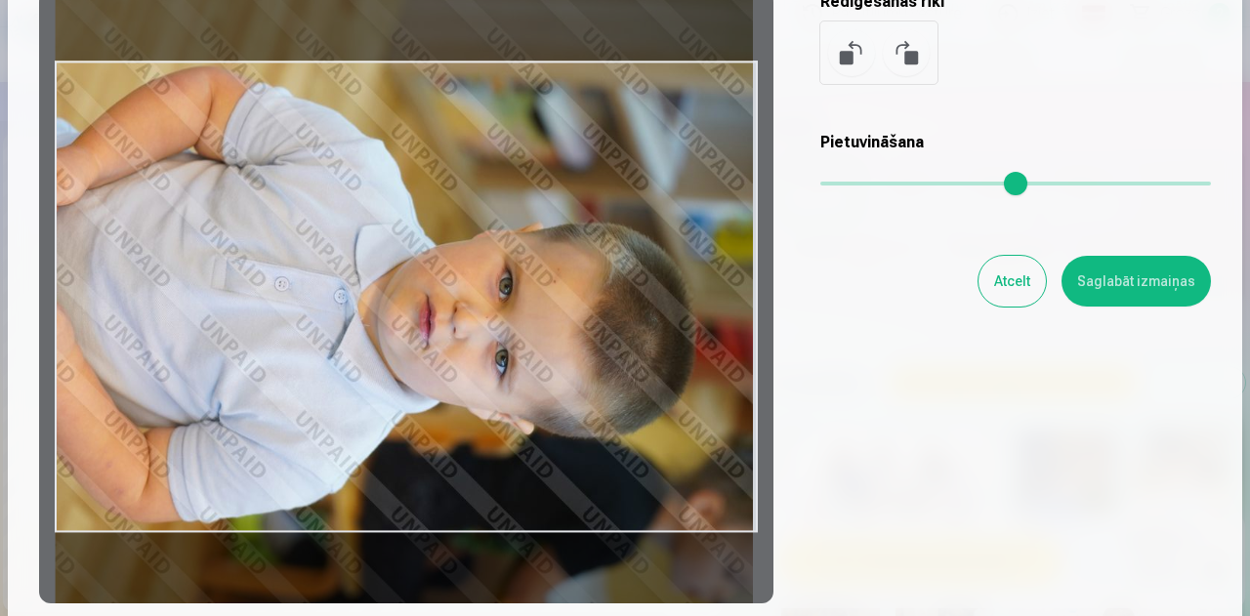
drag, startPoint x: 486, startPoint y: 385, endPoint x: 496, endPoint y: 255, distance: 130.2
click at [496, 255] on div at bounding box center [406, 296] width 734 height 613
click at [1128, 281] on button "Saglabāt izmaiņas" at bounding box center [1135, 281] width 149 height 51
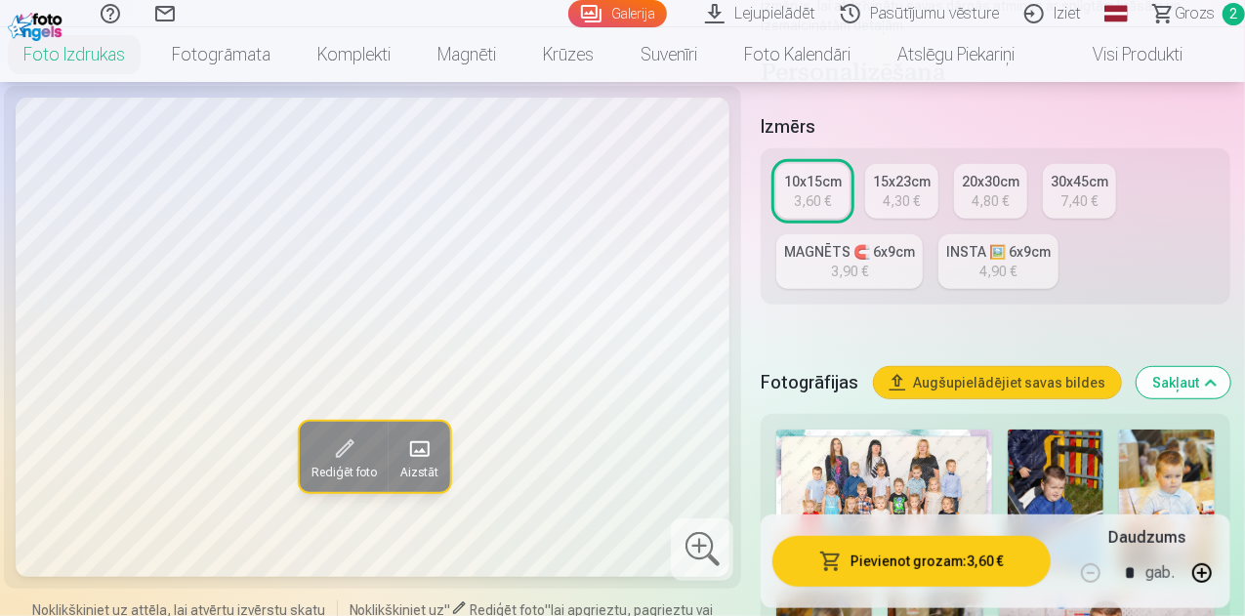
click at [974, 567] on button "Pievienot grozam : 3,60 €" at bounding box center [911, 561] width 278 height 51
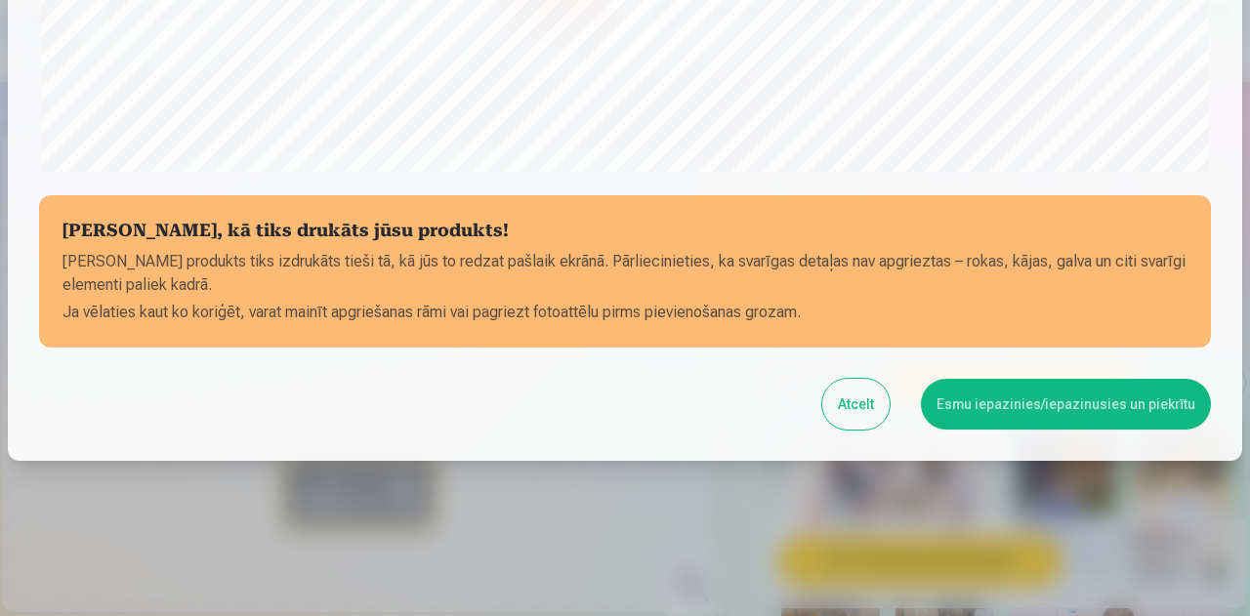
click at [1031, 413] on button "Esmu iepazinies/iepazinusies un piekrītu" at bounding box center [1066, 404] width 290 height 51
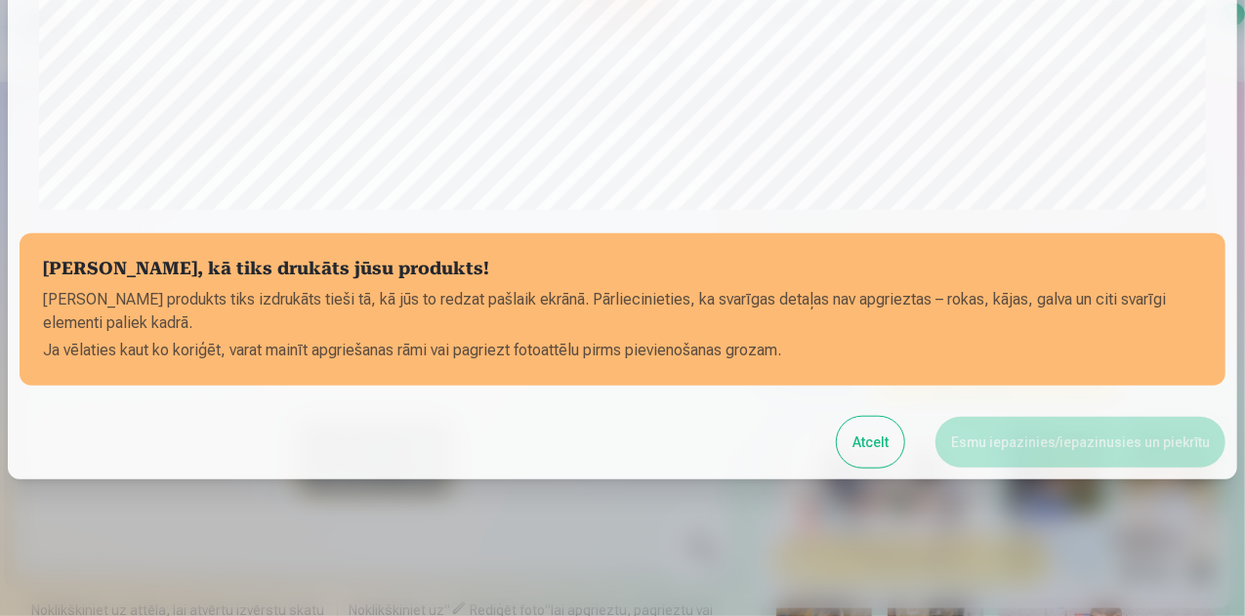
scroll to position [774, 0]
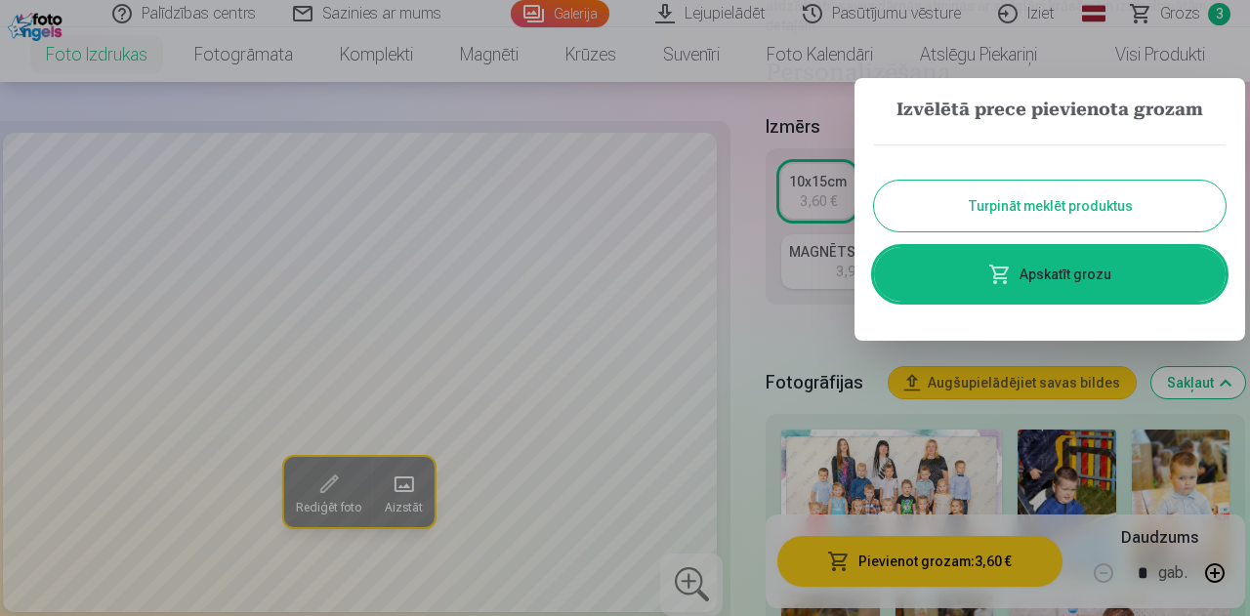
click at [1069, 216] on button "Turpināt meklēt produktus" at bounding box center [1049, 206] width 351 height 51
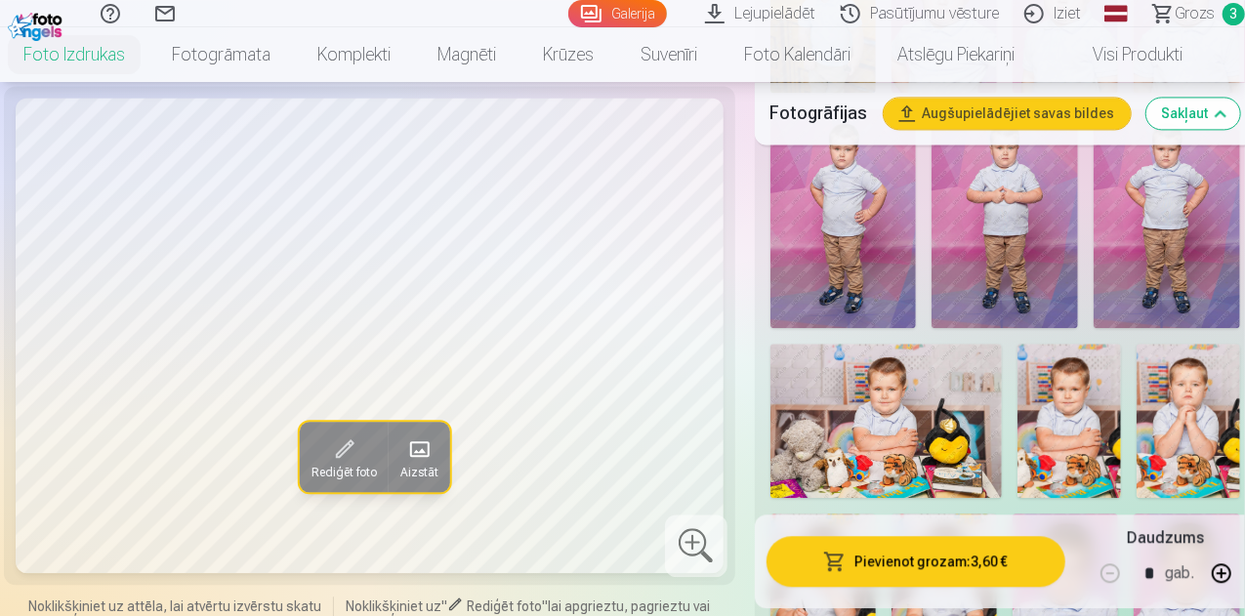
scroll to position [2148, 0]
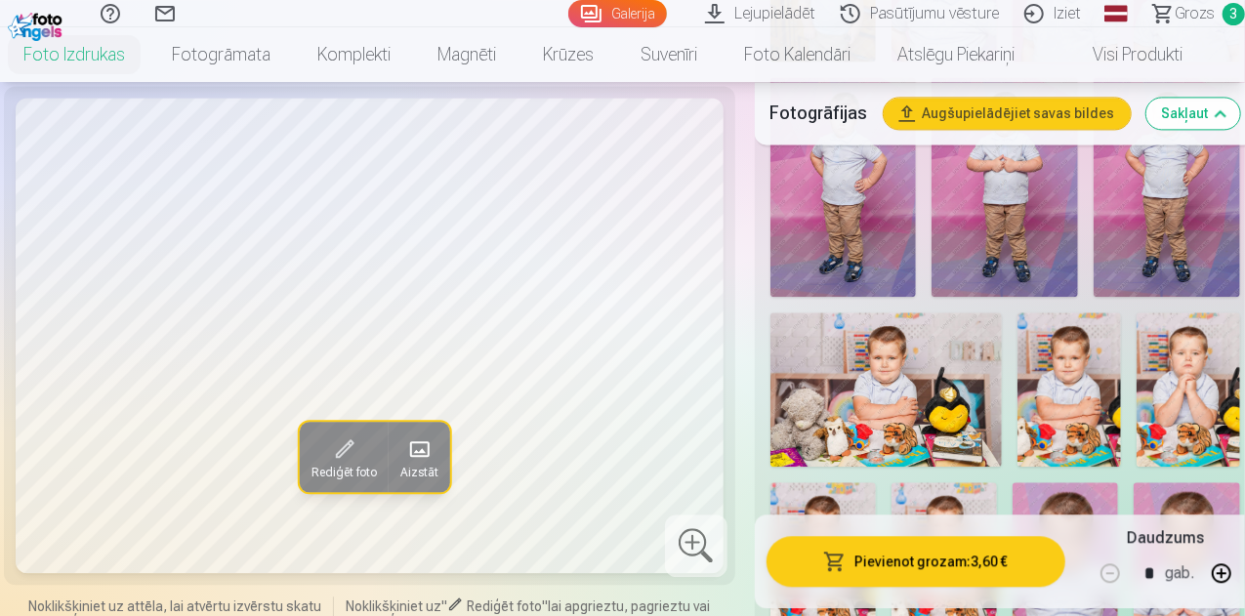
click at [1174, 13] on span "Grozs" at bounding box center [1194, 13] width 40 height 23
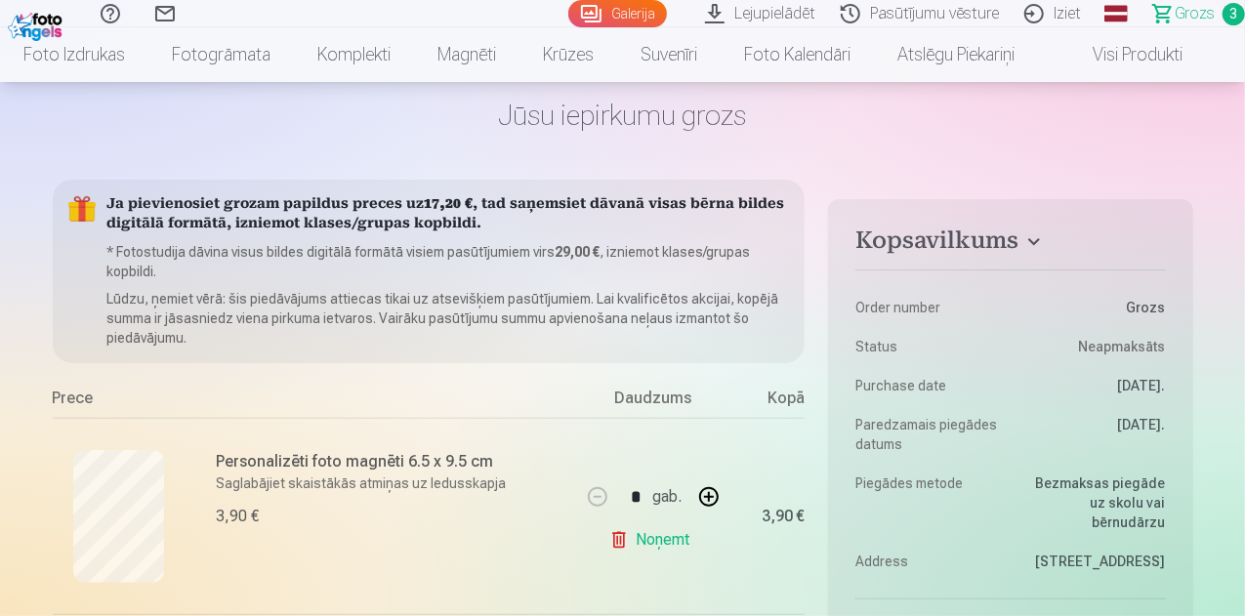
scroll to position [195, 0]
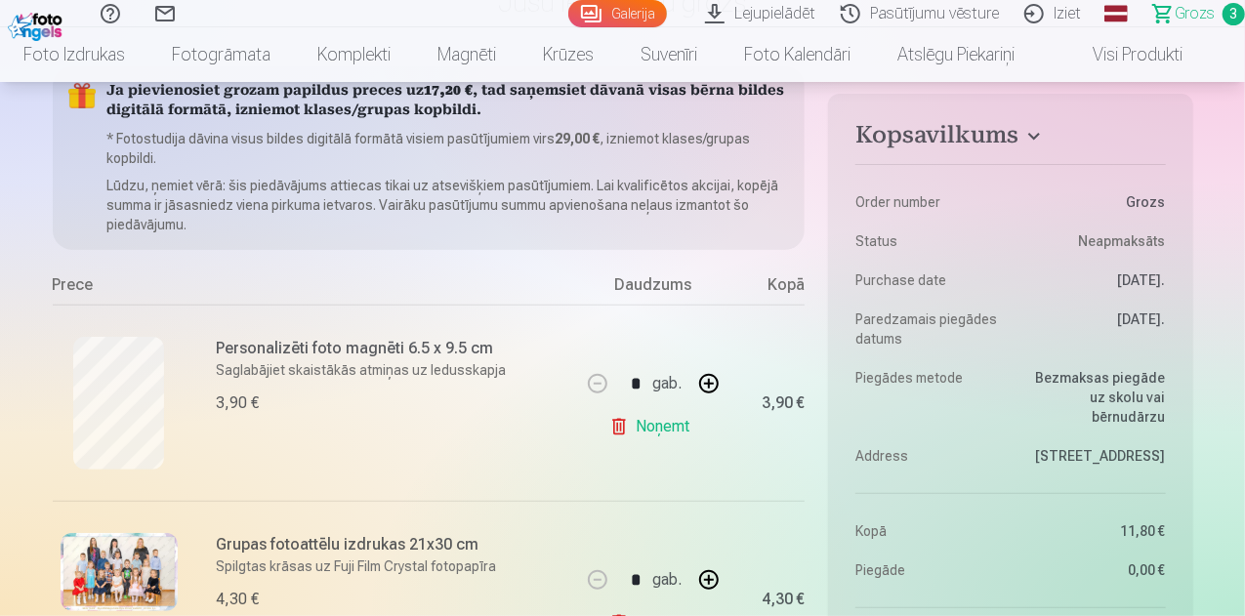
click at [704, 384] on button "button" at bounding box center [708, 383] width 47 height 47
type input "*"
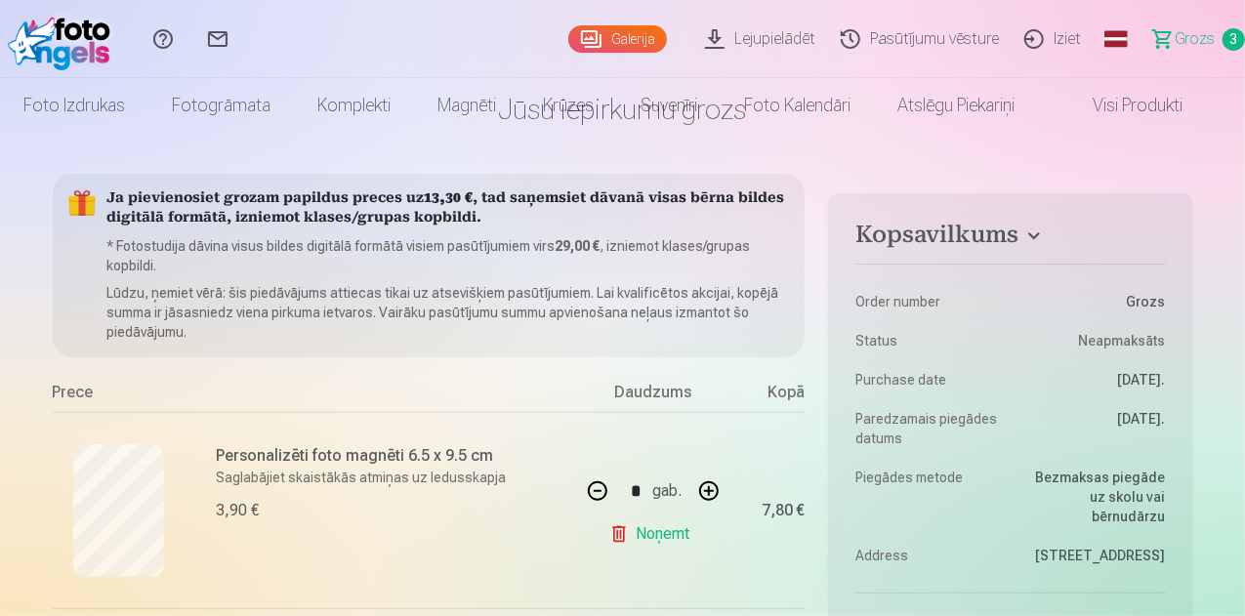
scroll to position [0, 0]
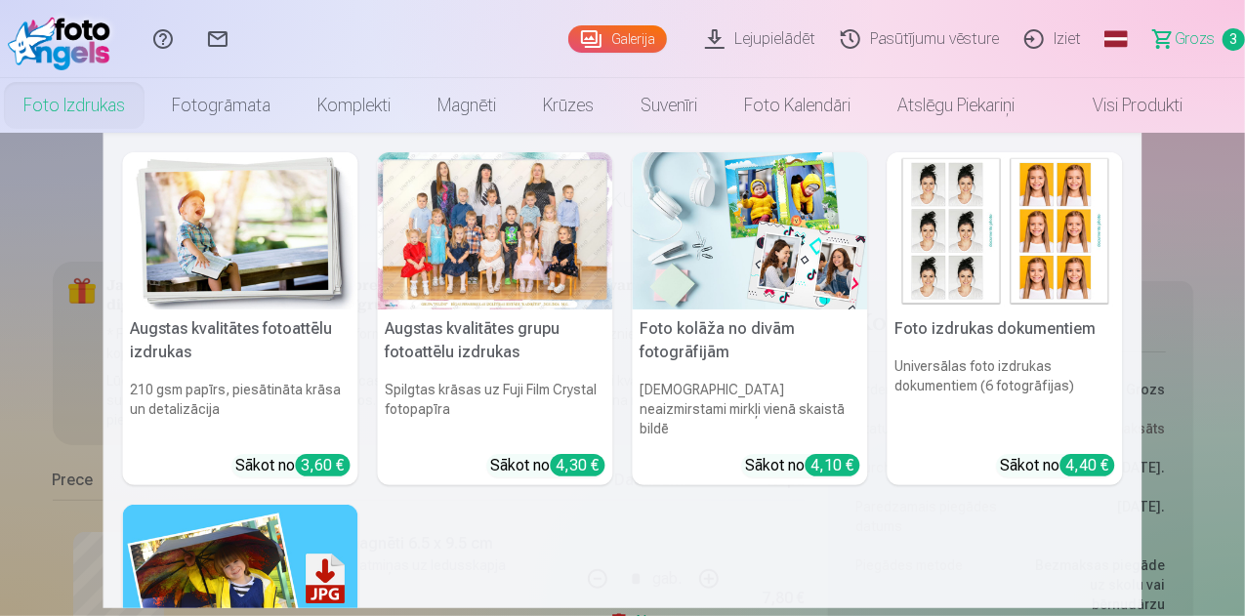
click at [185, 228] on img at bounding box center [240, 230] width 235 height 157
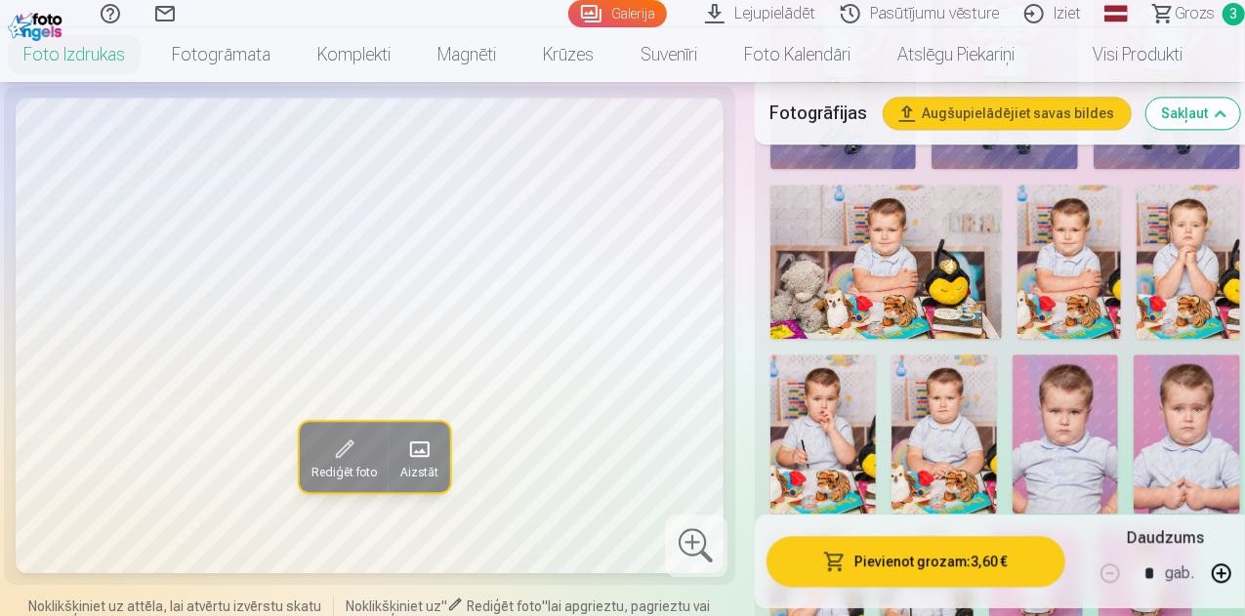
scroll to position [2245, 0]
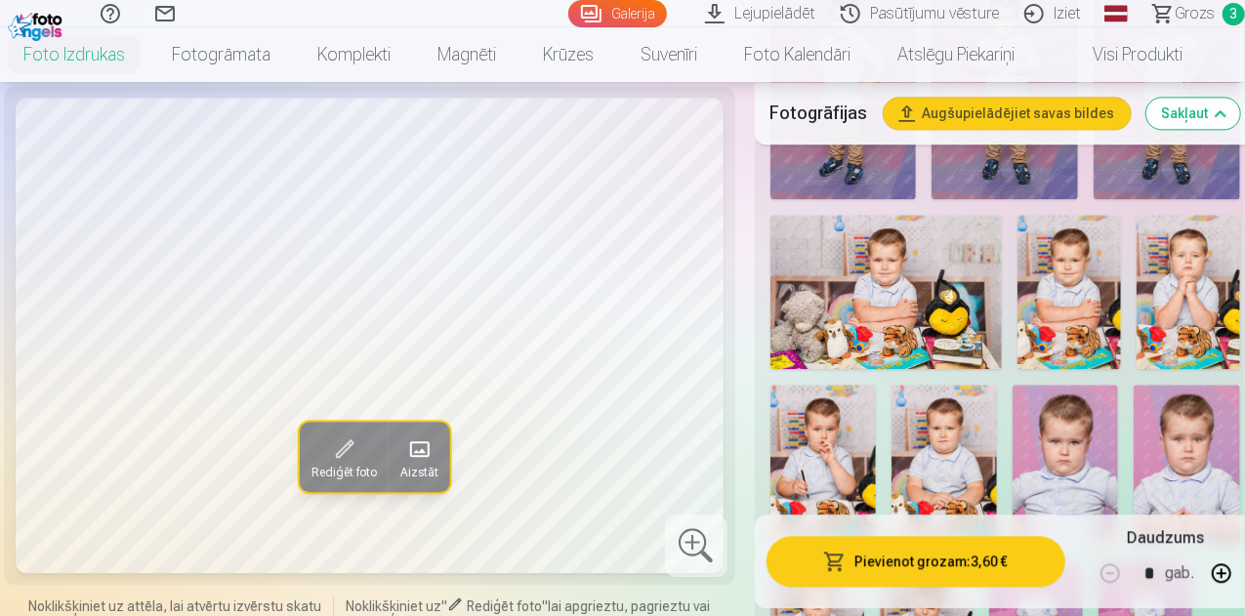
click at [1035, 257] on img at bounding box center [1068, 292] width 103 height 154
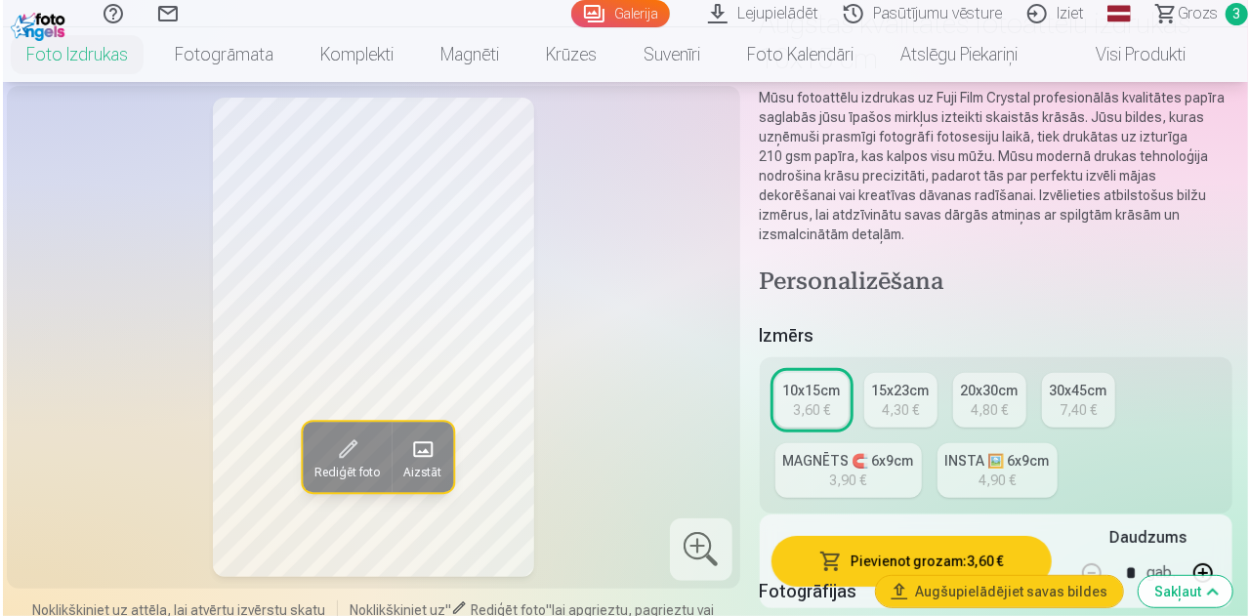
scroll to position [98, 0]
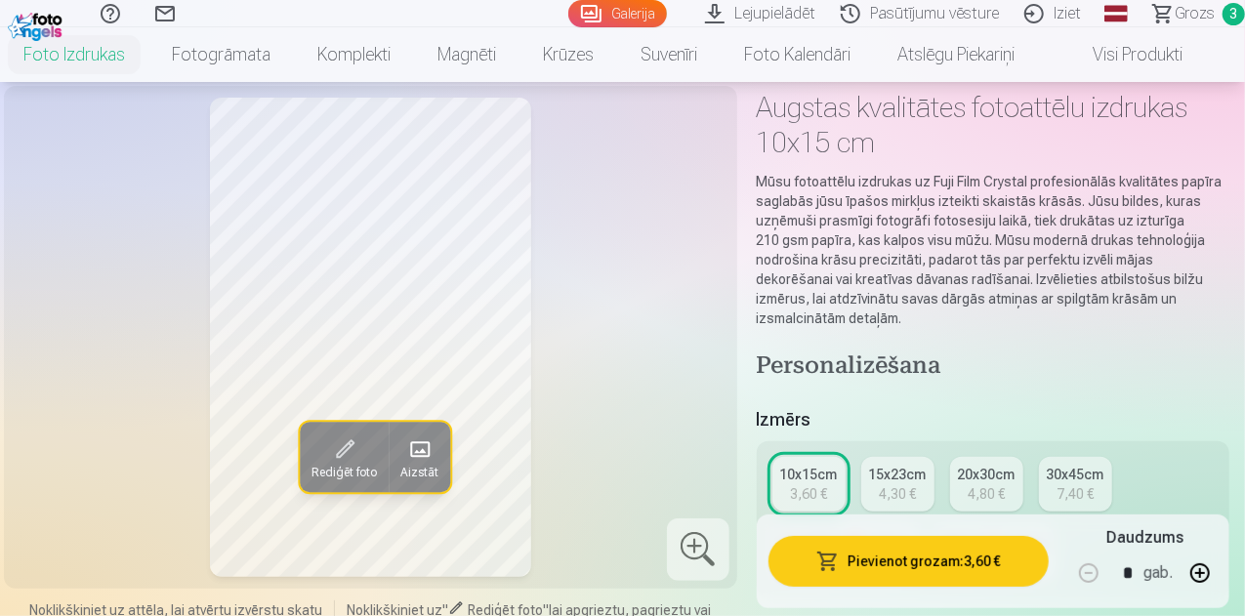
click at [943, 557] on button "Pievienot grozam : 3,60 €" at bounding box center [908, 561] width 280 height 51
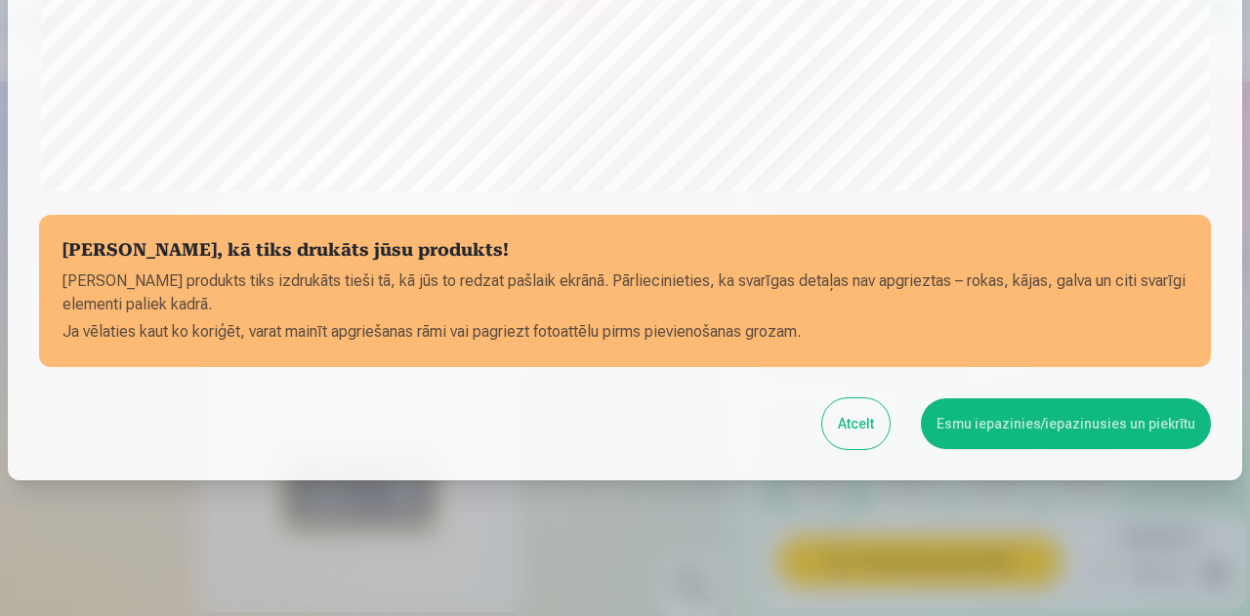
scroll to position [774, 0]
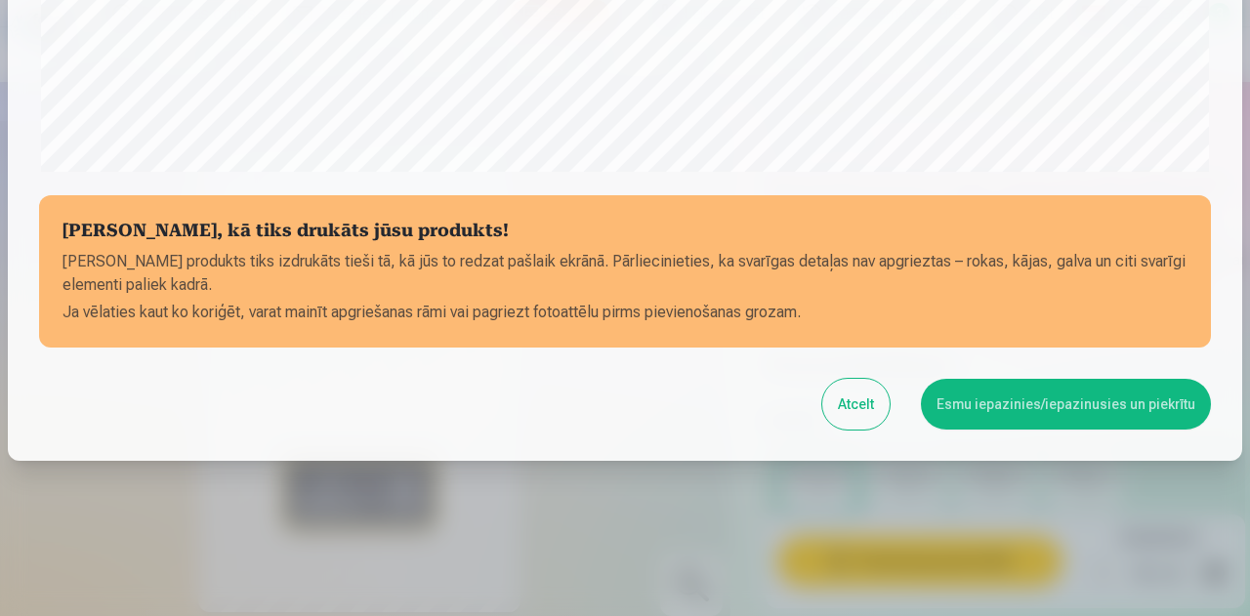
click at [1063, 405] on button "Esmu iepazinies/iepazinusies un piekrītu" at bounding box center [1066, 404] width 290 height 51
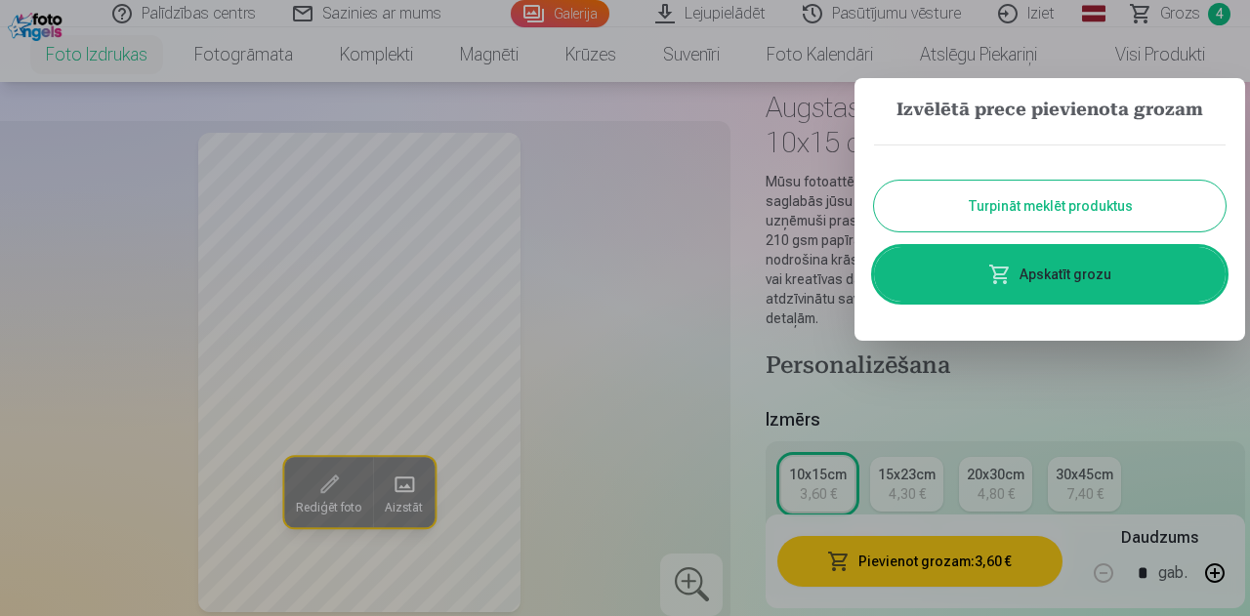
click at [1066, 276] on link "Apskatīt grozu" at bounding box center [1049, 274] width 351 height 55
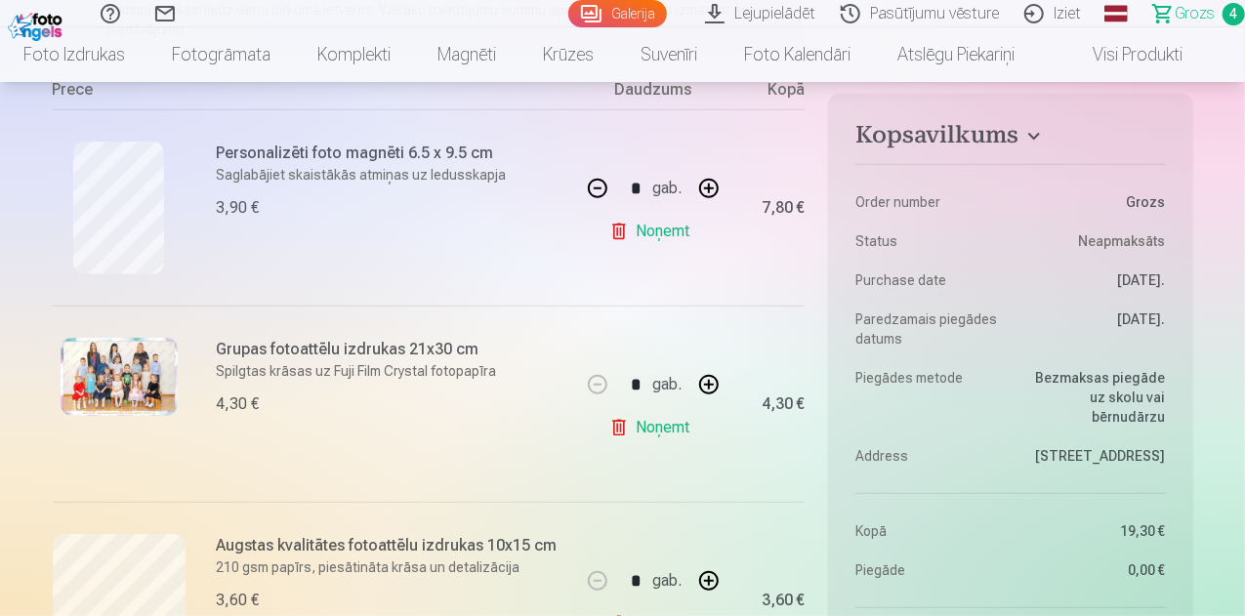
scroll to position [293, 0]
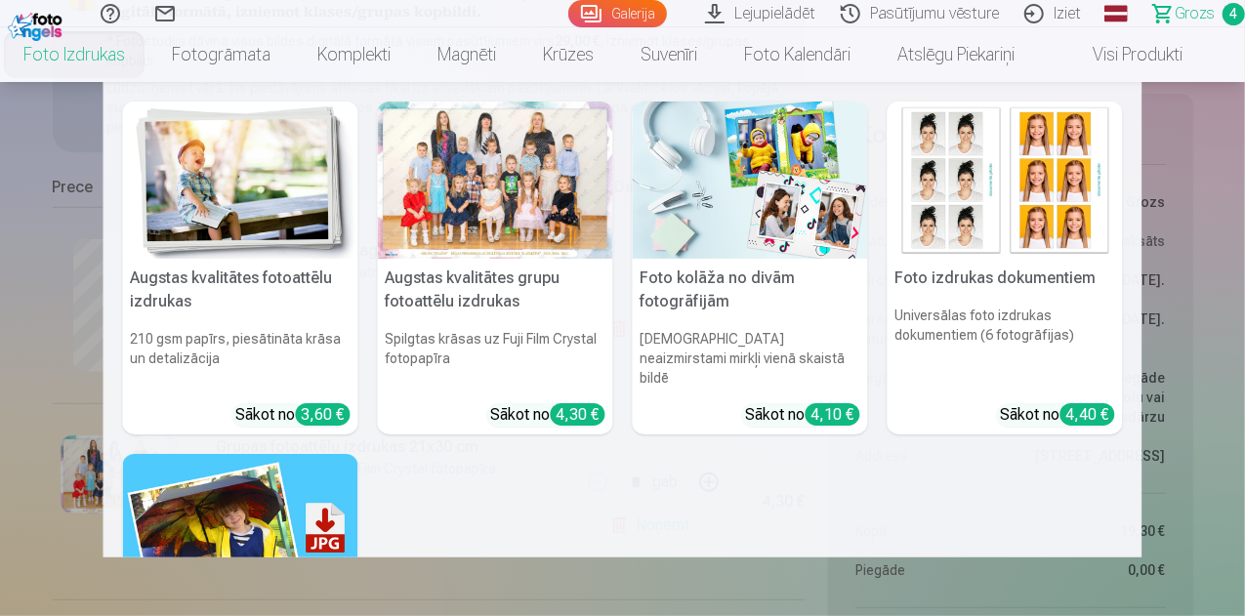
click at [140, 53] on link "Foto izdrukas" at bounding box center [74, 54] width 148 height 55
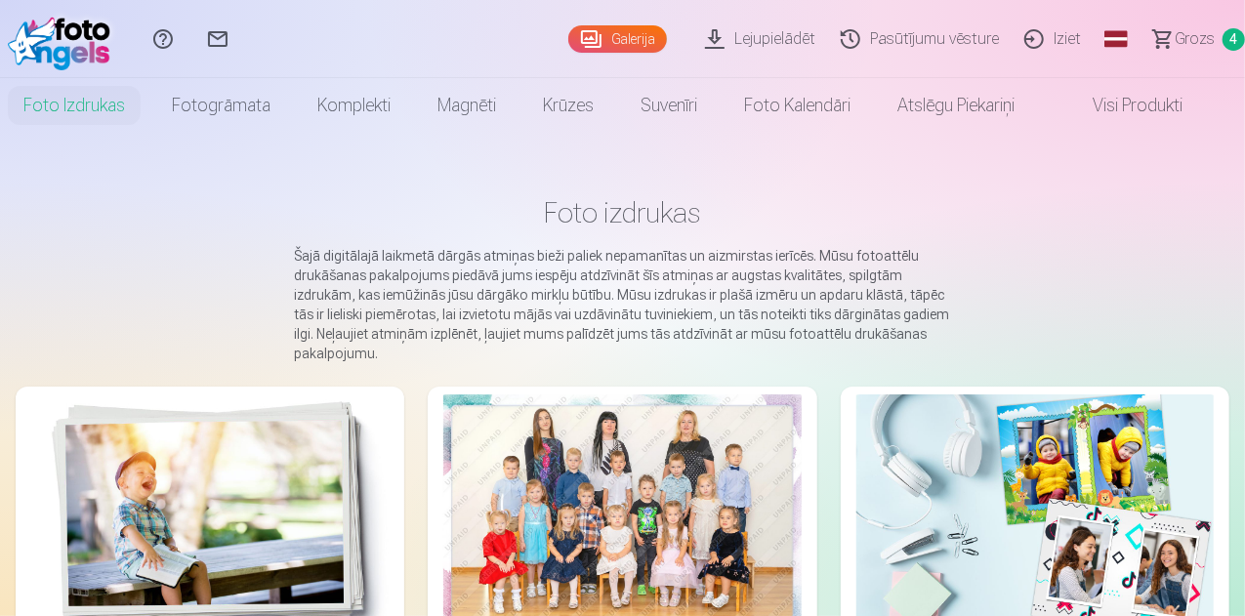
click at [203, 474] on img at bounding box center [209, 513] width 357 height 238
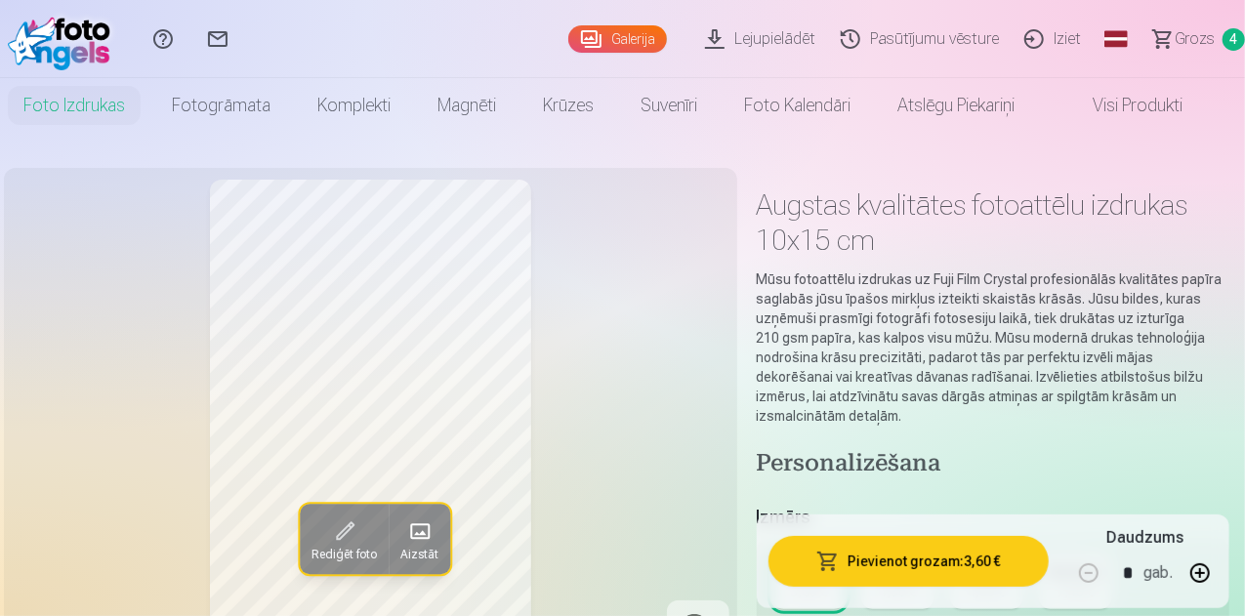
click at [1174, 34] on span "Grozs" at bounding box center [1194, 38] width 40 height 23
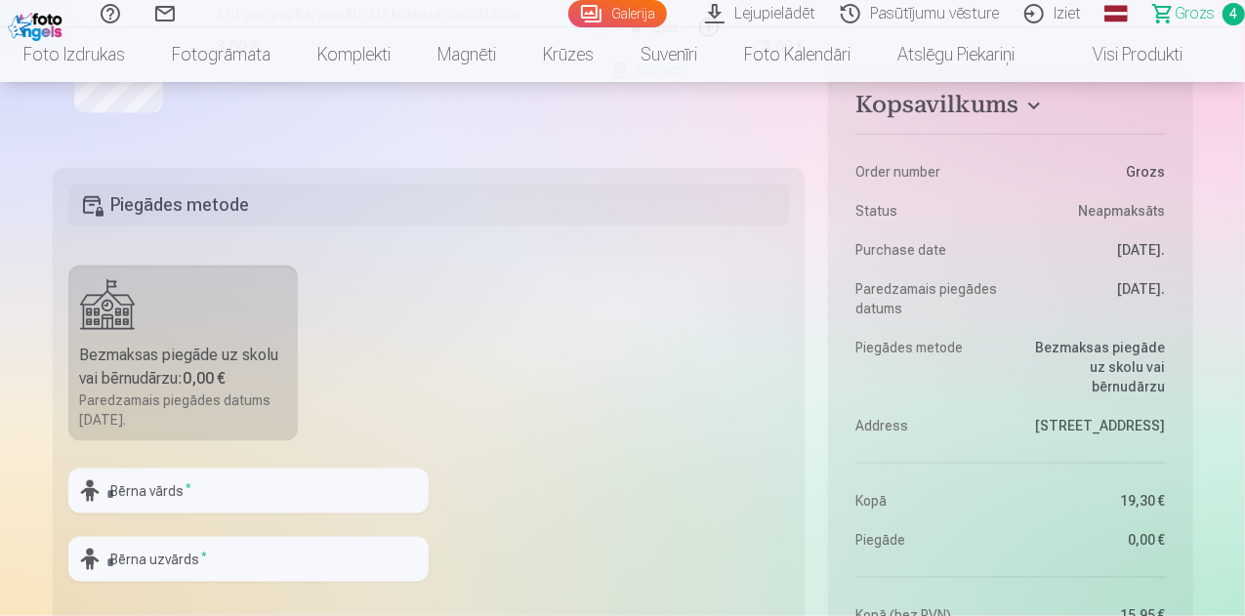
scroll to position [1172, 0]
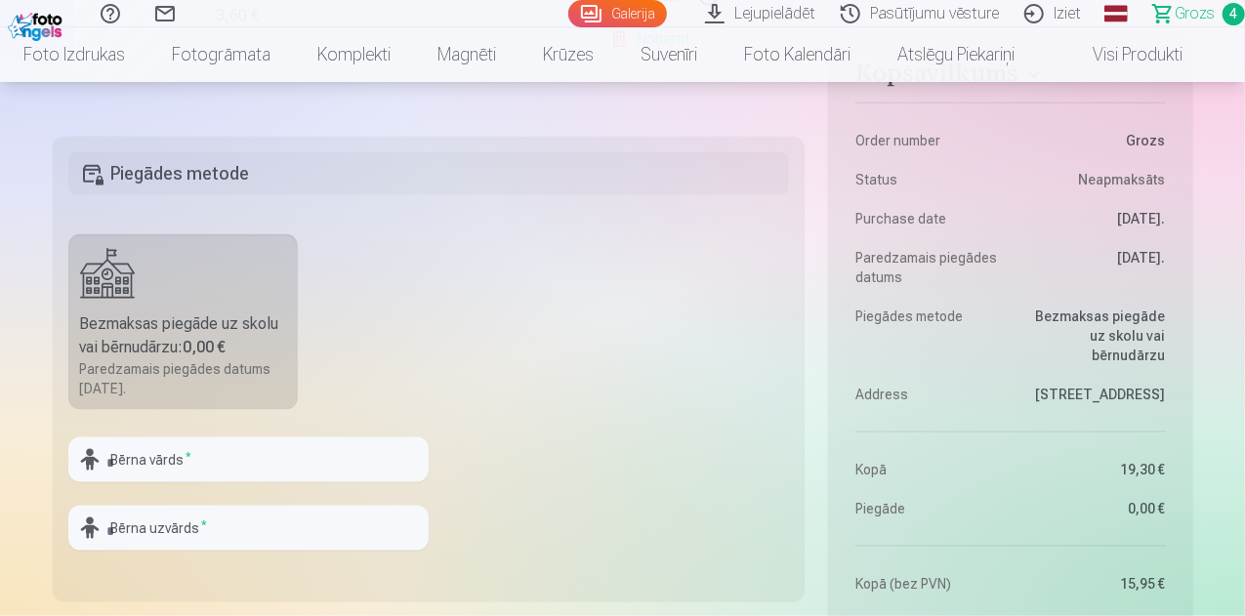
click at [190, 331] on div "Bezmaksas piegāde uz skolu vai bērnudārzu : 0,00 €" at bounding box center [183, 335] width 207 height 47
click at [217, 464] on input "text" at bounding box center [248, 459] width 360 height 45
type input "*****"
click at [225, 528] on input "text" at bounding box center [248, 528] width 360 height 45
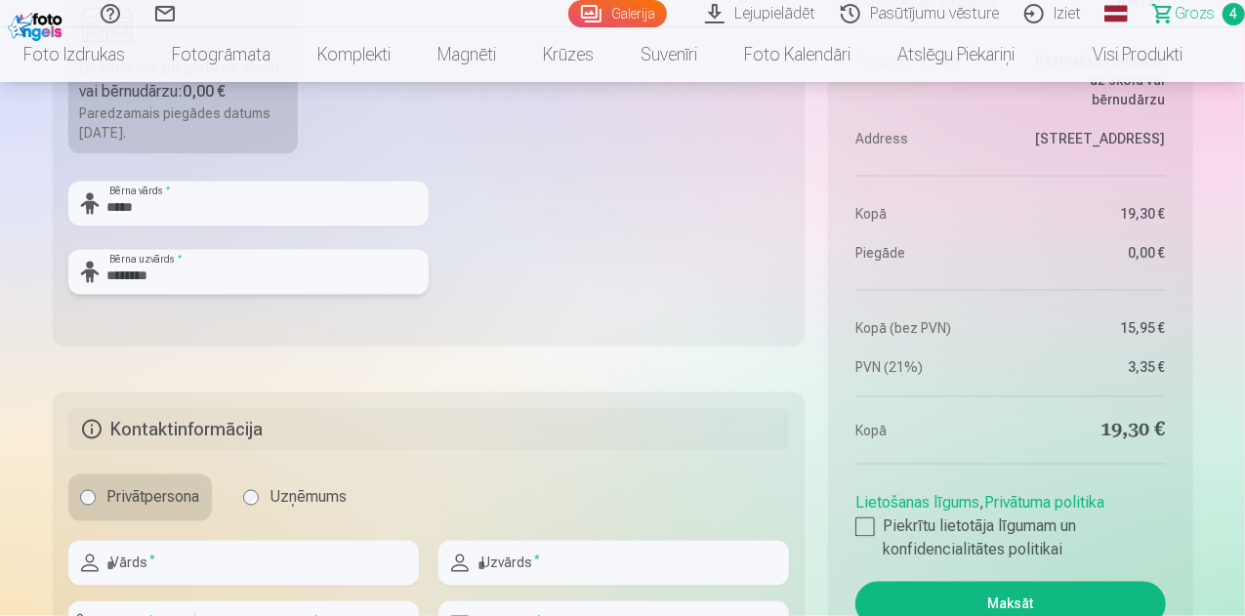
scroll to position [1562, 0]
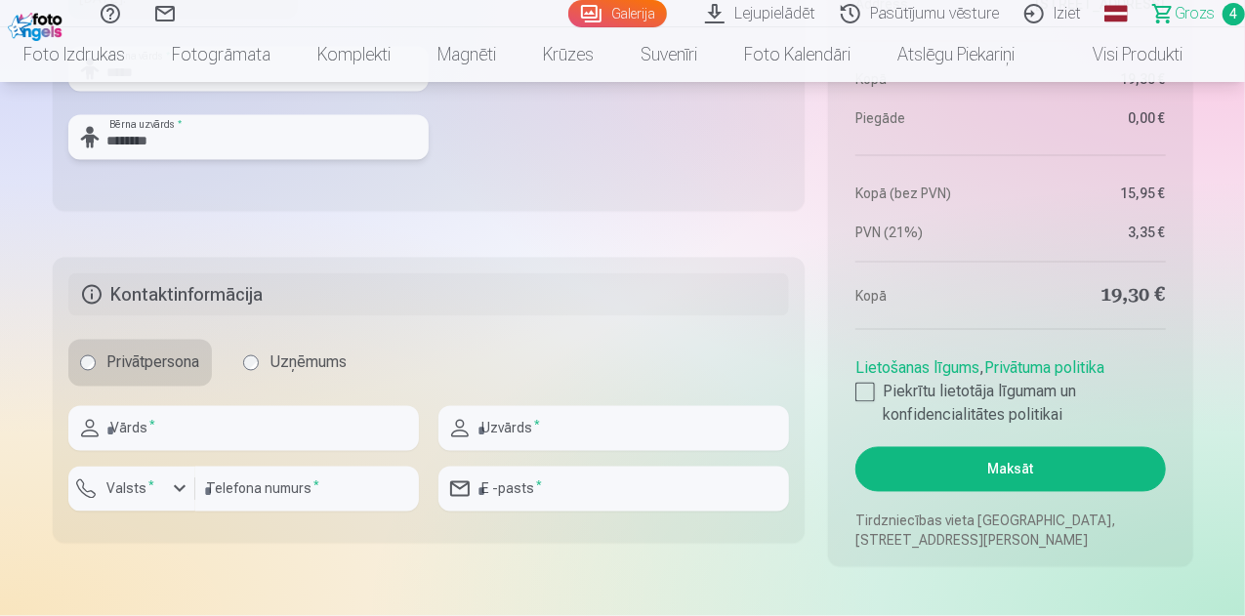
type input "********"
click at [299, 438] on input "text" at bounding box center [243, 428] width 350 height 45
type input "*"
type input "**********"
click at [511, 430] on input "text" at bounding box center [613, 428] width 350 height 45
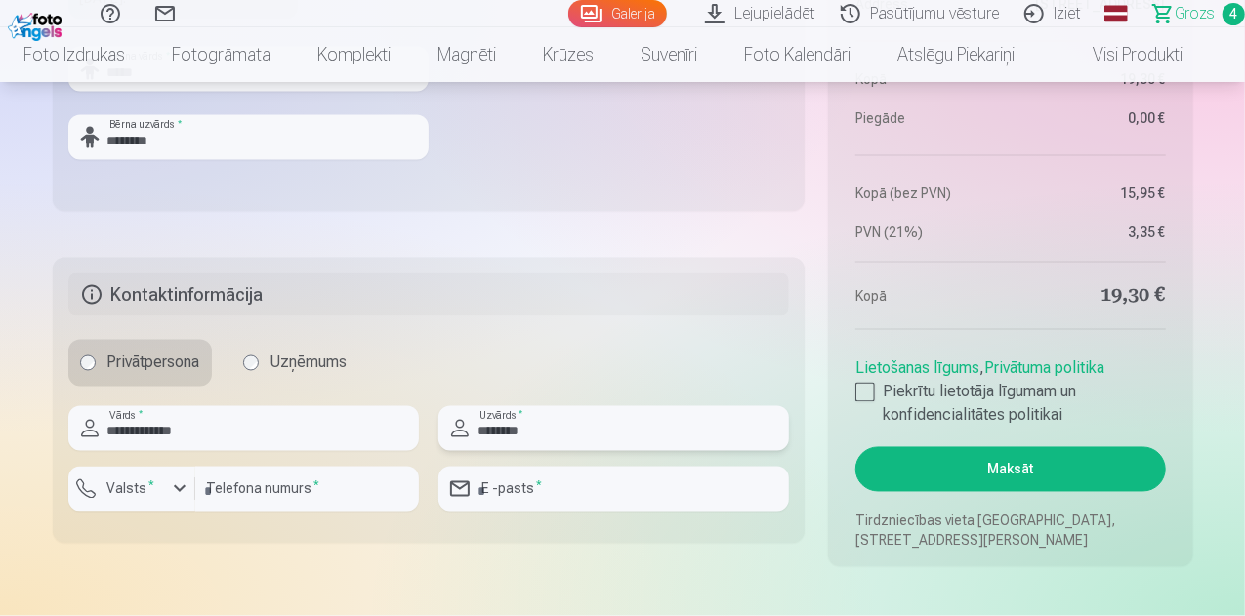
type input "********"
click at [353, 491] on input "number" at bounding box center [307, 489] width 224 height 45
type input "********"
click at [549, 486] on input "email" at bounding box center [613, 489] width 350 height 45
type input "**********"
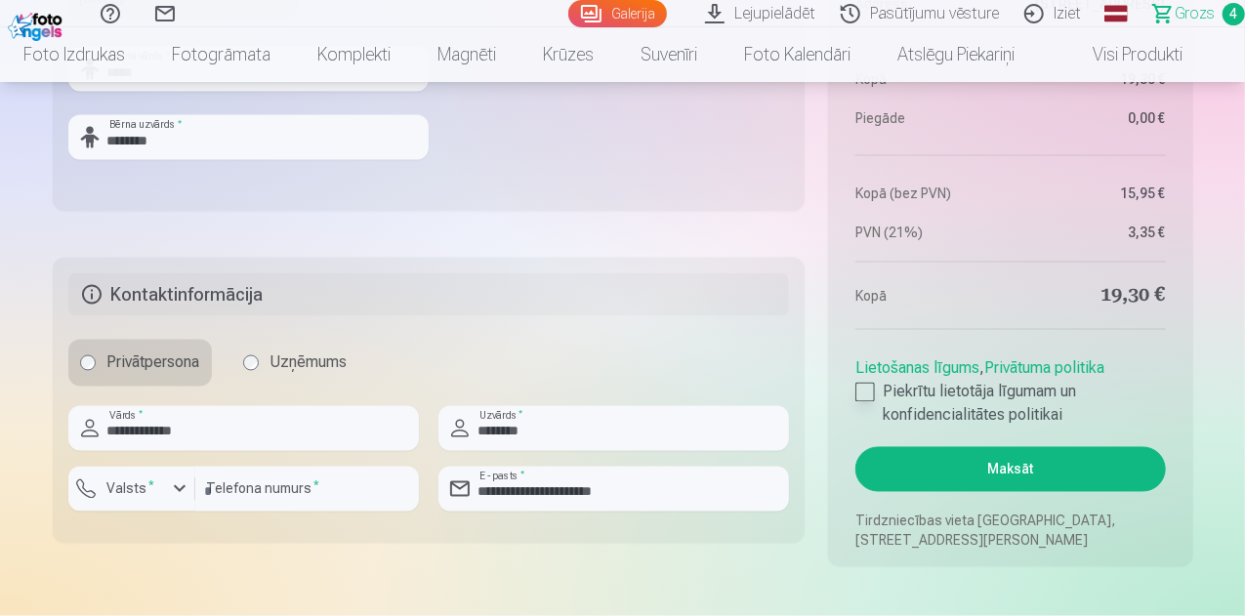
click at [873, 394] on div at bounding box center [865, 393] width 20 height 20
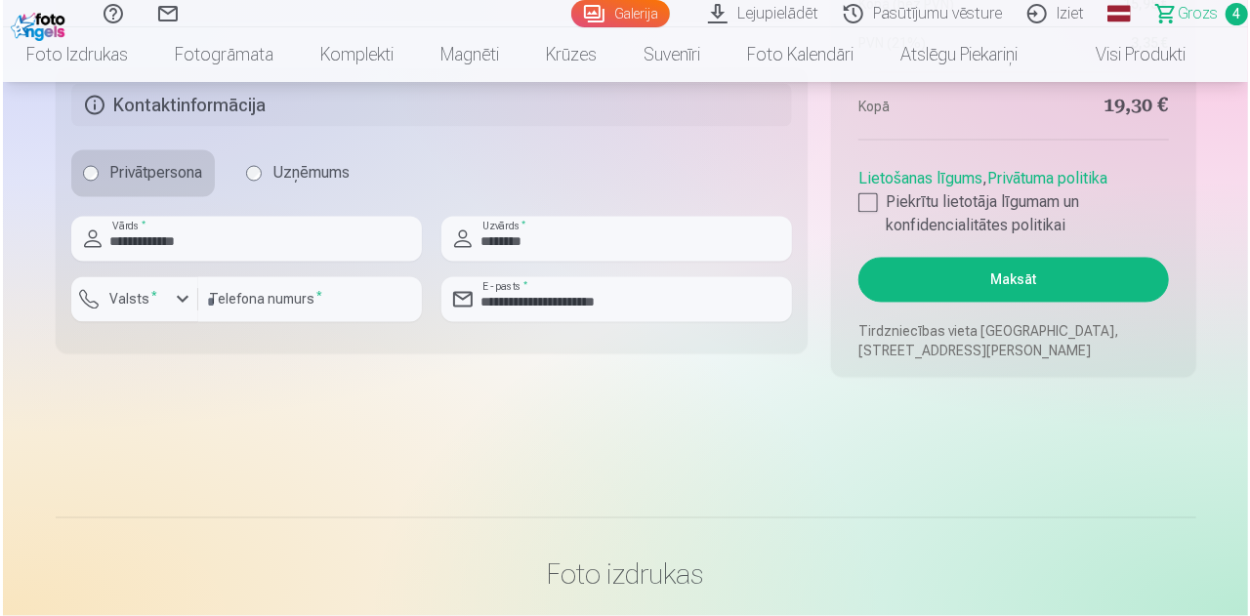
scroll to position [1757, 0]
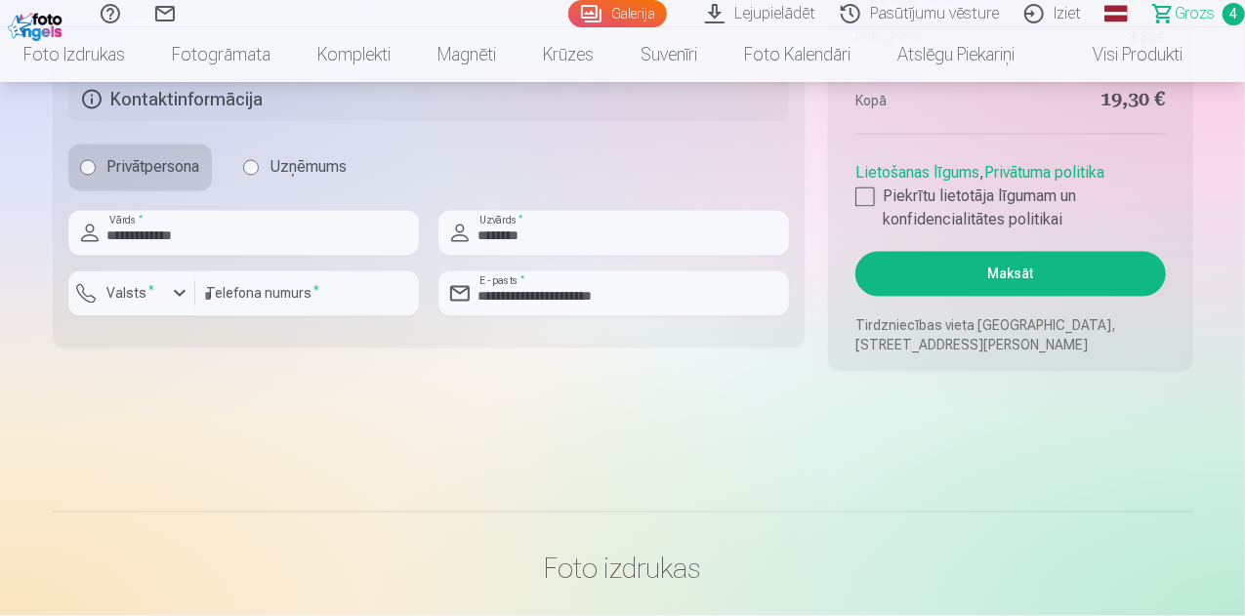
click at [989, 277] on button "Maksāt" at bounding box center [1009, 274] width 309 height 45
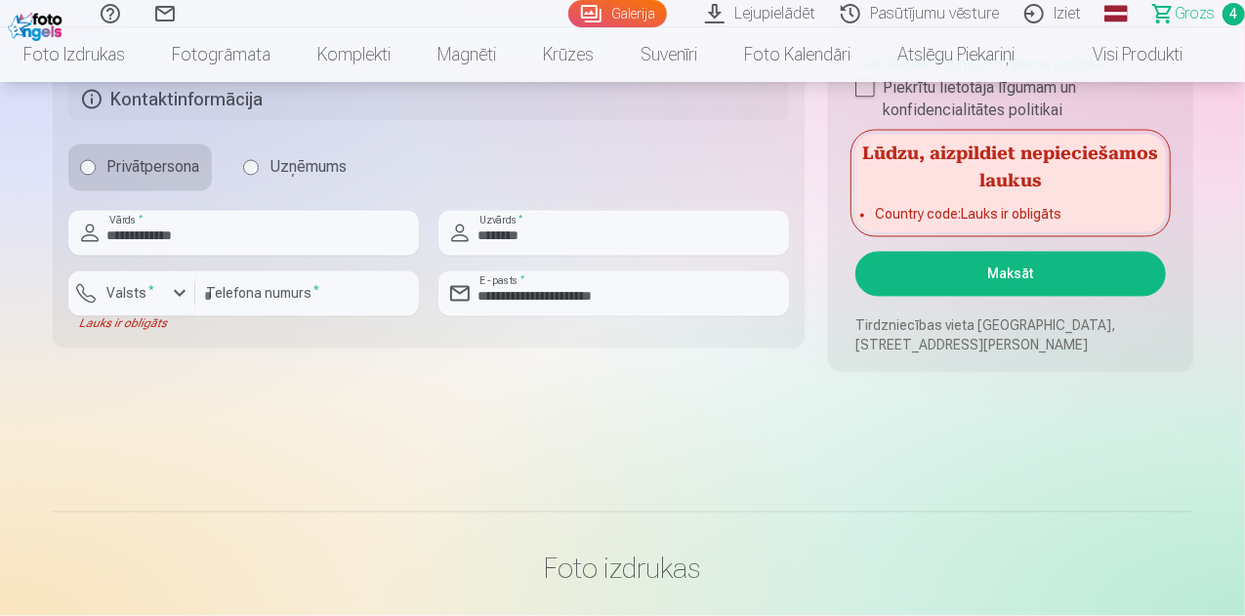
click at [178, 296] on div "button" at bounding box center [179, 293] width 23 height 23
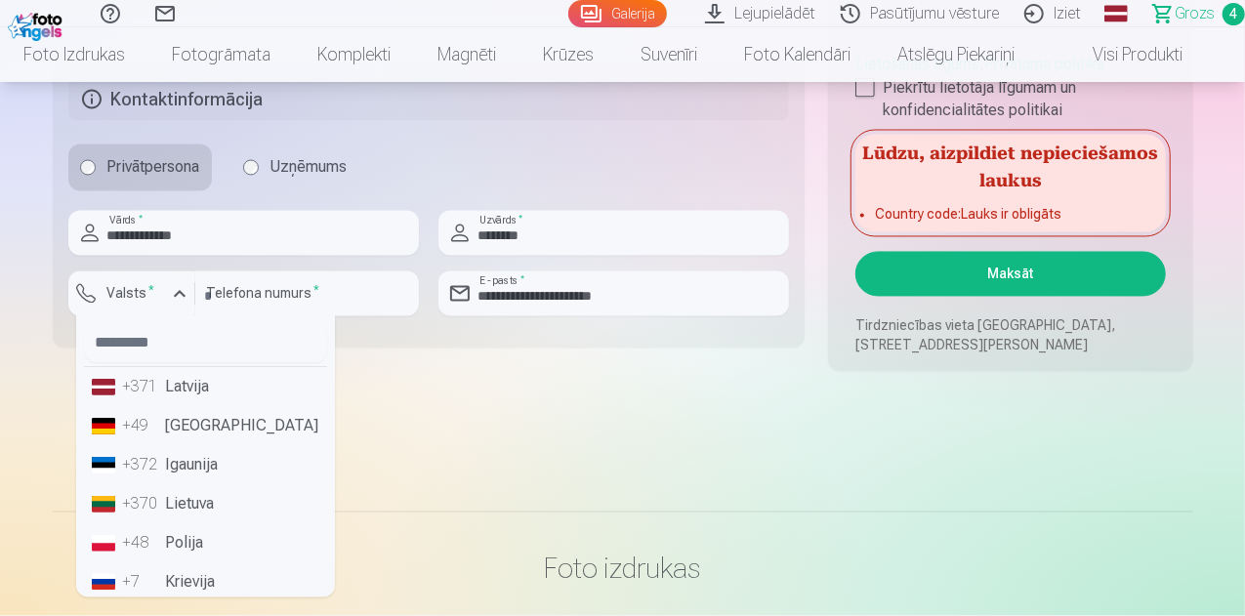
click at [178, 388] on li "+371 Latvija" at bounding box center [205, 387] width 243 height 39
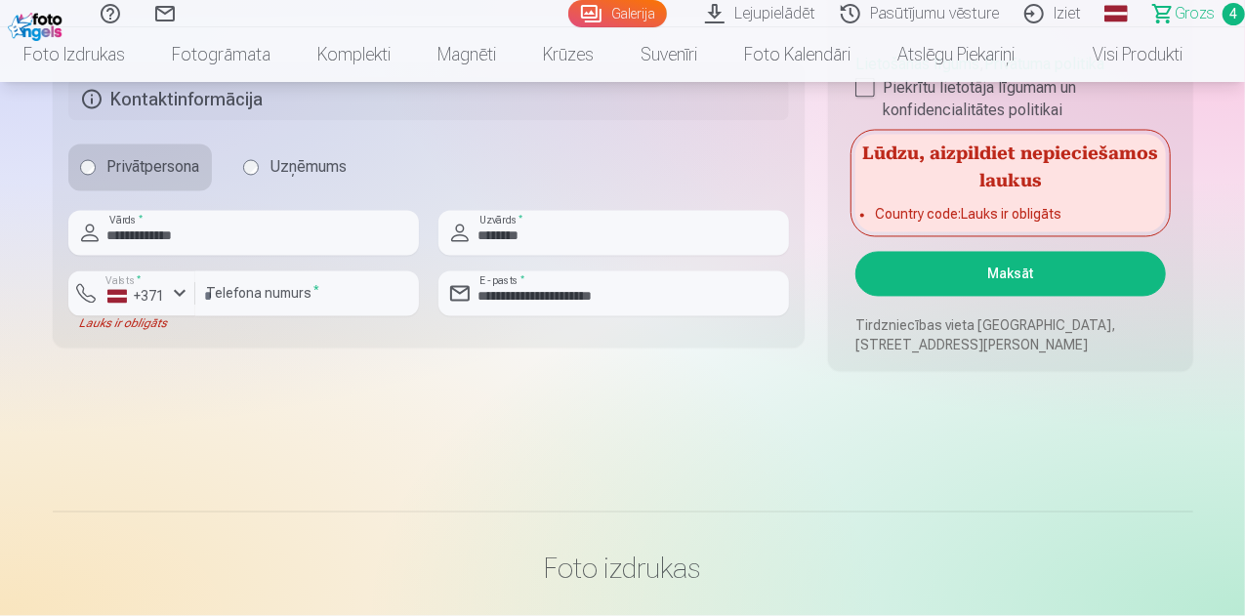
click at [1008, 284] on button "Maksāt" at bounding box center [1009, 274] width 309 height 45
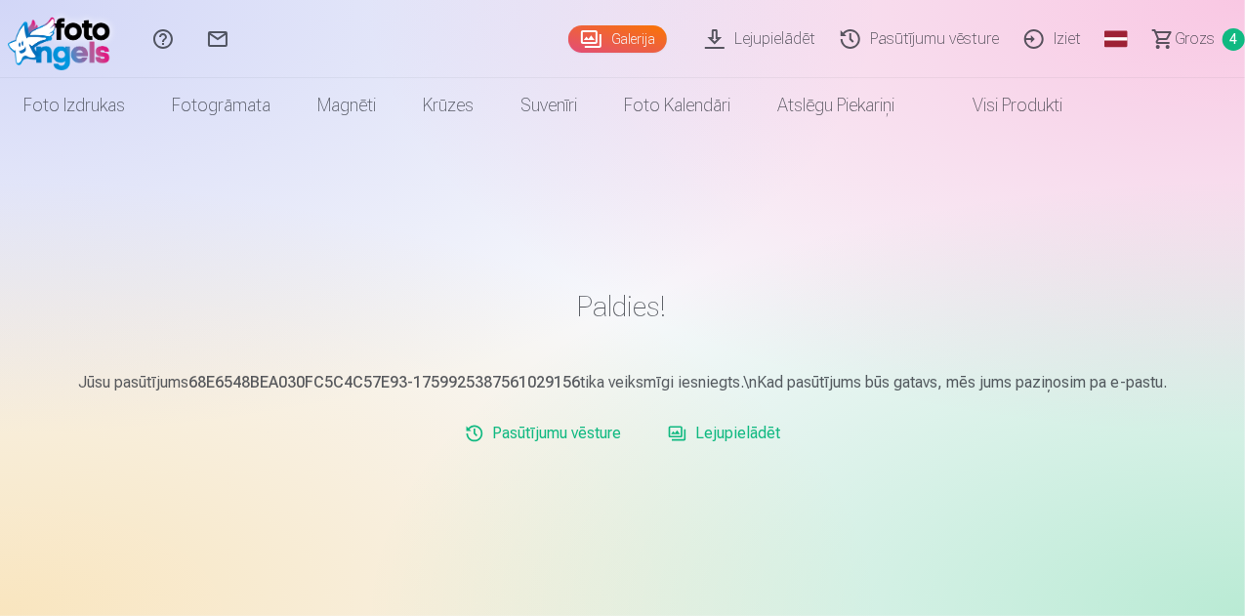
click at [1034, 36] on link "Iziet" at bounding box center [1055, 39] width 82 height 78
